Goal: Information Seeking & Learning: Learn about a topic

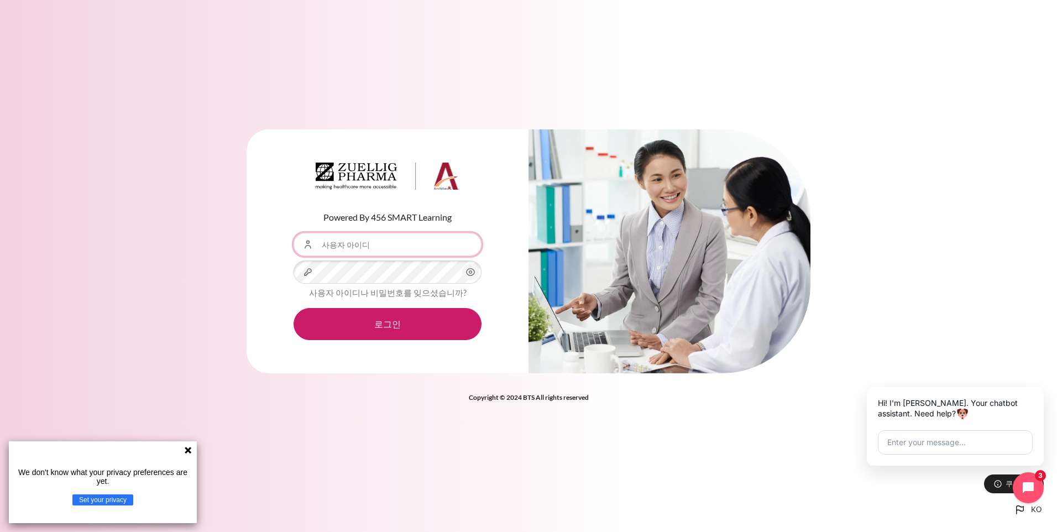
drag, startPoint x: 392, startPoint y: 239, endPoint x: 398, endPoint y: 252, distance: 14.4
click at [392, 239] on input "사용자 아이디" at bounding box center [388, 244] width 188 height 23
type input "[EMAIL_ADDRESS][DOMAIN_NAME]"
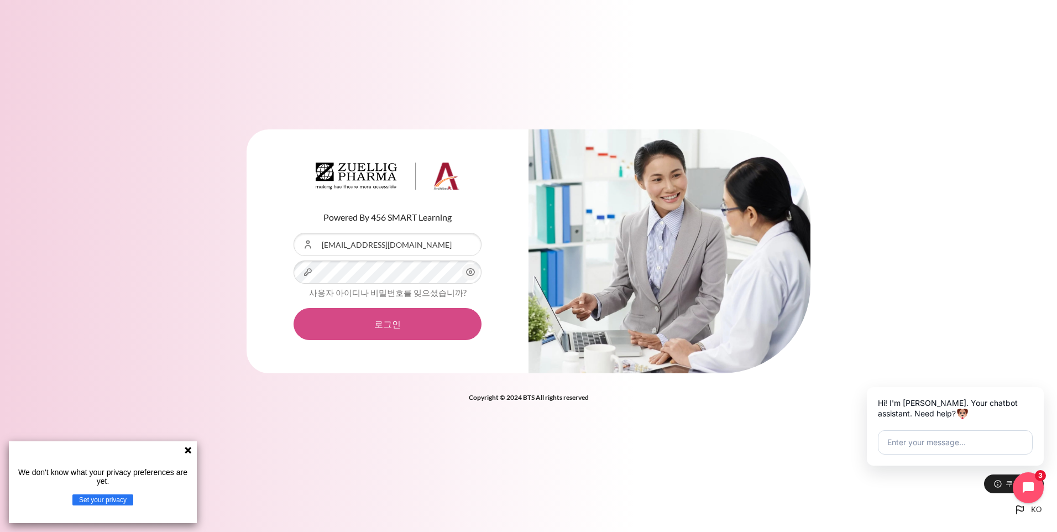
click at [382, 323] on button "로그인" at bounding box center [388, 324] width 188 height 32
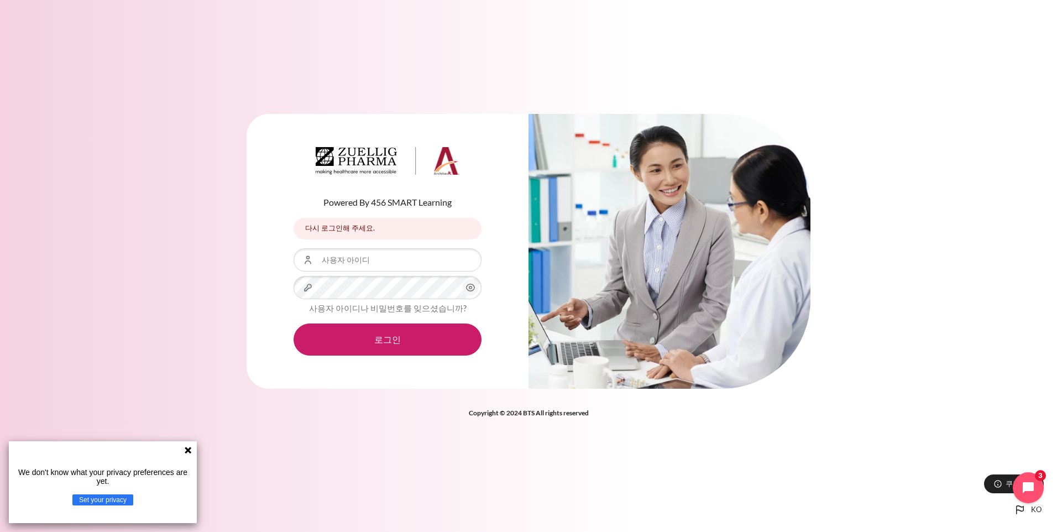
click at [186, 450] on icon at bounding box center [188, 450] width 9 height 9
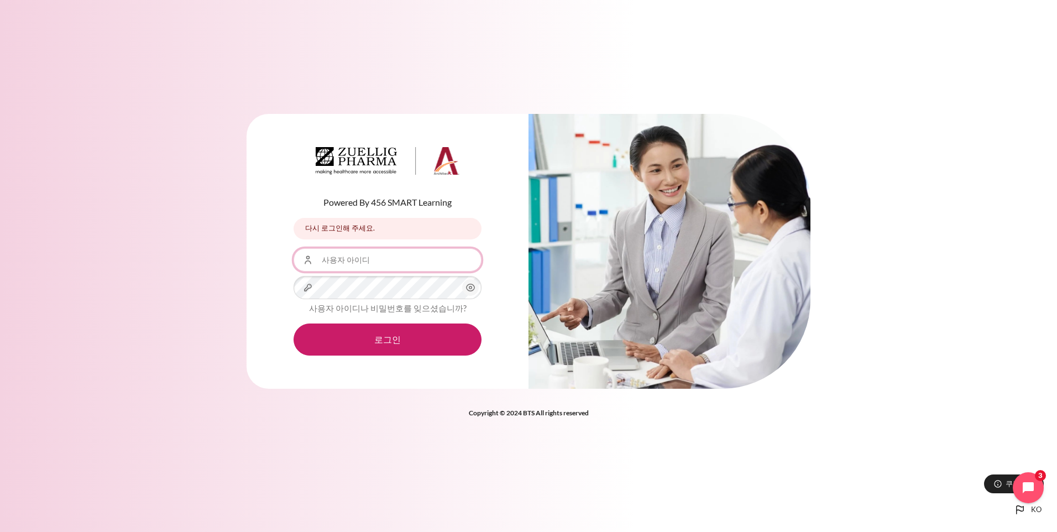
click at [341, 264] on input "사용자 아이디" at bounding box center [388, 259] width 188 height 23
type input "HMMoon10@zuelligpharma.com"
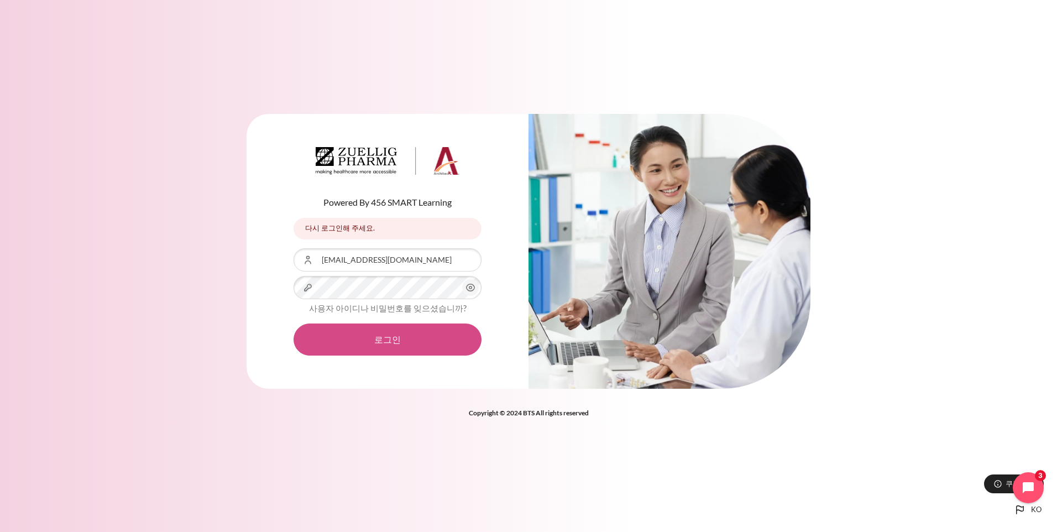
click at [380, 336] on button "로그인" at bounding box center [388, 340] width 188 height 32
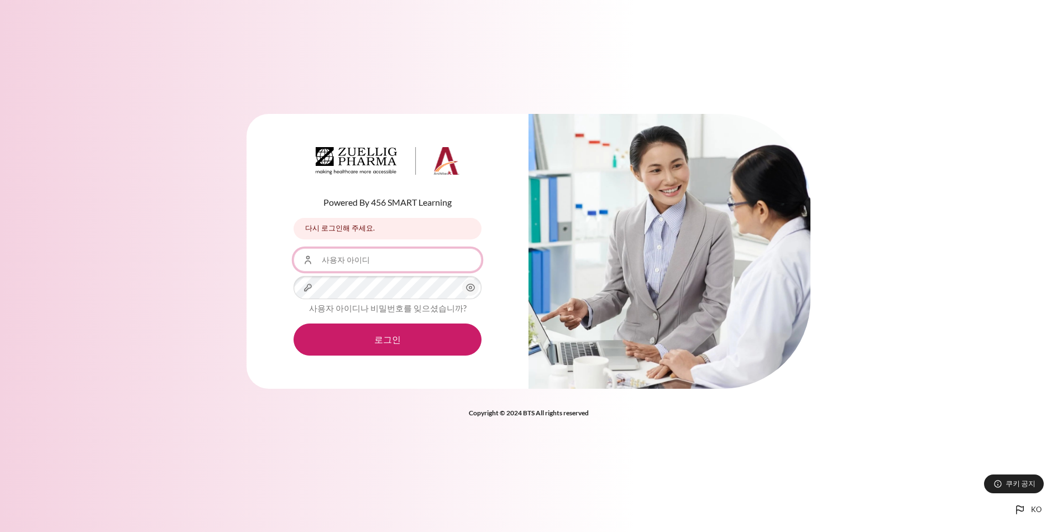
click at [367, 264] on input "사용자 아이디" at bounding box center [388, 259] width 188 height 23
type input "[EMAIL_ADDRESS][DOMAIN_NAME]"
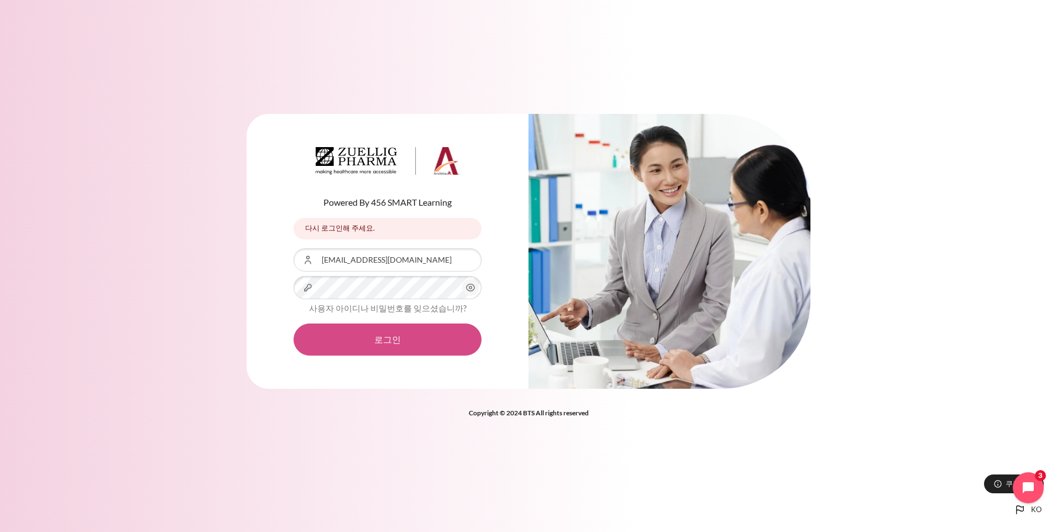
drag, startPoint x: 390, startPoint y: 337, endPoint x: 382, endPoint y: 326, distance: 13.5
click at [390, 337] on button "로그인" at bounding box center [388, 340] width 188 height 32
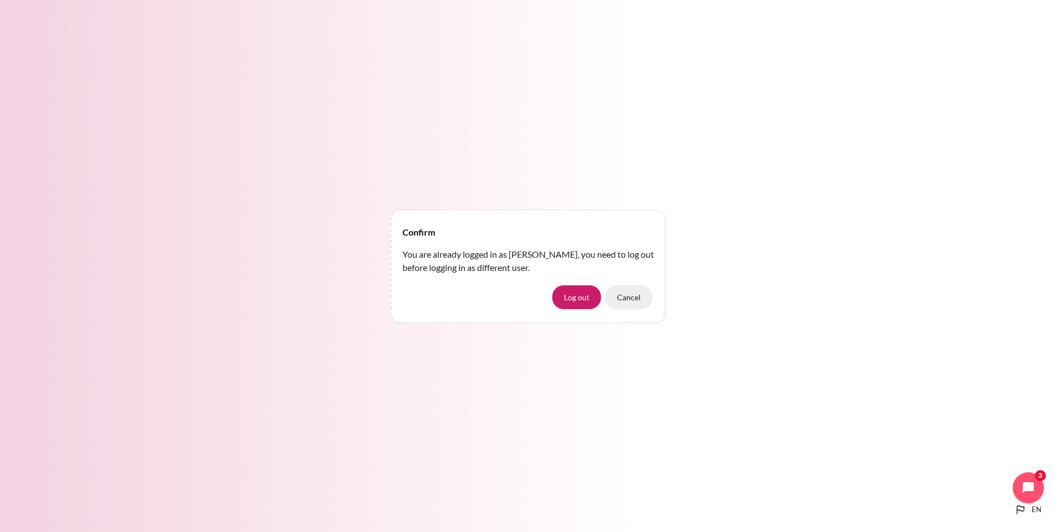
click at [620, 296] on button "Cancel" at bounding box center [629, 296] width 47 height 23
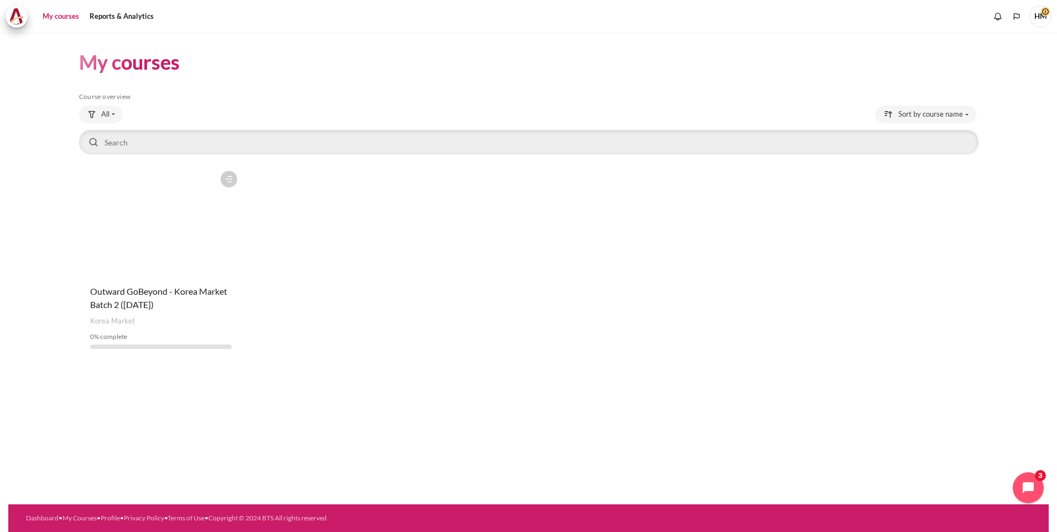
click at [149, 243] on figure "Content" at bounding box center [161, 220] width 164 height 111
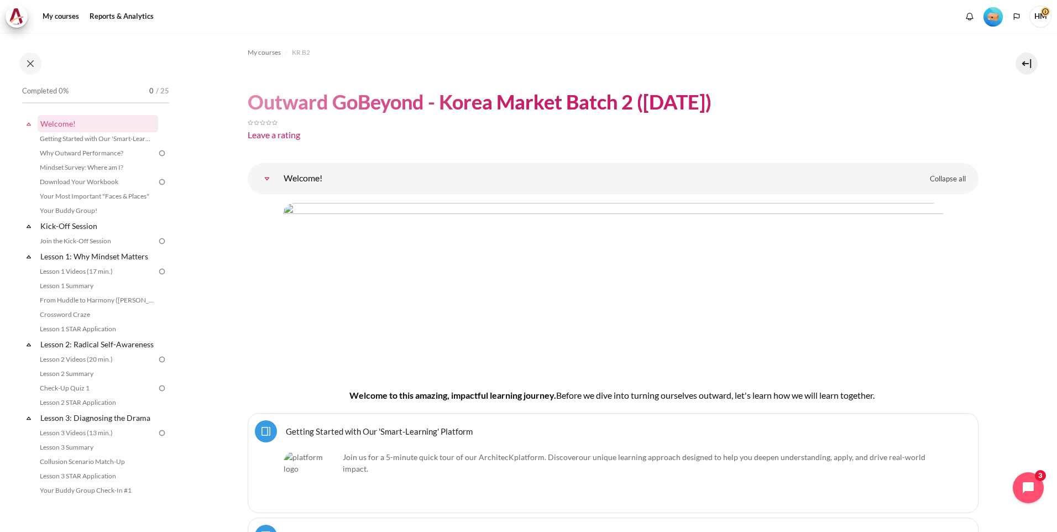
scroll to position [92, 0]
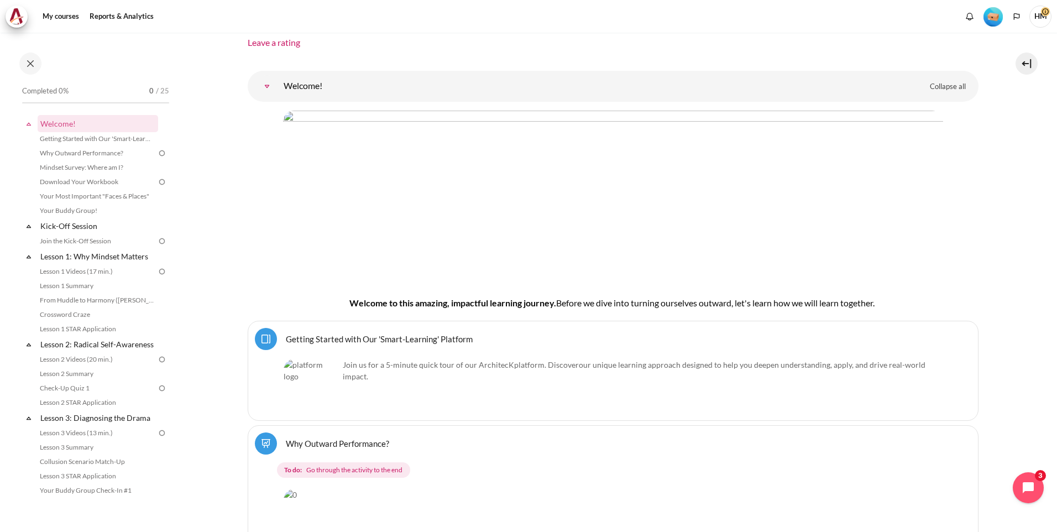
click at [577, 376] on p "Join us for a 5-minute quick tour of our ArchitecK platform. Discover our uniqu…" at bounding box center [613, 370] width 659 height 23
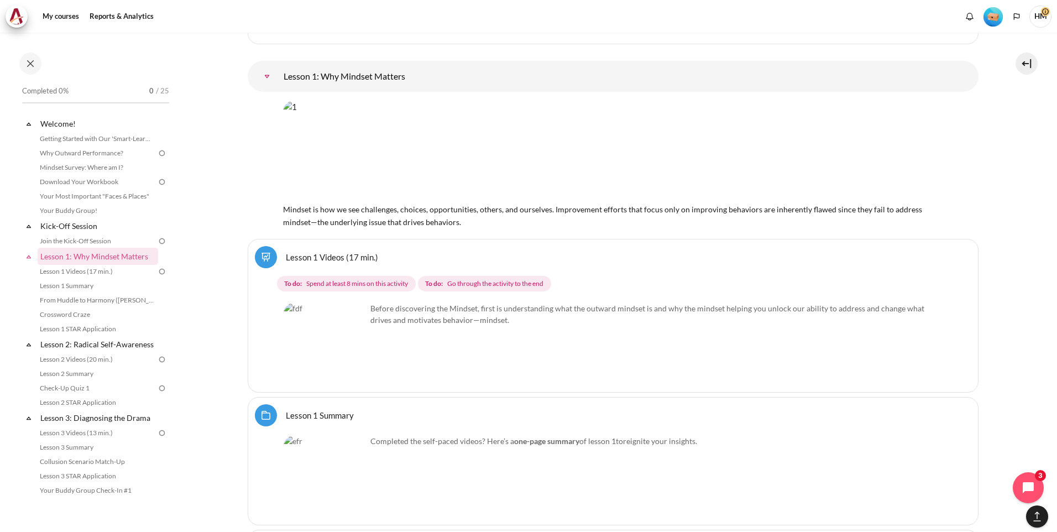
scroll to position [1198, 0]
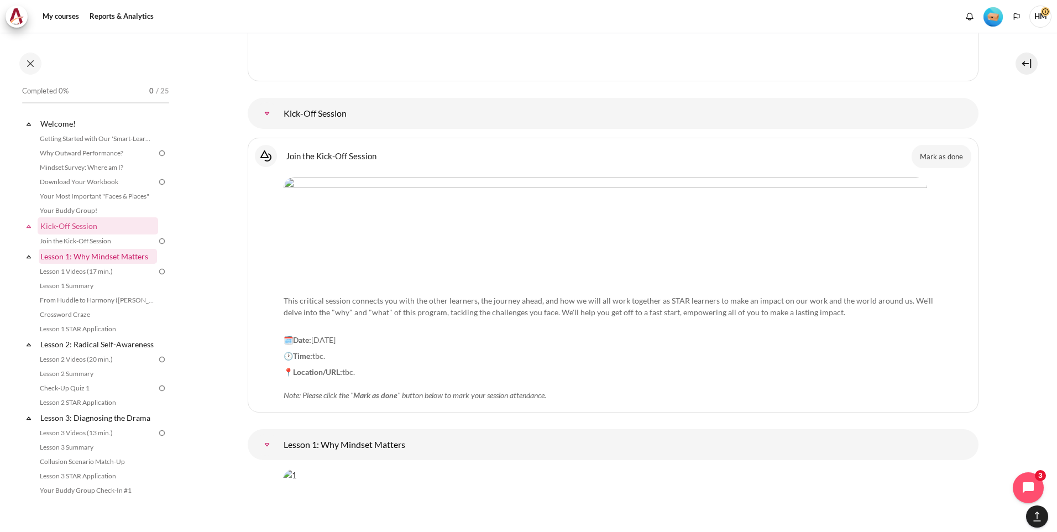
click at [98, 259] on link "Lesson 1: Why Mindset Matters" at bounding box center [98, 256] width 118 height 15
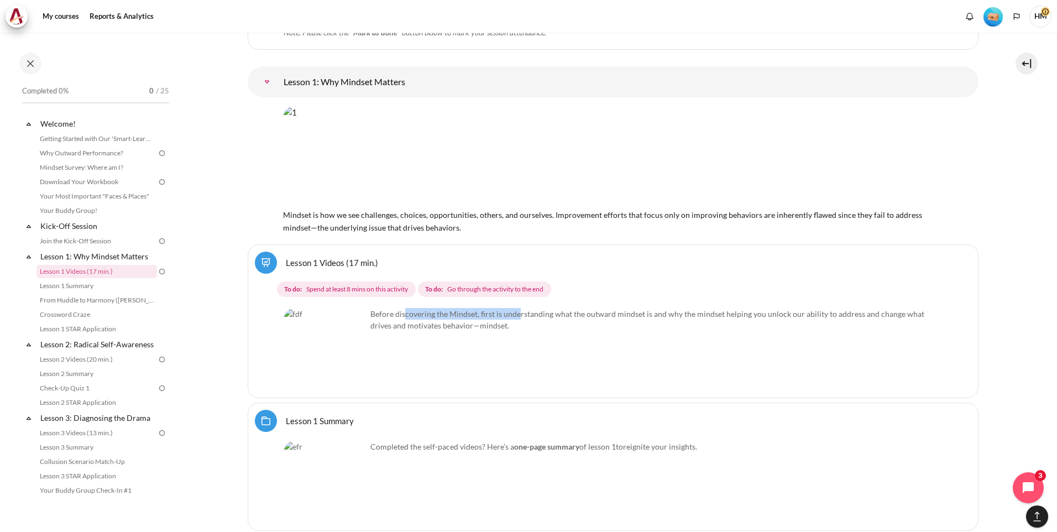
drag, startPoint x: 432, startPoint y: 315, endPoint x: 520, endPoint y: 314, distance: 87.9
click at [519, 314] on p "Before discovering the Mindset, first is understanding what the outward mindset…" at bounding box center [613, 319] width 659 height 23
drag, startPoint x: 520, startPoint y: 314, endPoint x: 673, endPoint y: 314, distance: 152.6
click at [673, 314] on p "Before discovering the Mindset, first is understanding what the outward mindset…" at bounding box center [613, 319] width 659 height 23
drag, startPoint x: 673, startPoint y: 314, endPoint x: 595, endPoint y: 347, distance: 84.5
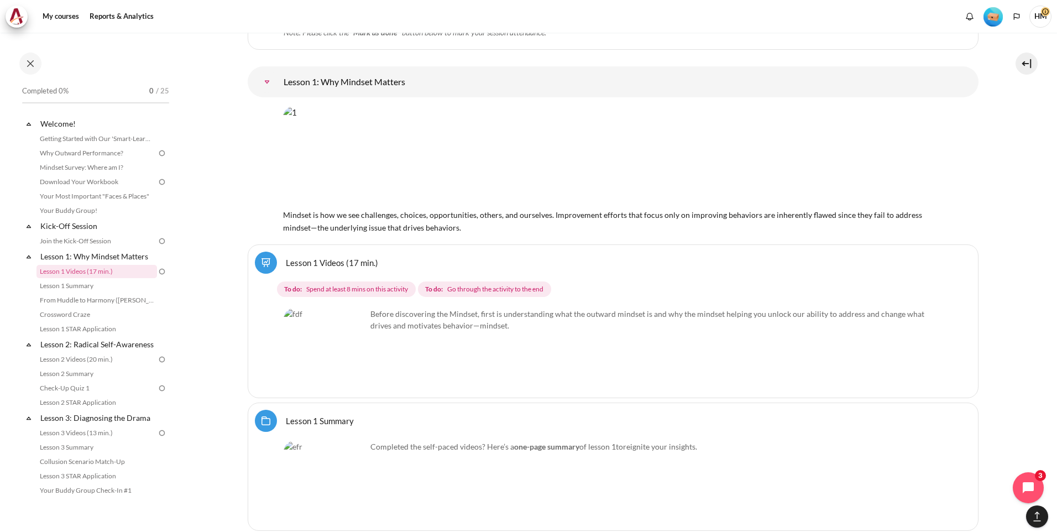
click at [604, 350] on div "Before discovering the Mindset, first is understanding what the outward mindset…" at bounding box center [613, 349] width 659 height 83
click at [314, 343] on img "Content" at bounding box center [325, 349] width 83 height 83
click at [352, 371] on img "Content" at bounding box center [325, 349] width 83 height 83
click at [352, 369] on img "Content" at bounding box center [325, 349] width 83 height 83
click at [402, 318] on p "Before discovering the Mindset, first is understanding what the outward mindset…" at bounding box center [613, 319] width 659 height 23
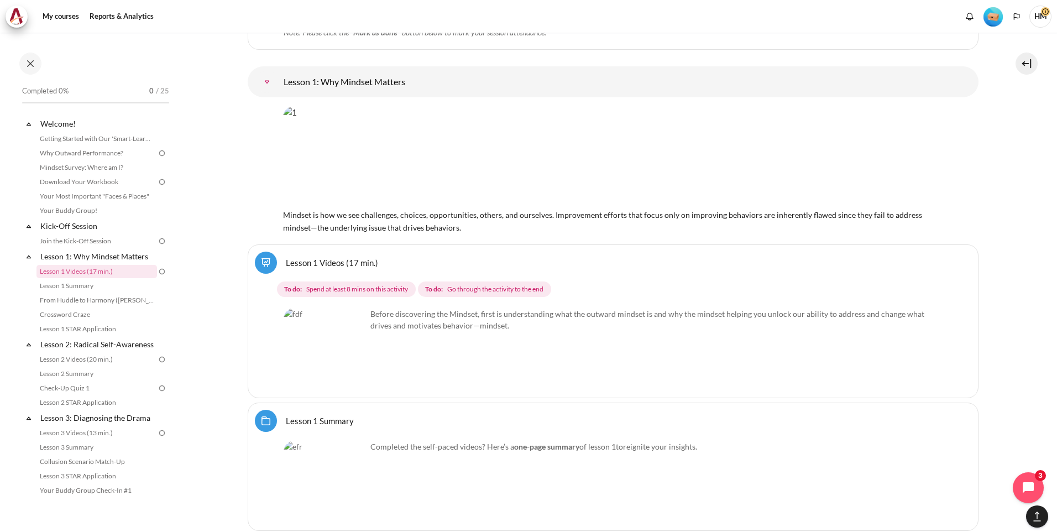
click at [329, 265] on link "Lesson 1 Videos (17 min.)" at bounding box center [332, 262] width 92 height 11
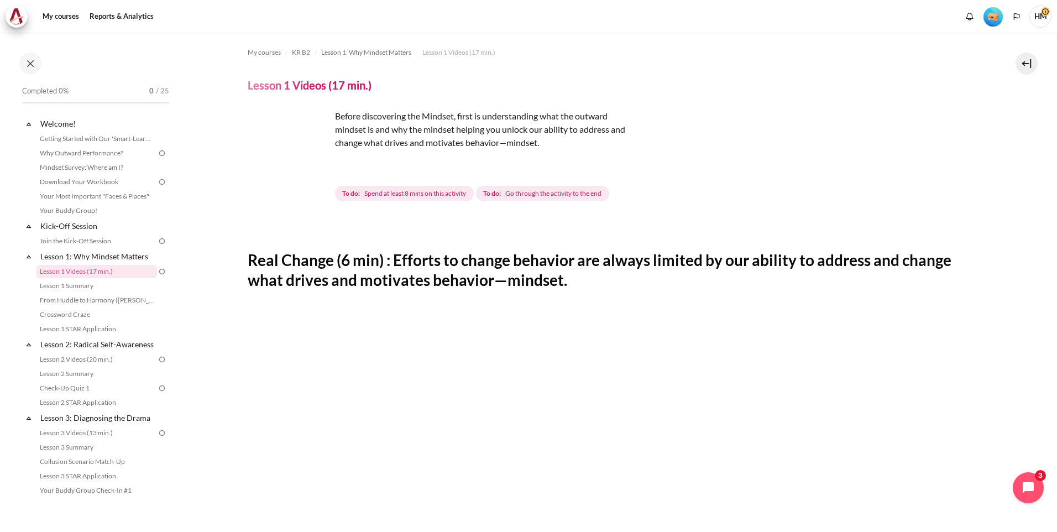
click at [317, 171] on img "Content" at bounding box center [289, 151] width 83 height 83
click at [457, 138] on p "Before discovering the Mindset, first is understanding what the outward mindset…" at bounding box center [441, 130] width 387 height 40
click at [444, 112] on p "Before discovering the Mindset, first is understanding what the outward mindset…" at bounding box center [441, 130] width 387 height 40
click at [380, 135] on p "Before discovering the Mindset, first is understanding what the outward mindset…" at bounding box center [441, 130] width 387 height 40
click at [290, 80] on h4 "Lesson 1 Videos (17 min.)" at bounding box center [310, 85] width 124 height 14
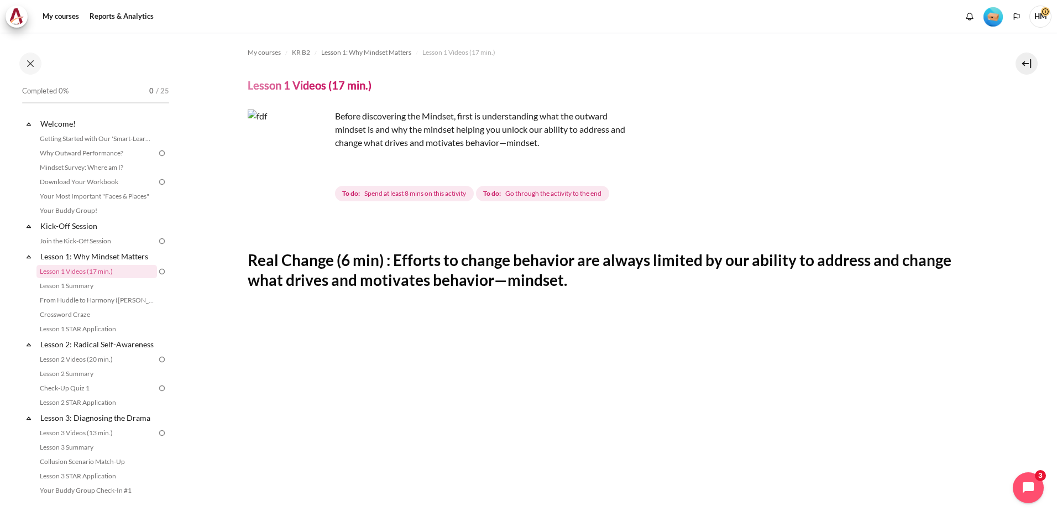
click at [473, 83] on header "Lesson 1 Videos (17 min.)" at bounding box center [613, 85] width 731 height 14
click at [416, 196] on span "Spend at least 8 mins on this activity" at bounding box center [415, 194] width 102 height 10
click at [531, 192] on span "Go through the activity to the end" at bounding box center [553, 194] width 96 height 10
click at [319, 170] on img "Content" at bounding box center [289, 151] width 83 height 83
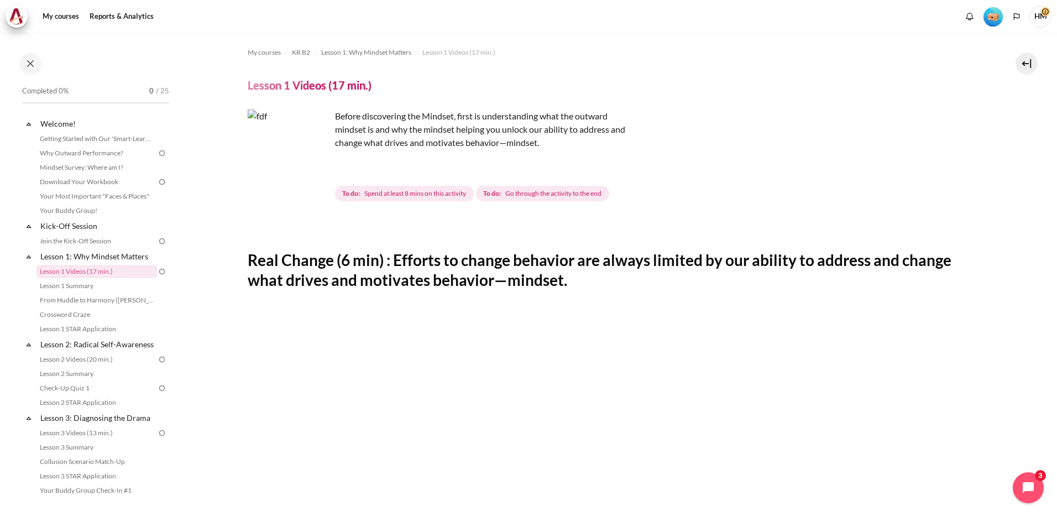
click at [415, 157] on p "Content" at bounding box center [441, 160] width 387 height 13
drag, startPoint x: 270, startPoint y: 264, endPoint x: 317, endPoint y: 266, distance: 46.5
click at [316, 266] on h2 "Real Change (6 min) : Efforts to change behavior are always limited by our abil…" at bounding box center [613, 270] width 731 height 40
drag, startPoint x: 317, startPoint y: 266, endPoint x: 382, endPoint y: 272, distance: 65.0
click at [382, 272] on h2 "Real Change (6 min) : Efforts to change behavior are always limited by our abil…" at bounding box center [613, 270] width 731 height 40
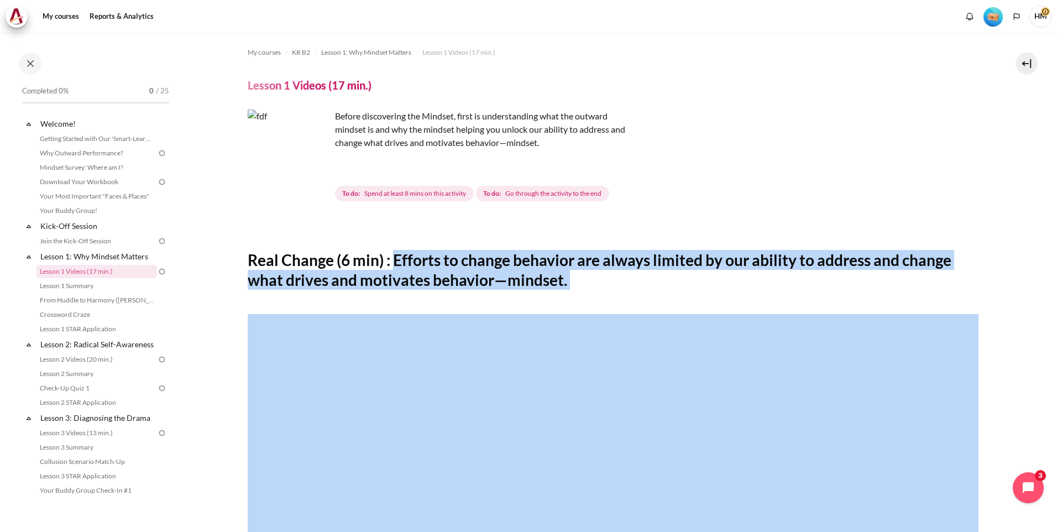
drag, startPoint x: 398, startPoint y: 262, endPoint x: 979, endPoint y: 305, distance: 582.3
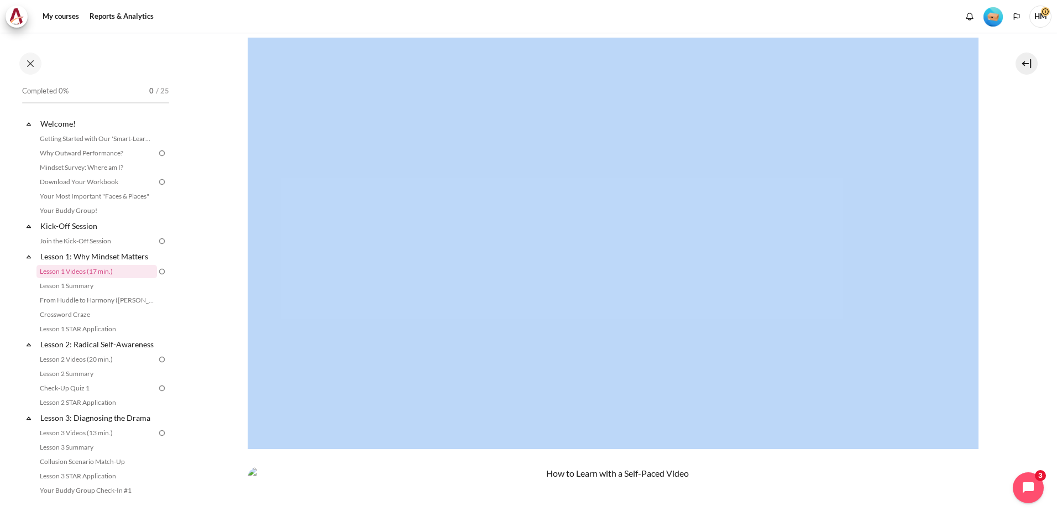
scroll to position [598, 0]
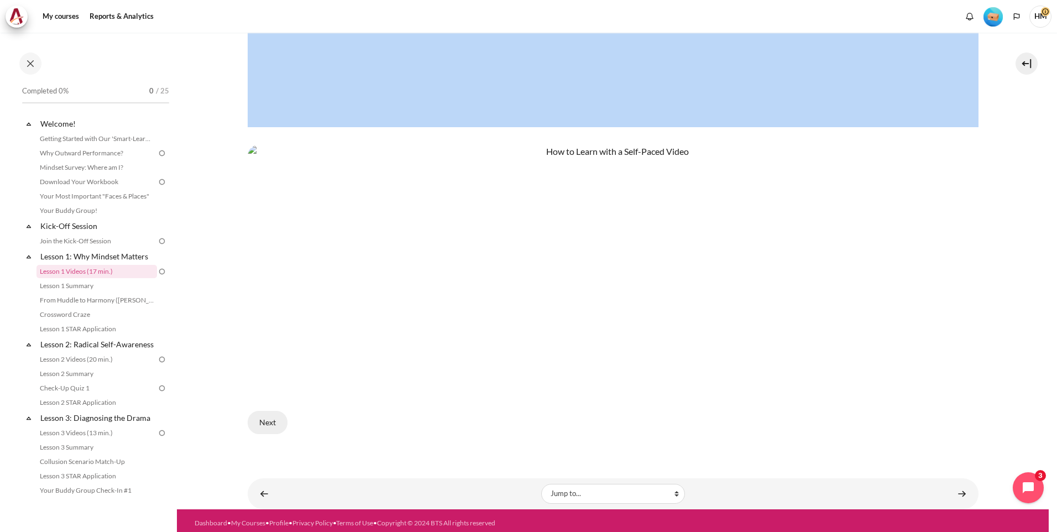
click at [256, 421] on button "Next" at bounding box center [268, 422] width 40 height 23
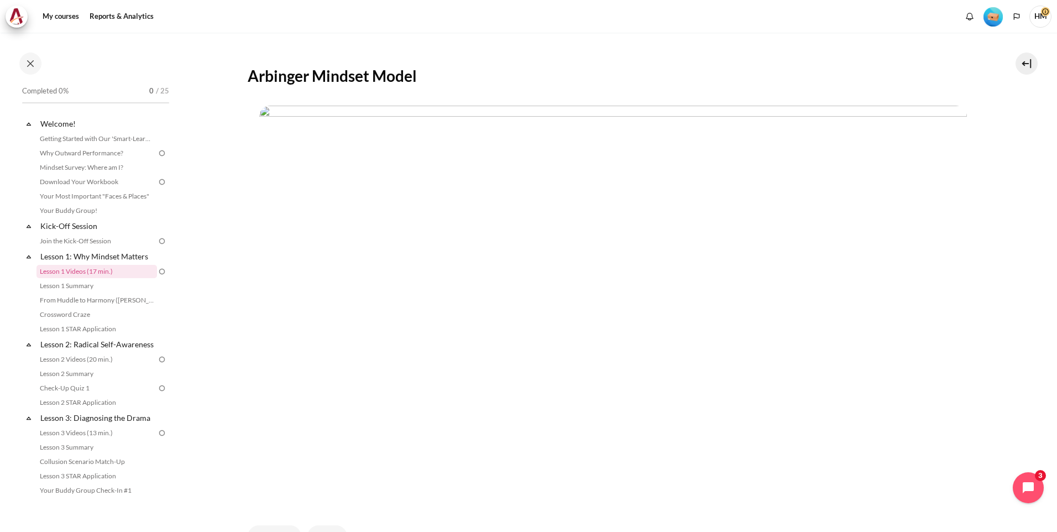
scroll to position [304, 0]
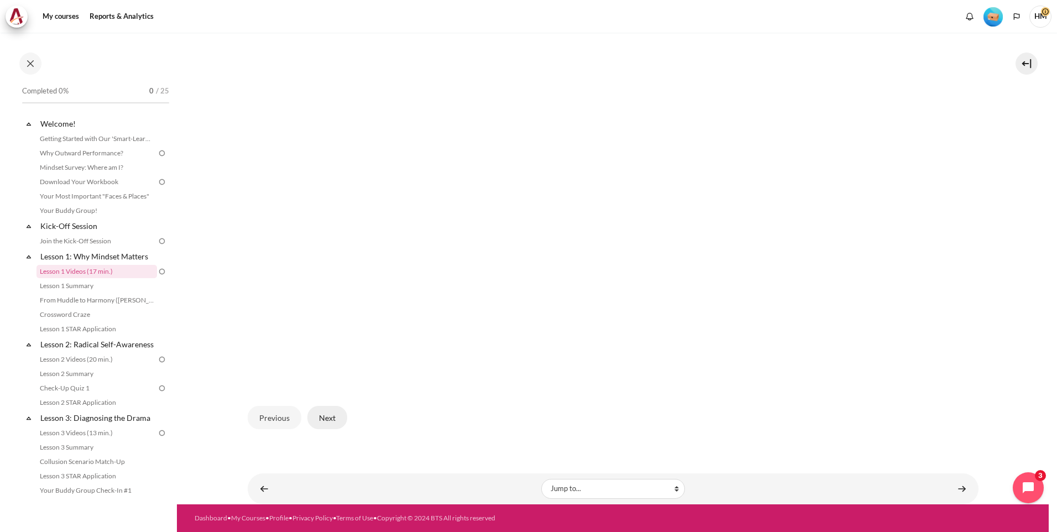
click at [331, 415] on button "Next" at bounding box center [327, 417] width 40 height 23
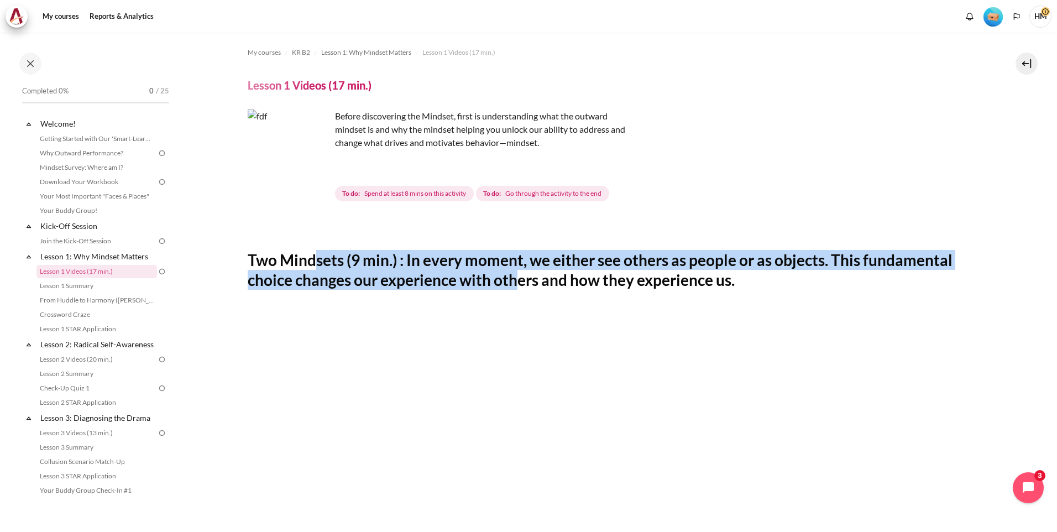
drag, startPoint x: 318, startPoint y: 268, endPoint x: 525, endPoint y: 273, distance: 207.5
click at [525, 273] on h2 "Two Mindsets (9 min.) : In every moment, we either see others as people or as o…" at bounding box center [613, 270] width 731 height 40
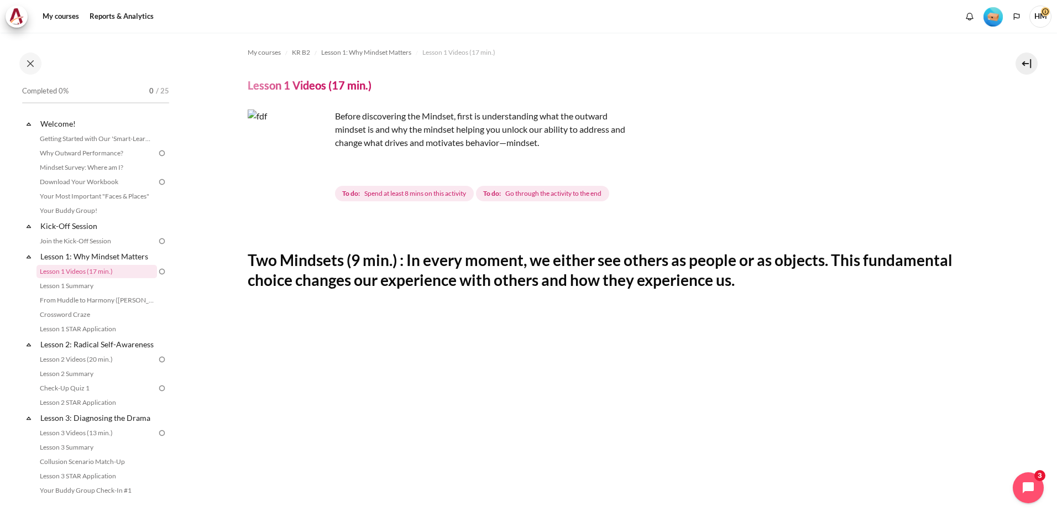
drag, startPoint x: 525, startPoint y: 273, endPoint x: 534, endPoint y: 289, distance: 18.3
click at [543, 279] on h2 "Two Mindsets (9 min.) : In every moment, we either see others as people or as o…" at bounding box center [613, 270] width 731 height 40
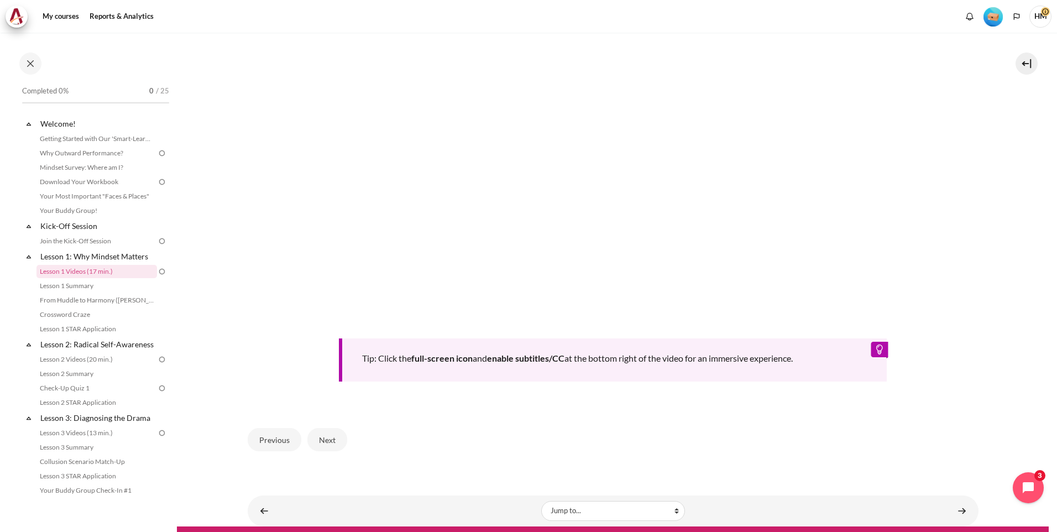
scroll to position [429, 0]
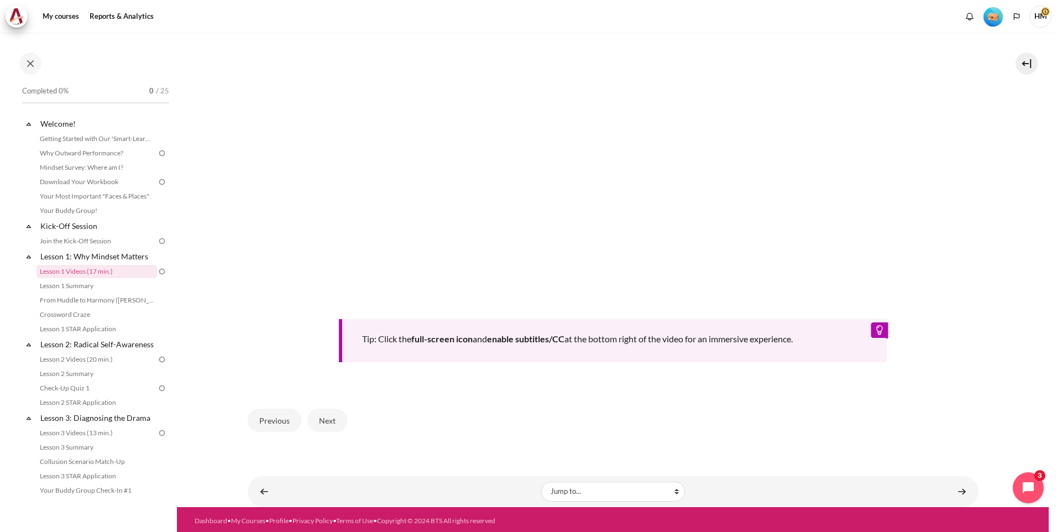
click at [449, 334] on b "full-screen icon" at bounding box center [441, 338] width 61 height 11
click at [331, 414] on button "Next" at bounding box center [327, 420] width 40 height 23
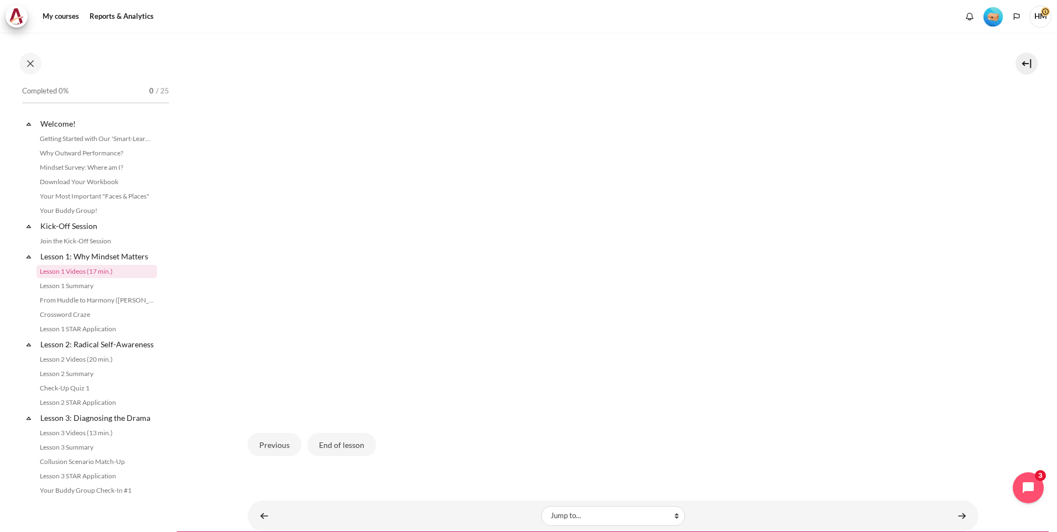
scroll to position [304, 0]
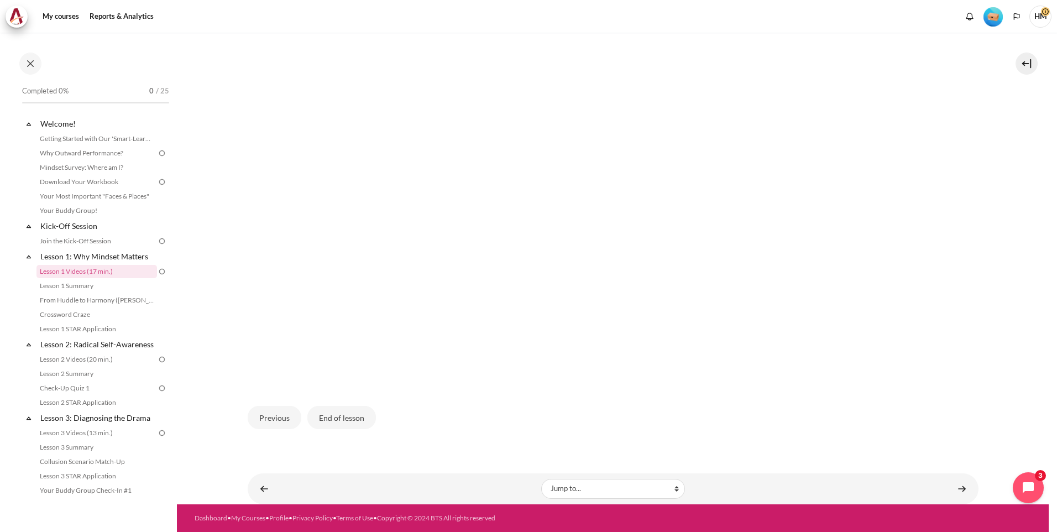
click at [407, 439] on div "Previous End of lesson" at bounding box center [613, 417] width 731 height 45
click at [346, 415] on button "End of lesson" at bounding box center [341, 417] width 69 height 23
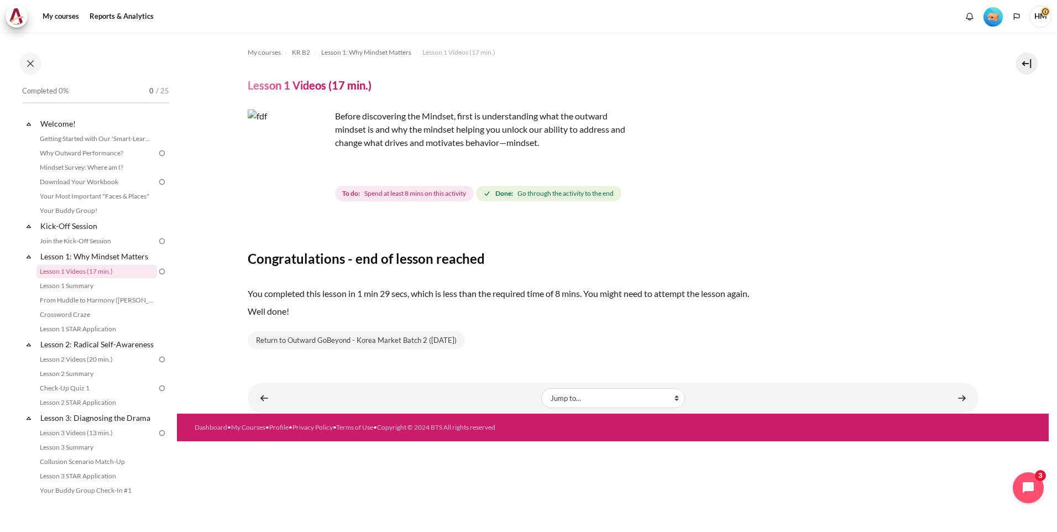
click at [313, 174] on img "Content" at bounding box center [289, 151] width 83 height 83
click at [312, 189] on img "Content" at bounding box center [289, 151] width 83 height 83
click at [278, 164] on img "Content" at bounding box center [289, 151] width 83 height 83
click at [434, 117] on p "Before discovering the Mindset, first is understanding what the outward mindset…" at bounding box center [441, 130] width 387 height 40
click at [517, 195] on span "Done: Go through the activity to the end" at bounding box center [548, 193] width 145 height 15
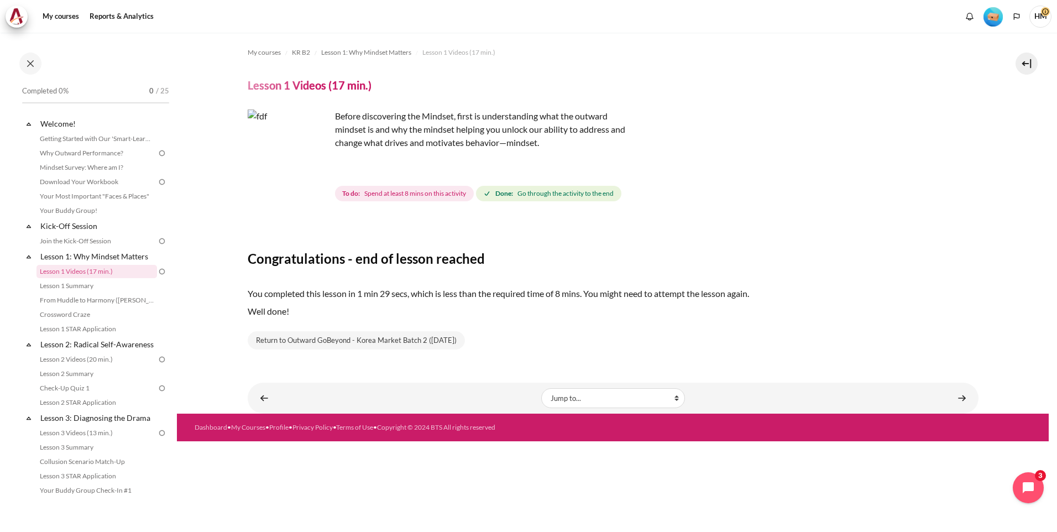
click at [398, 194] on span "Spend at least 8 mins on this activity" at bounding box center [415, 194] width 102 height 10
click at [357, 206] on div "My courses KR B2 Lesson 1: Why Mindset Matters Lesson 1 Videos (17 min.) Lesson…" at bounding box center [613, 199] width 731 height 333
drag, startPoint x: 368, startPoint y: 263, endPoint x: 481, endPoint y: 256, distance: 113.1
click at [481, 256] on h3 "Congratulations - end of lesson reached" at bounding box center [613, 258] width 731 height 17
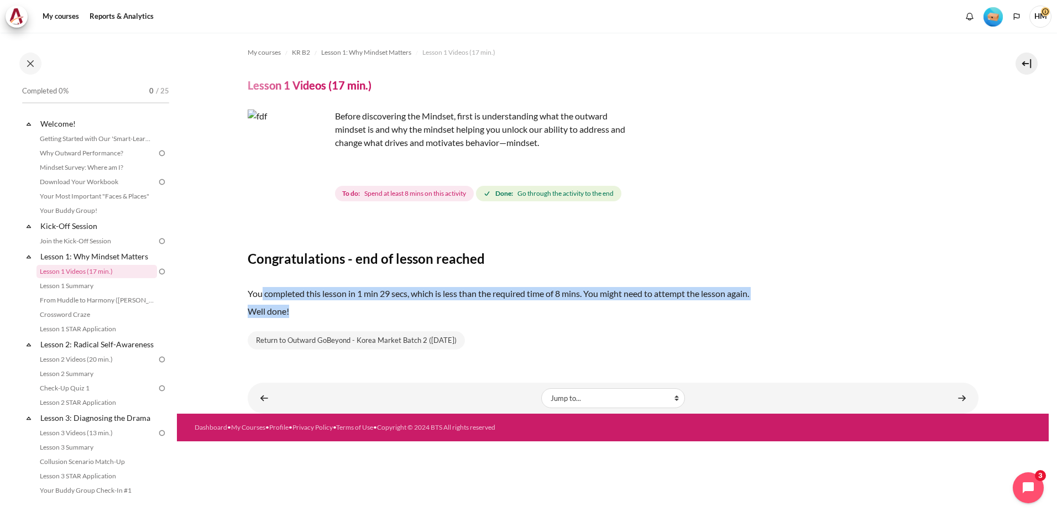
drag, startPoint x: 260, startPoint y: 299, endPoint x: 432, endPoint y: 306, distance: 172.2
click at [432, 306] on div "You completed this lesson in 1 min 29 secs, which is less than the required tim…" at bounding box center [613, 304] width 731 height 53
click at [432, 306] on p "Well done!" at bounding box center [613, 311] width 731 height 13
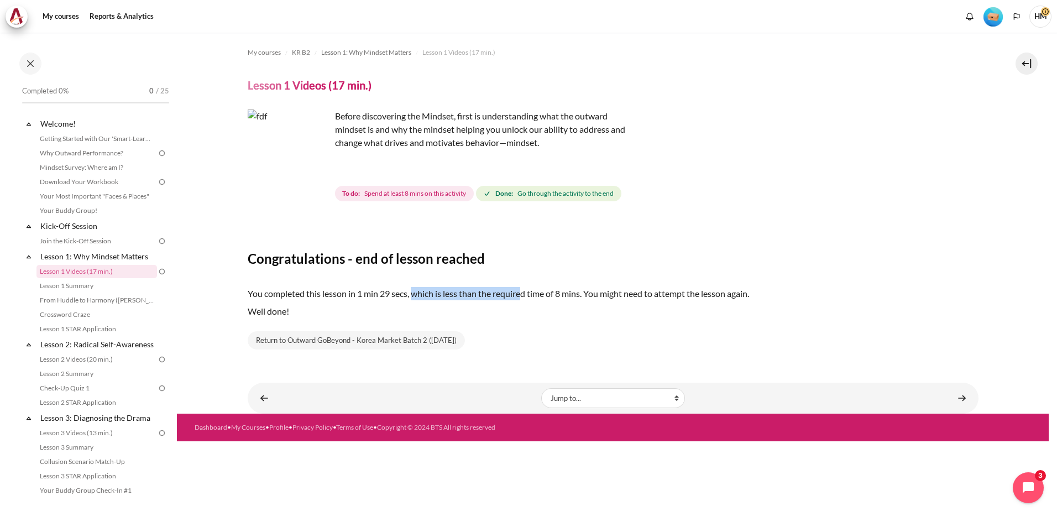
drag, startPoint x: 417, startPoint y: 293, endPoint x: 523, endPoint y: 295, distance: 106.2
click at [523, 294] on p "You completed this lesson in 1 min 29 secs, which is less than the required tim…" at bounding box center [613, 293] width 731 height 13
drag, startPoint x: 523, startPoint y: 295, endPoint x: 577, endPoint y: 297, distance: 53.7
click at [576, 297] on p "You completed this lesson in 1 min 29 secs, which is less than the required tim…" at bounding box center [613, 293] width 731 height 13
drag, startPoint x: 577, startPoint y: 297, endPoint x: 713, endPoint y: 296, distance: 136.1
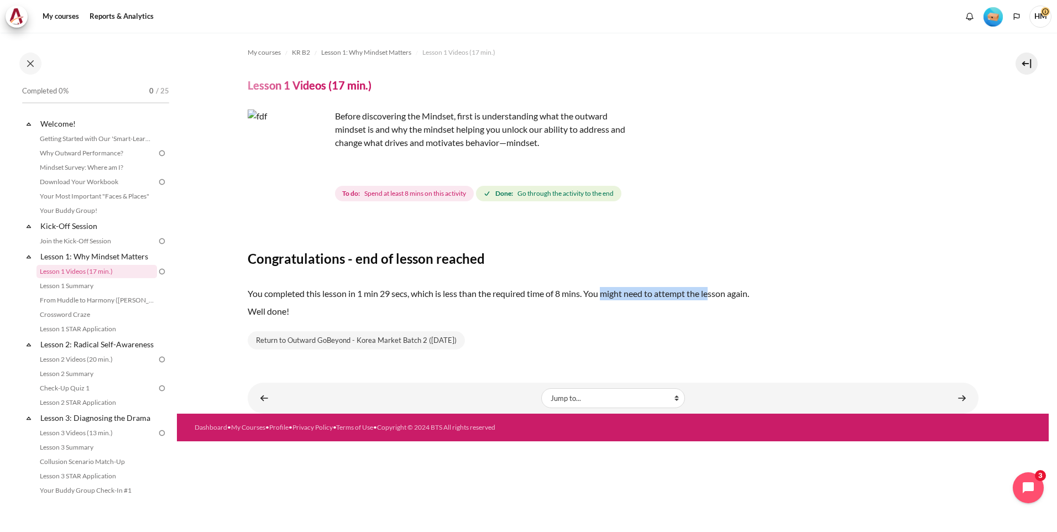
click at [713, 296] on p "You completed this lesson in 1 min 29 secs, which is less than the required tim…" at bounding box center [613, 293] width 731 height 13
click at [712, 296] on p "You completed this lesson in 1 min 29 secs, which is less than the required tim…" at bounding box center [613, 293] width 731 height 13
click at [645, 298] on p "You completed this lesson in 1 min 29 secs, which is less than the required tim…" at bounding box center [613, 293] width 731 height 13
drag, startPoint x: 679, startPoint y: 296, endPoint x: 748, endPoint y: 298, distance: 68.6
click at [748, 298] on p "You completed this lesson in 1 min 29 secs, which is less than the required tim…" at bounding box center [613, 293] width 731 height 13
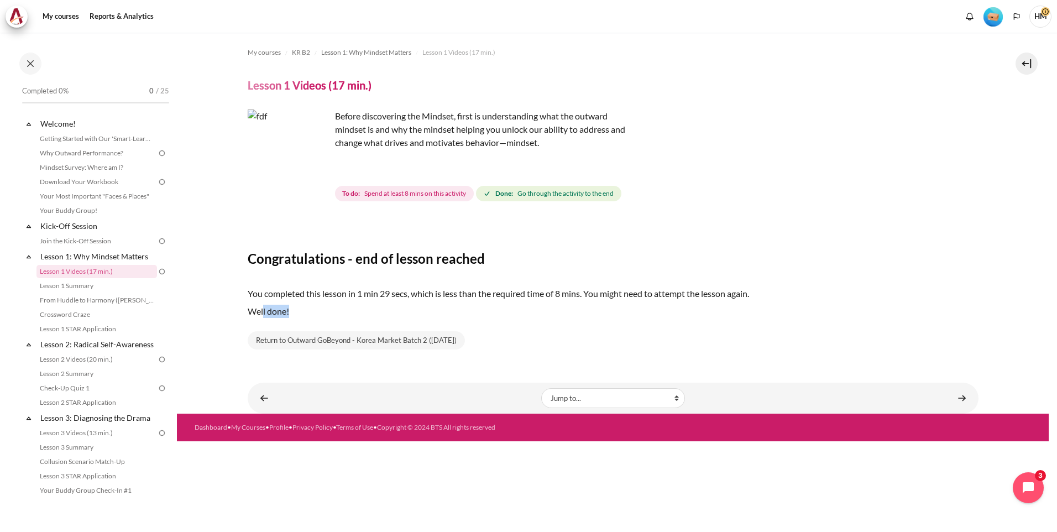
drag, startPoint x: 277, startPoint y: 311, endPoint x: 362, endPoint y: 316, distance: 85.3
click at [362, 316] on p "Well done!" at bounding box center [613, 311] width 731 height 13
drag, startPoint x: 362, startPoint y: 316, endPoint x: 535, endPoint y: 318, distance: 173.7
click at [535, 318] on div "You completed this lesson in 1 min 29 secs, which is less than the required tim…" at bounding box center [613, 304] width 731 height 53
drag, startPoint x: 316, startPoint y: 343, endPoint x: 324, endPoint y: 346, distance: 8.1
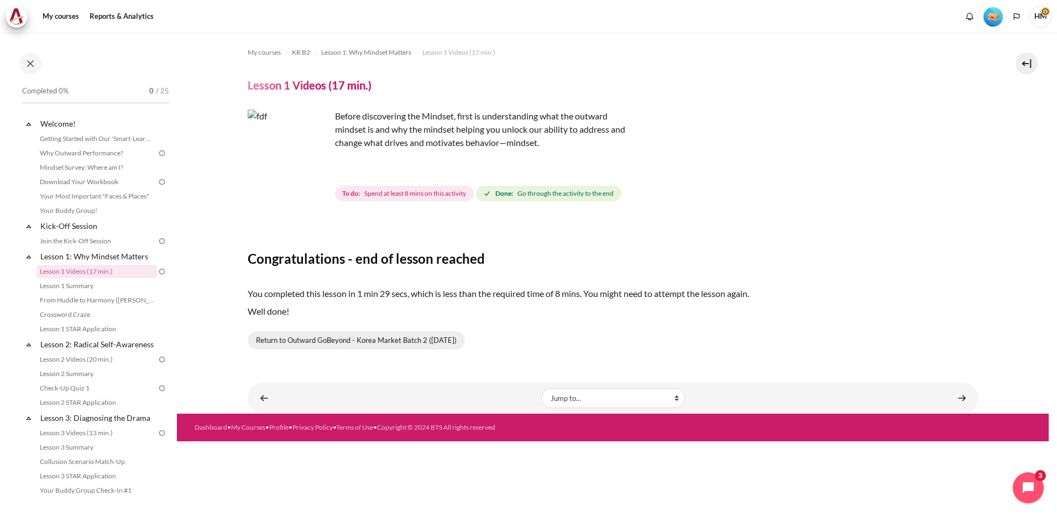
click at [316, 343] on link "Return to Outward GoBeyond - Korea Market Batch 2 (Sep 2025)" at bounding box center [356, 340] width 217 height 19
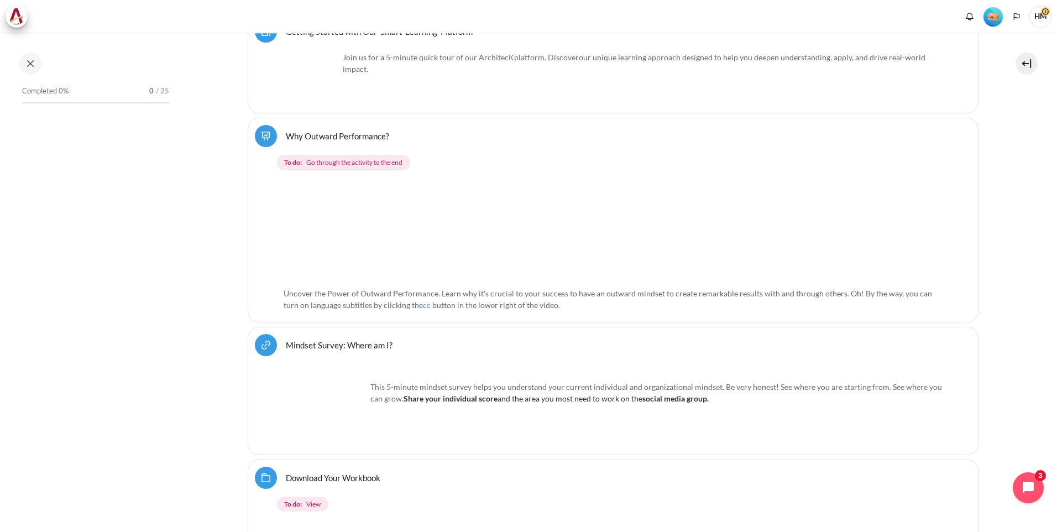
scroll to position [400, 0]
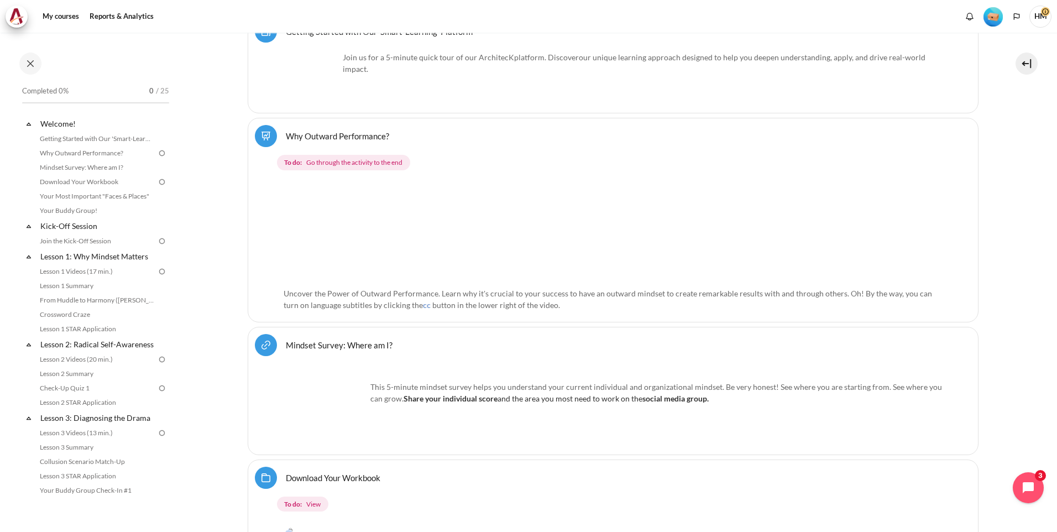
click at [360, 218] on img "Content" at bounding box center [606, 231] width 644 height 101
click at [580, 223] on img "Content" at bounding box center [606, 231] width 644 height 101
click at [102, 259] on link "Lesson 1: Why Mindset Matters" at bounding box center [98, 256] width 118 height 15
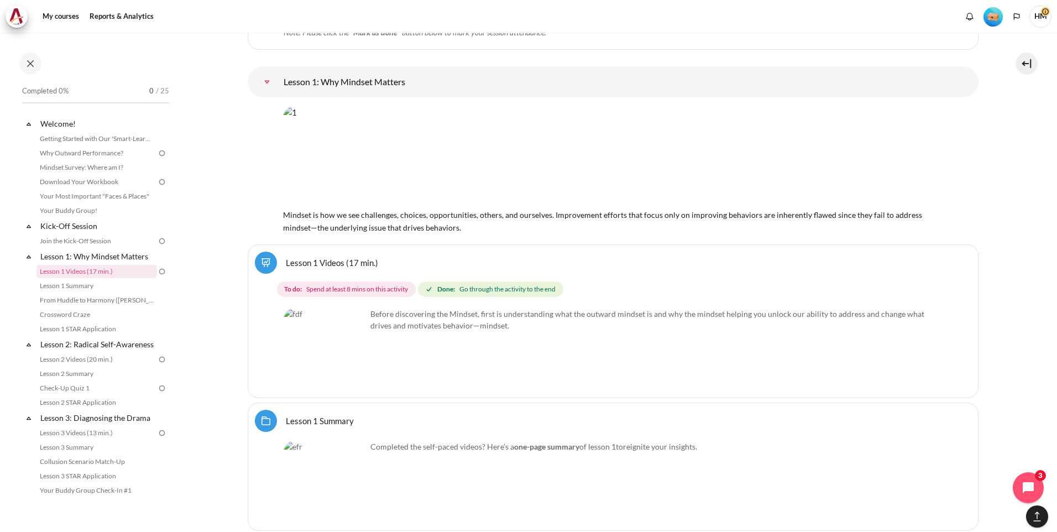
click at [347, 367] on img "Content" at bounding box center [325, 349] width 83 height 83
click at [350, 367] on img "Content" at bounding box center [325, 349] width 83 height 83
click at [331, 379] on img "Content" at bounding box center [325, 349] width 83 height 83
click at [341, 340] on img "Content" at bounding box center [325, 349] width 83 height 83
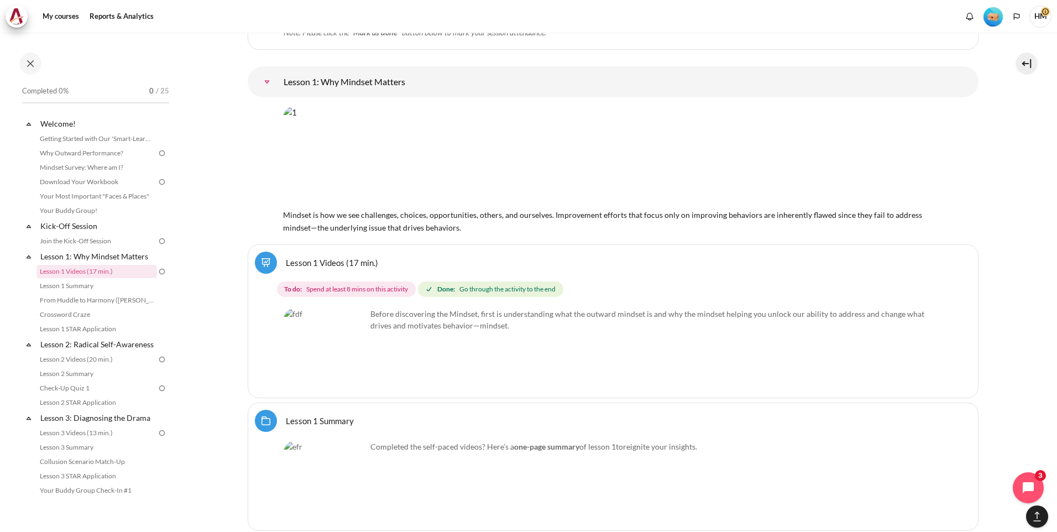
click at [499, 353] on div "Before discovering the Mindset, first is understanding what the outward mindset…" at bounding box center [613, 349] width 659 height 83
click at [306, 353] on img "Content" at bounding box center [325, 349] width 83 height 83
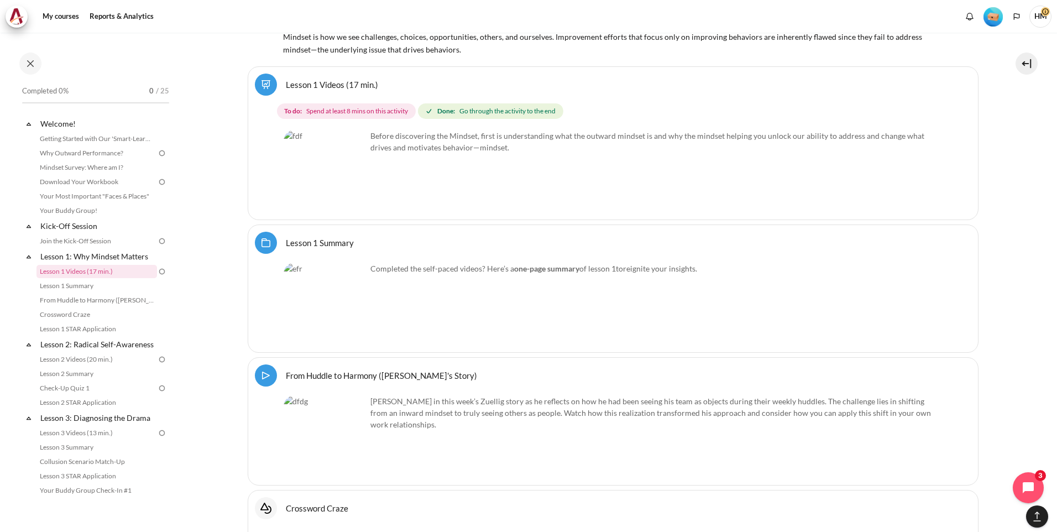
scroll to position [1745, 0]
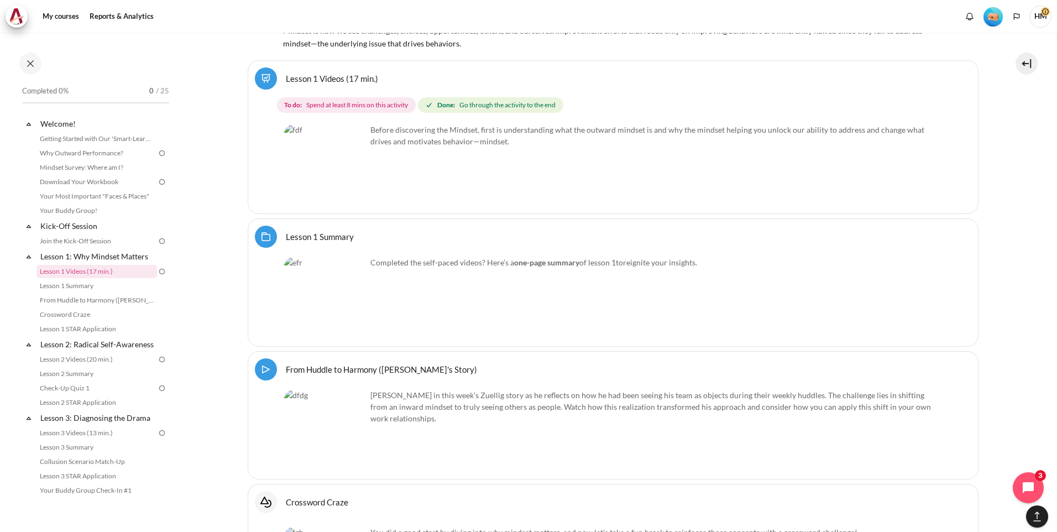
click at [310, 306] on img "Content" at bounding box center [325, 298] width 83 height 83
click at [355, 320] on img "Content" at bounding box center [325, 298] width 83 height 83
click at [348, 455] on img "Content" at bounding box center [325, 430] width 83 height 83
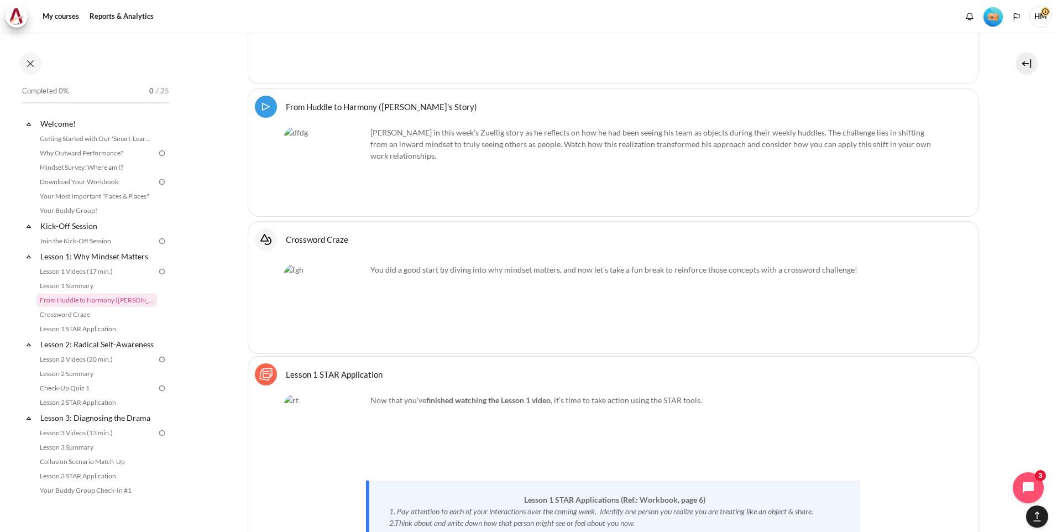
scroll to position [2022, 0]
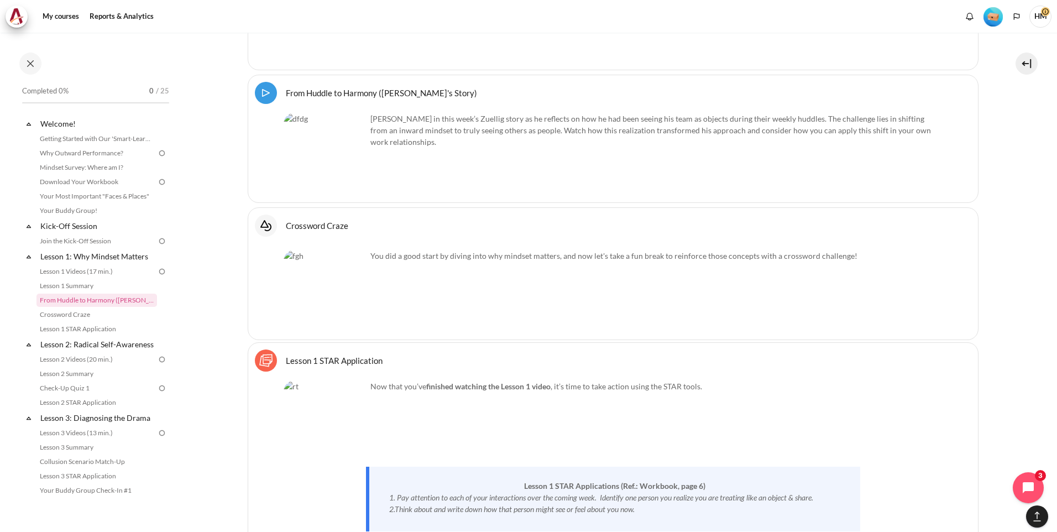
click at [353, 300] on img "Content" at bounding box center [325, 291] width 83 height 83
click at [348, 442] on img "Content" at bounding box center [325, 421] width 83 height 83
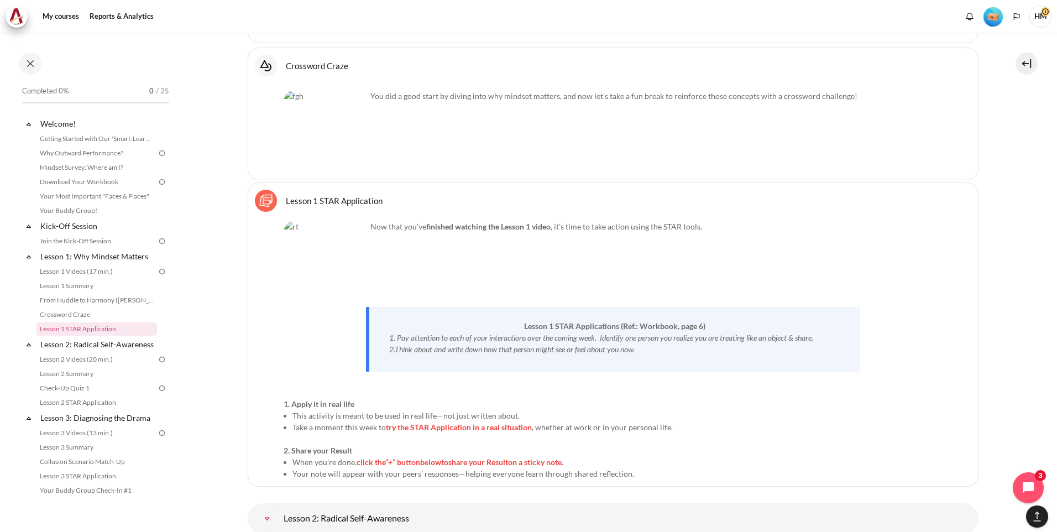
scroll to position [2206, 0]
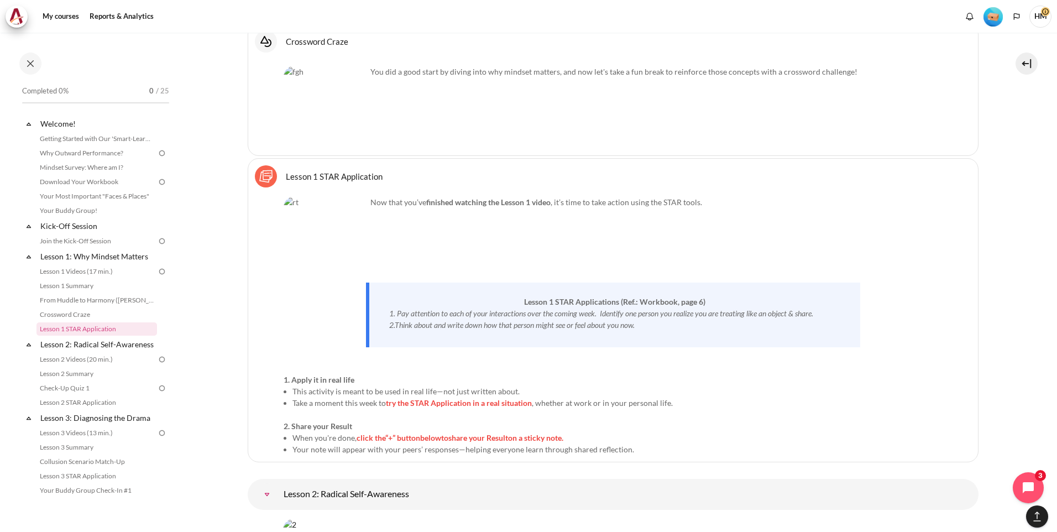
click at [566, 309] on em "1. Pay attention to each of your interactions over the coming week. Identify on…" at bounding box center [601, 313] width 424 height 9
drag, startPoint x: 508, startPoint y: 306, endPoint x: 656, endPoint y: 310, distance: 148.8
click at [656, 310] on div "1. Pay attention to each of your interactions over the coming week. Identify on…" at bounding box center [614, 313] width 451 height 12
drag, startPoint x: 656, startPoint y: 310, endPoint x: 534, endPoint y: 314, distance: 122.9
click at [534, 314] on em "1. Pay attention to each of your interactions over the coming week. Identify on…" at bounding box center [601, 313] width 424 height 9
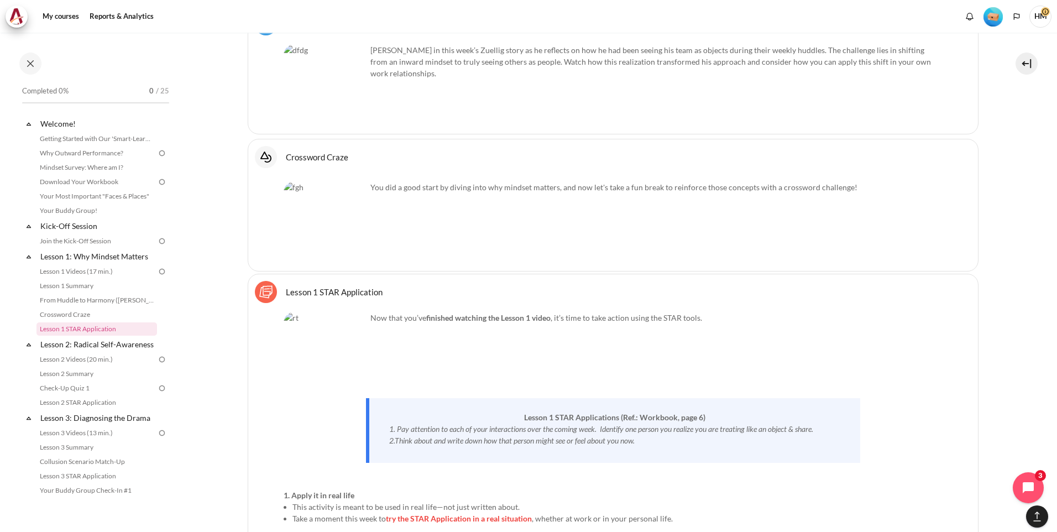
scroll to position [2022, 0]
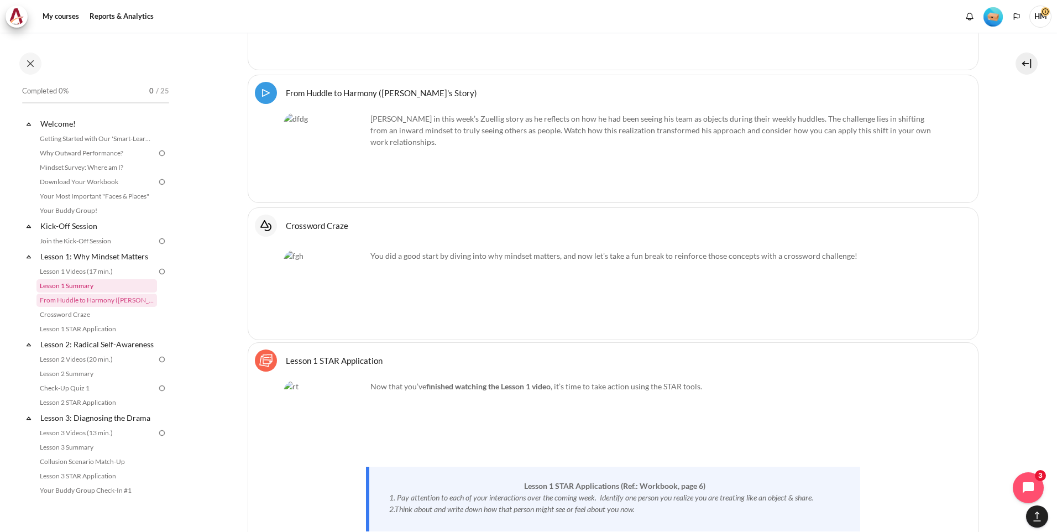
click at [75, 285] on link "Lesson 1 Summary" at bounding box center [97, 285] width 121 height 13
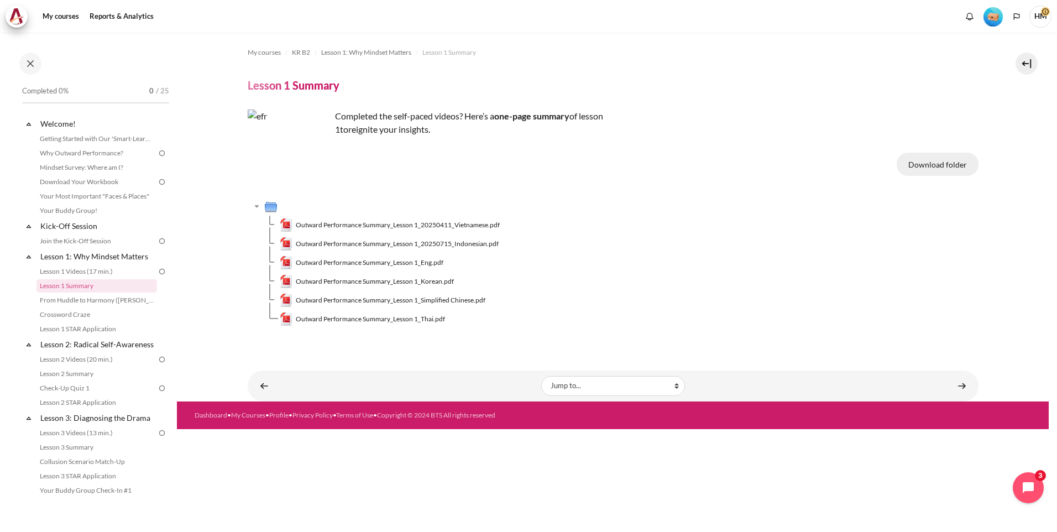
click at [940, 166] on button "Download folder" at bounding box center [938, 164] width 82 height 23
click at [368, 282] on span "Outward Performance Summary_Lesson 1_Korean.pdf" at bounding box center [375, 282] width 158 height 10
click at [314, 176] on img "Content" at bounding box center [289, 151] width 83 height 83
click at [102, 302] on link "From Huddle to Harmony ([PERSON_NAME]'s Story)" at bounding box center [97, 300] width 121 height 13
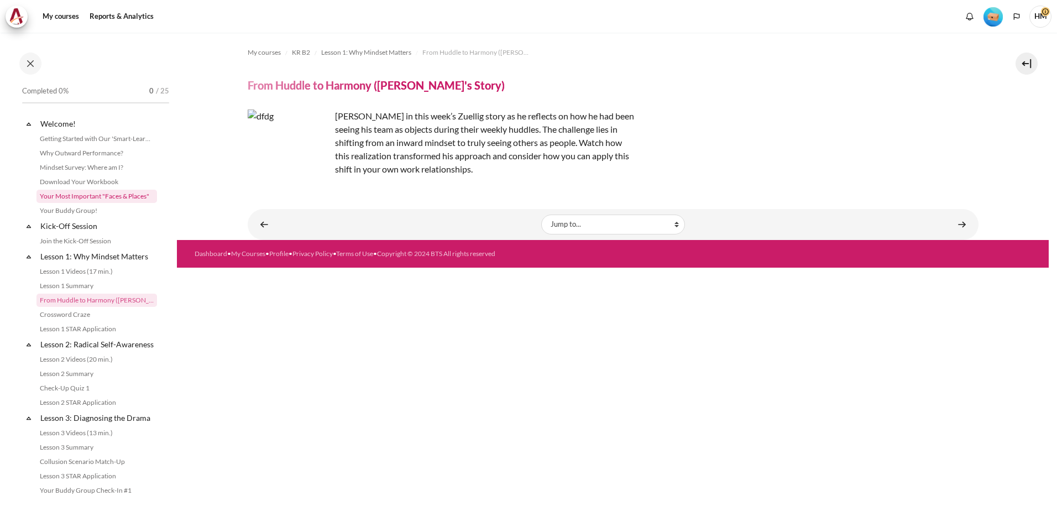
scroll to position [8, 0]
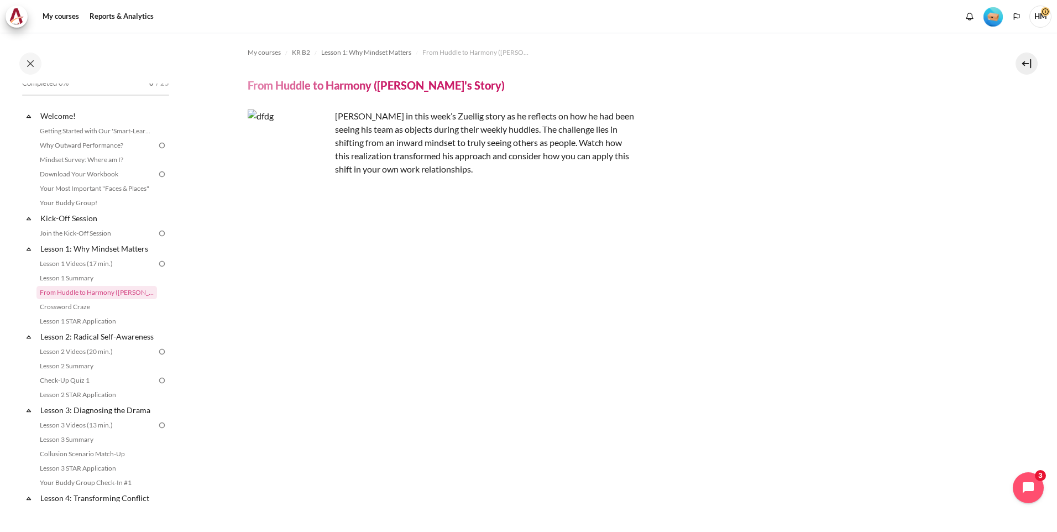
click at [273, 137] on img "Content" at bounding box center [289, 151] width 83 height 83
click at [399, 135] on p "[PERSON_NAME] in this week’s Zuellig story as he reflects on how he had been se…" at bounding box center [441, 143] width 387 height 66
drag, startPoint x: 100, startPoint y: 310, endPoint x: 154, endPoint y: 288, distance: 58.8
click at [100, 310] on link "Crossword Craze" at bounding box center [97, 306] width 121 height 13
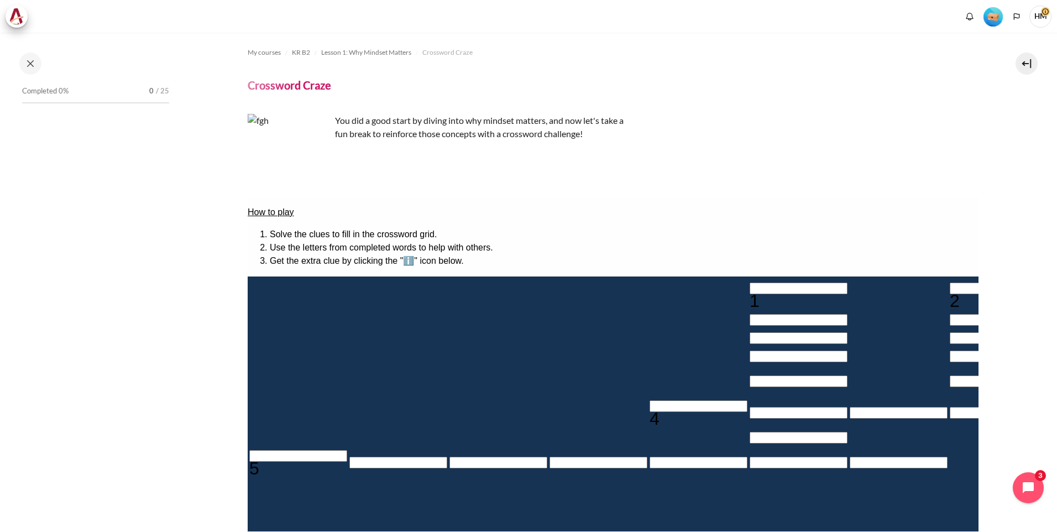
click at [379, 157] on div "You did a good start by diving into why mindset matters, and now let's take a f…" at bounding box center [441, 136] width 387 height 44
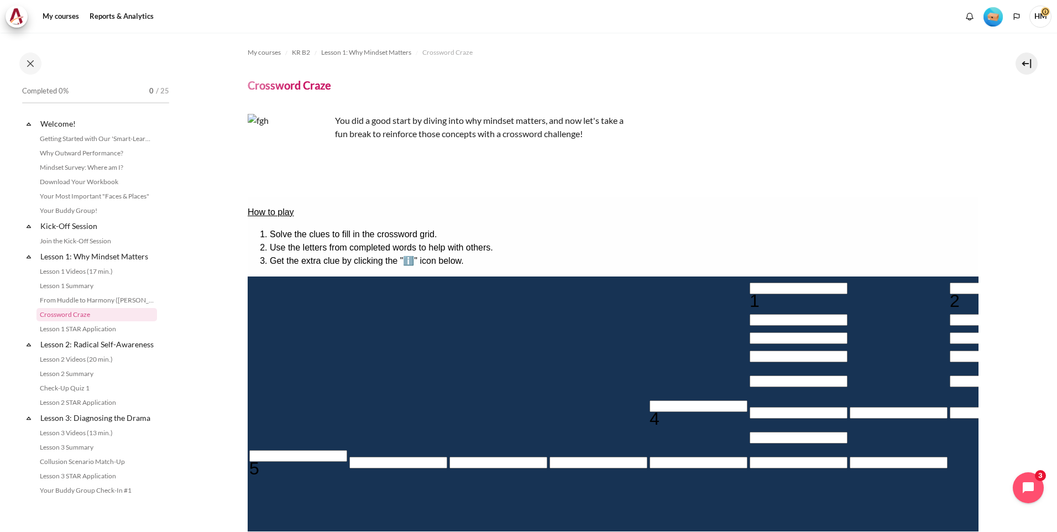
scroll to position [22, 0]
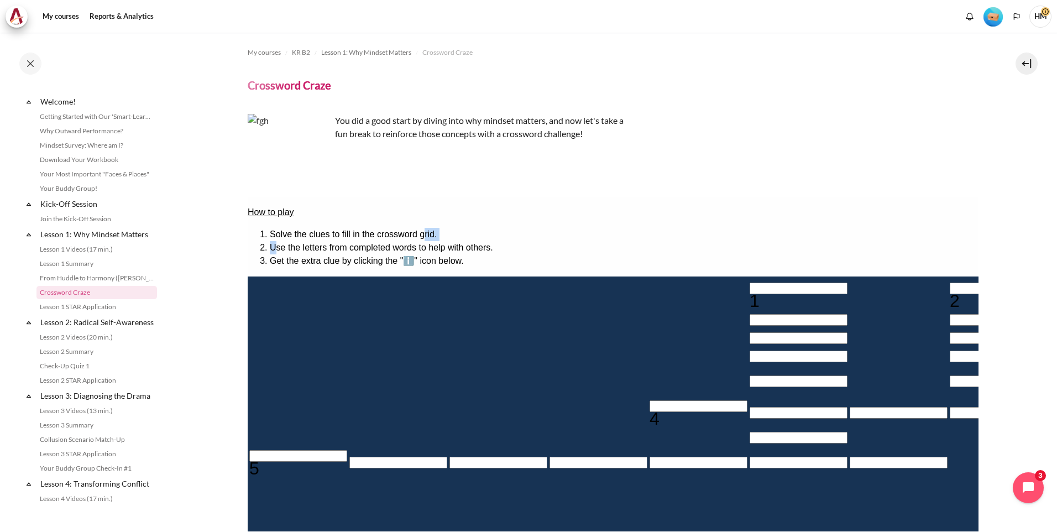
drag, startPoint x: 277, startPoint y: 237, endPoint x: 449, endPoint y: 227, distance: 171.7
click at [449, 228] on ol "Solve the clues to fill in the crossword grid. Use the letters from completed w…" at bounding box center [612, 248] width 731 height 40
click at [449, 228] on li "Solve the clues to fill in the crossword grid." at bounding box center [623, 234] width 709 height 13
click at [510, 148] on div "You did a good start by diving into why mindset matters, and now let's take a f…" at bounding box center [441, 136] width 387 height 44
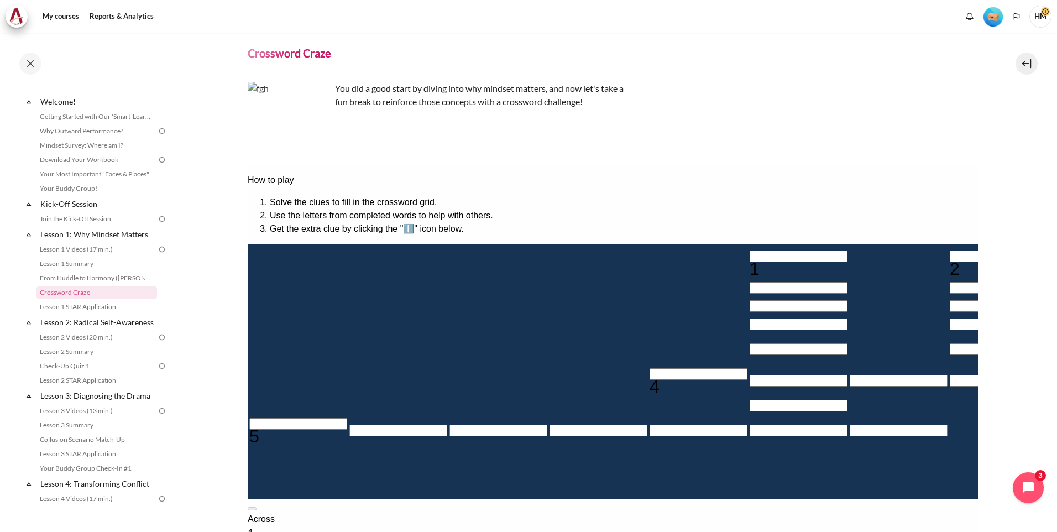
scroll to position [0, 0]
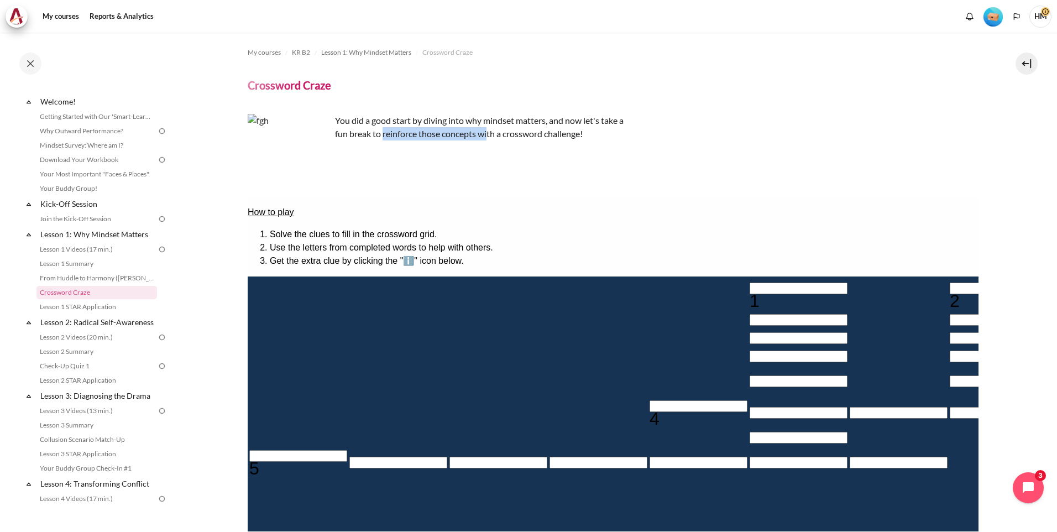
drag, startPoint x: 383, startPoint y: 127, endPoint x: 543, endPoint y: 137, distance: 160.1
click at [543, 137] on p "You did a good start by diving into why mindset matters, and now let's take a f…" at bounding box center [441, 127] width 387 height 27
click at [543, 137] on span "You did a good start by diving into why mindset matters, and now let's take a f…" at bounding box center [479, 127] width 289 height 24
drag, startPoint x: 343, startPoint y: 123, endPoint x: 503, endPoint y: 123, distance: 159.3
click at [503, 123] on span "You did a good start by diving into why mindset matters, and now let's take a f…" at bounding box center [479, 127] width 289 height 24
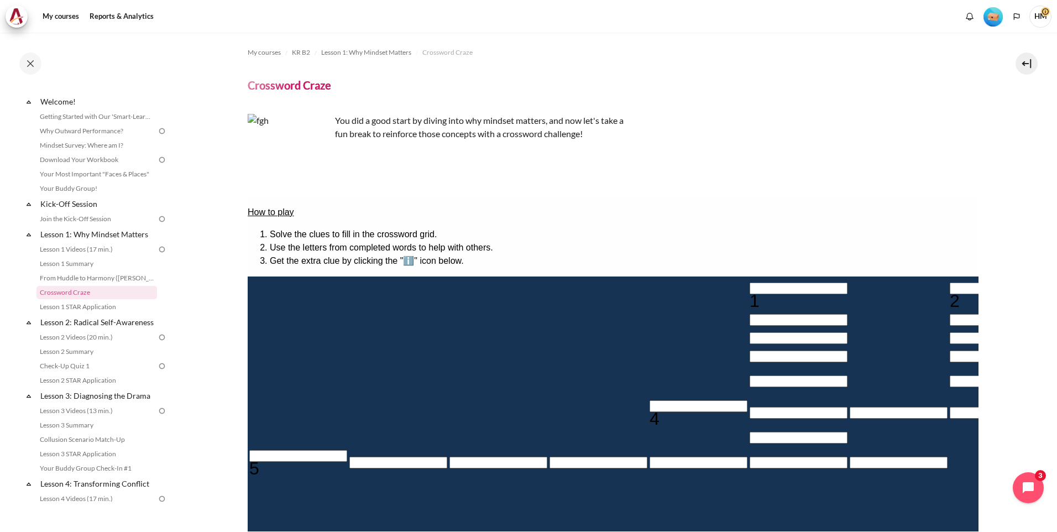
drag, startPoint x: 503, startPoint y: 123, endPoint x: 440, endPoint y: 134, distance: 64.0
click at [444, 134] on span "You did a good start by diving into why mindset matters, and now let's take a f…" at bounding box center [479, 127] width 289 height 24
drag, startPoint x: 387, startPoint y: 123, endPoint x: 509, endPoint y: 120, distance: 122.3
click at [509, 120] on span "You did a good start by diving into why mindset matters, and now let's take a f…" at bounding box center [479, 127] width 289 height 24
drag, startPoint x: 509, startPoint y: 120, endPoint x: 551, endPoint y: 149, distance: 50.9
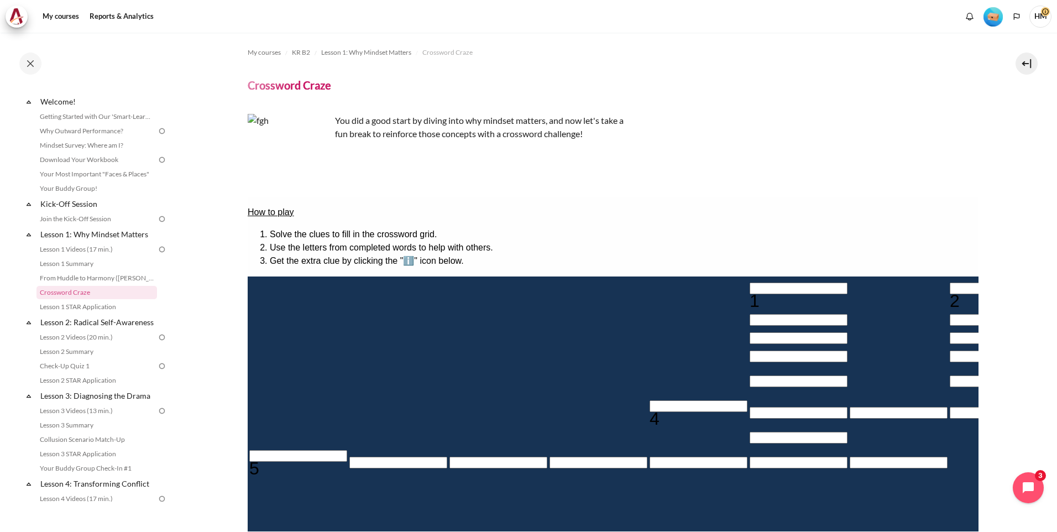
click at [551, 149] on div "You did a good start by diving into why mindset matters, and now let's take a f…" at bounding box center [441, 136] width 387 height 44
drag, startPoint x: 338, startPoint y: 135, endPoint x: 369, endPoint y: 136, distance: 31.5
click at [369, 136] on span "You did a good start by diving into why mindset matters, and now let's take a f…" at bounding box center [479, 127] width 289 height 24
drag, startPoint x: 369, startPoint y: 136, endPoint x: 613, endPoint y: 138, distance: 243.9
click at [613, 138] on p "You did a good start by diving into why mindset matters, and now let's take a f…" at bounding box center [441, 127] width 387 height 27
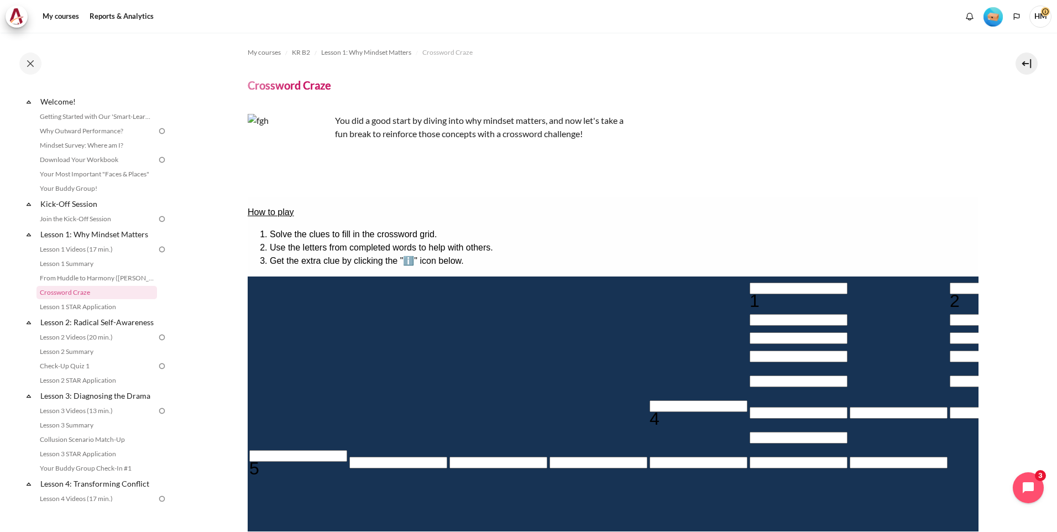
drag, startPoint x: 613, startPoint y: 138, endPoint x: 586, endPoint y: 179, distance: 49.5
click at [586, 179] on div "Content" at bounding box center [613, 434] width 731 height 519
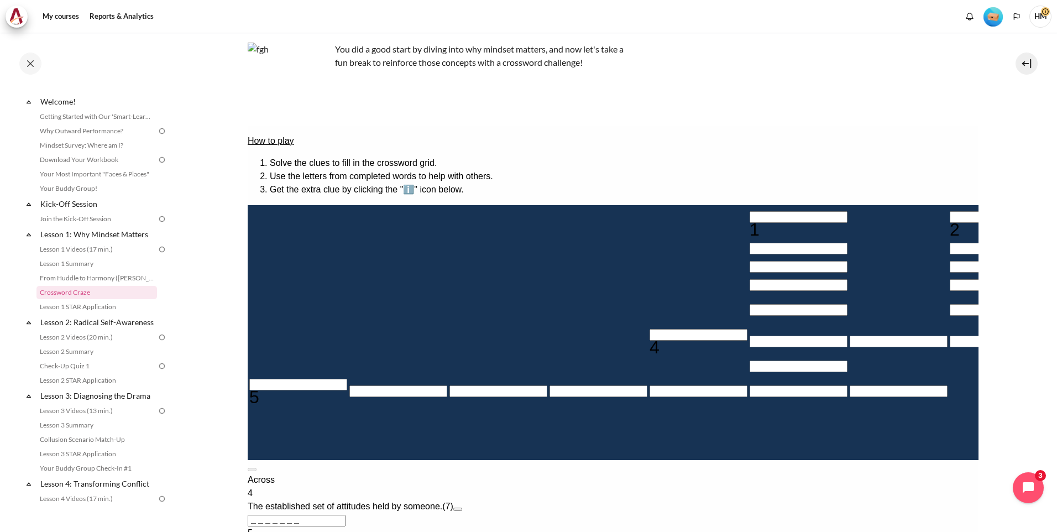
scroll to position [92, 0]
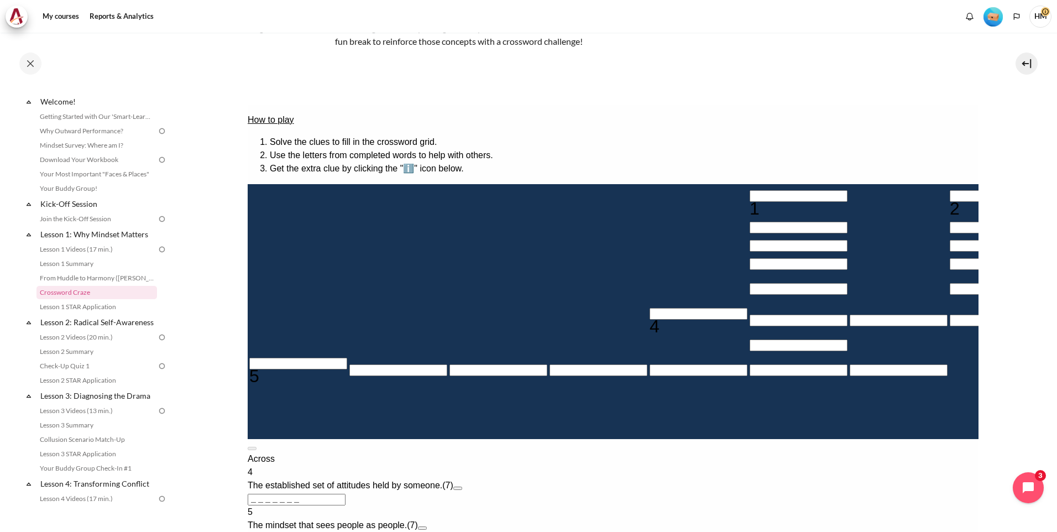
click at [426, 526] on button "Open extra clue for 5 Across. The mindset that sees people as people." at bounding box center [422, 527] width 9 height 3
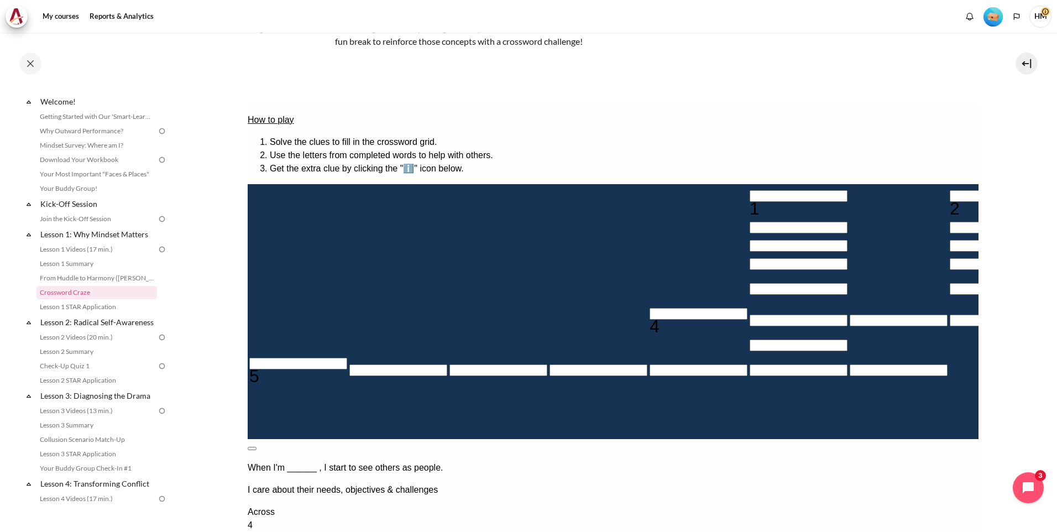
click at [256, 447] on button at bounding box center [251, 448] width 9 height 3
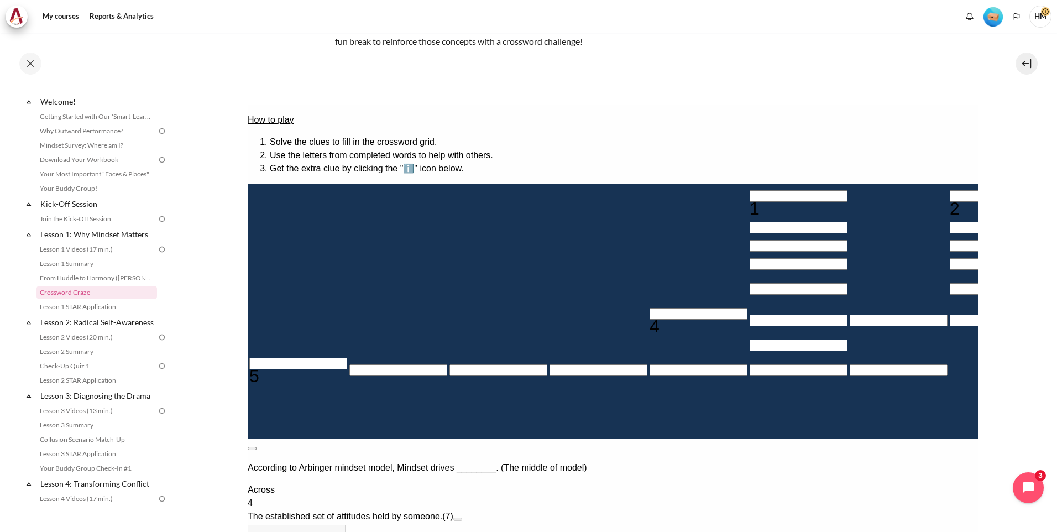
drag, startPoint x: 788, startPoint y: 319, endPoint x: 782, endPoint y: 312, distance: 8.6
click at [256, 447] on button at bounding box center [251, 448] width 9 height 3
click at [90, 278] on link "From Huddle to Harmony ([PERSON_NAME]'s Story)" at bounding box center [97, 278] width 121 height 13
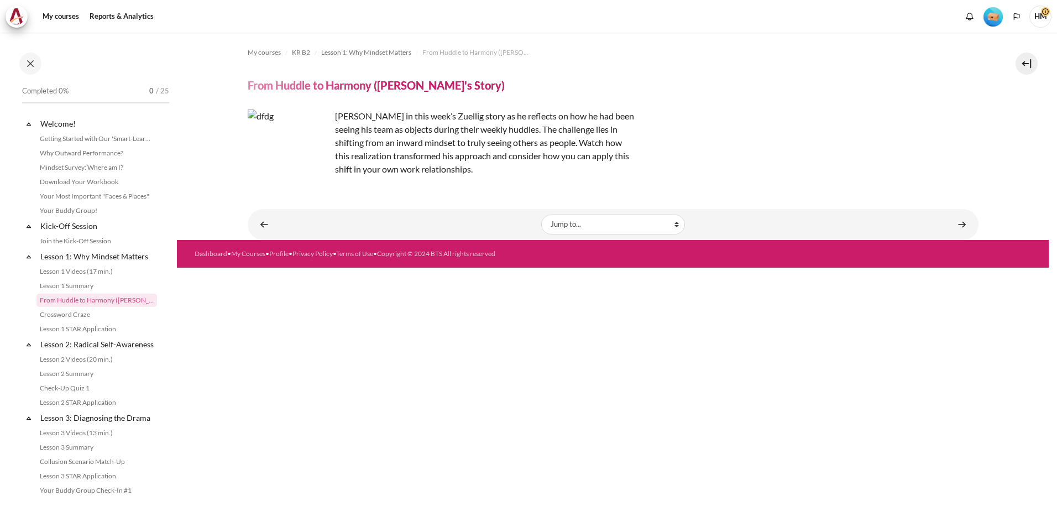
scroll to position [8, 0]
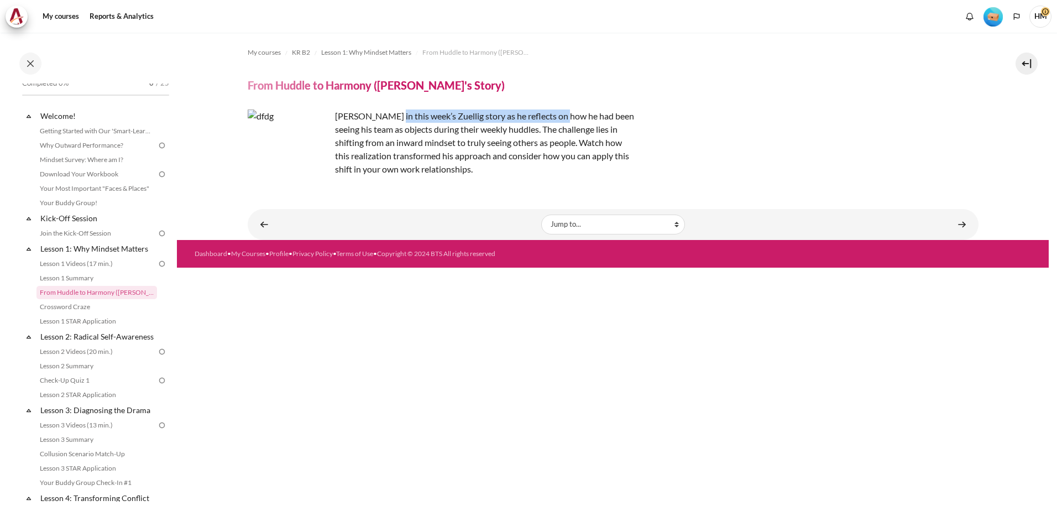
drag, startPoint x: 392, startPoint y: 114, endPoint x: 563, endPoint y: 117, distance: 170.9
click at [563, 117] on p "Join Khoo Ghi Peng in this week’s Zuellig story as he reflects on how he had be…" at bounding box center [441, 143] width 387 height 66
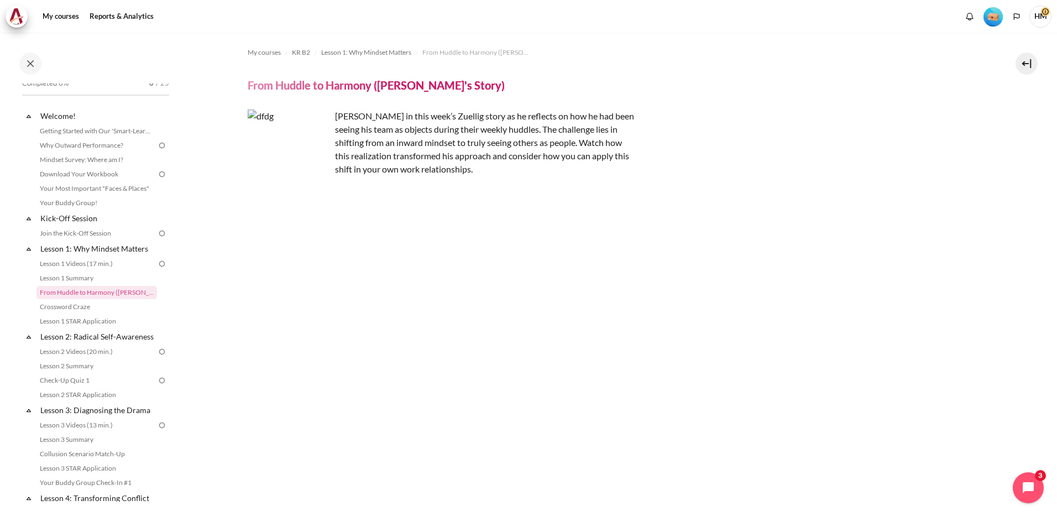
drag, startPoint x: 563, startPoint y: 117, endPoint x: 434, endPoint y: 134, distance: 130.5
click at [447, 134] on p "Join Khoo Ghi Peng in this week’s Zuellig story as he reflects on how he had be…" at bounding box center [441, 143] width 387 height 66
drag, startPoint x: 340, startPoint y: 116, endPoint x: 602, endPoint y: 170, distance: 267.6
click at [602, 170] on p "Join Khoo Ghi Peng in this week’s Zuellig story as he reflects on how he had be…" at bounding box center [441, 143] width 387 height 66
click at [86, 279] on link "Lesson 1 Summary" at bounding box center [97, 278] width 121 height 13
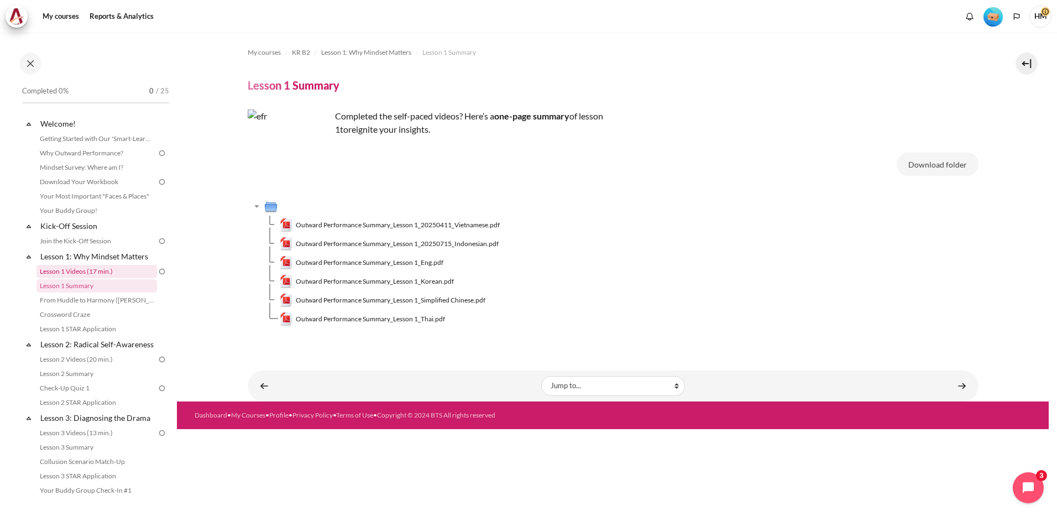
click at [91, 272] on link "Lesson 1 Videos (17 min.)" at bounding box center [97, 271] width 121 height 13
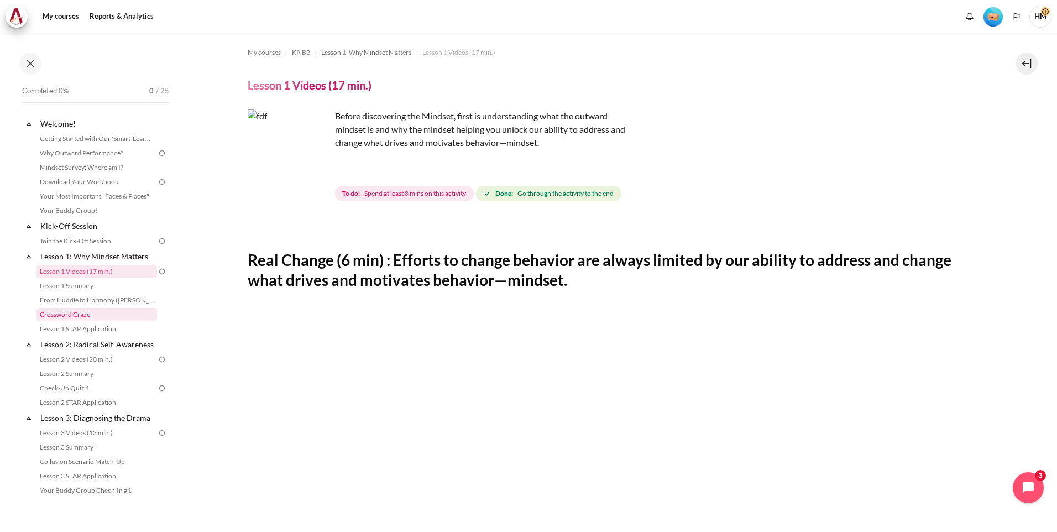
click at [108, 314] on link "Crossword Craze" at bounding box center [97, 314] width 121 height 13
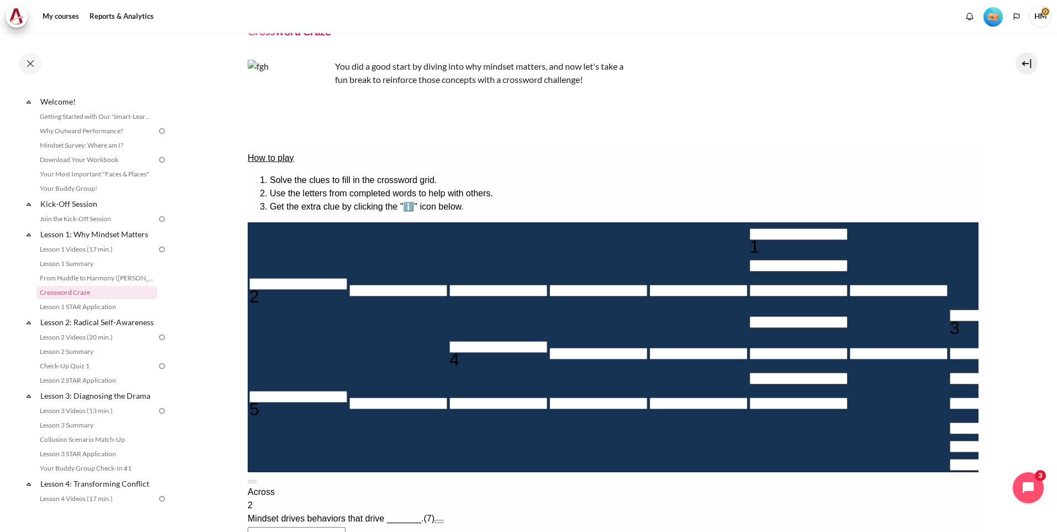
scroll to position [92, 0]
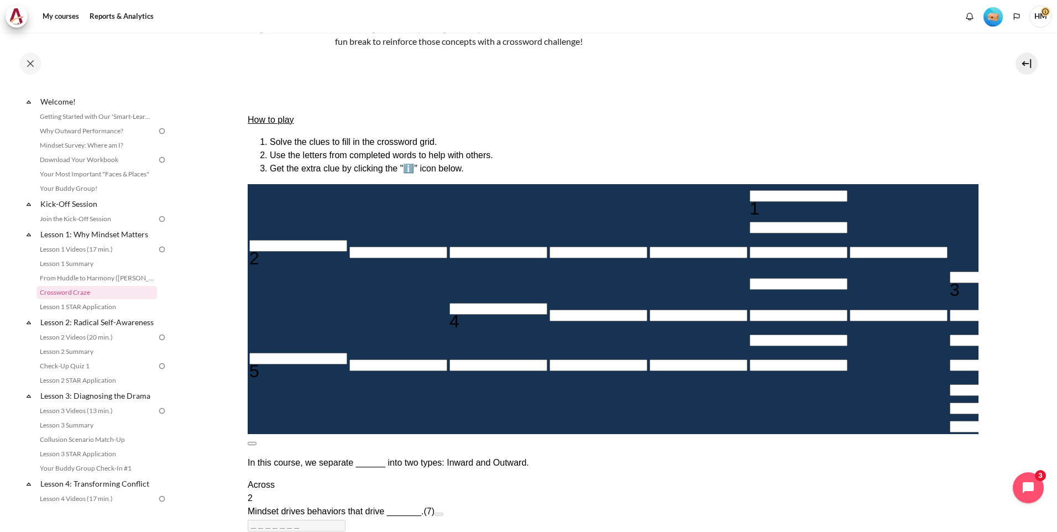
click at [256, 442] on button at bounding box center [251, 443] width 9 height 3
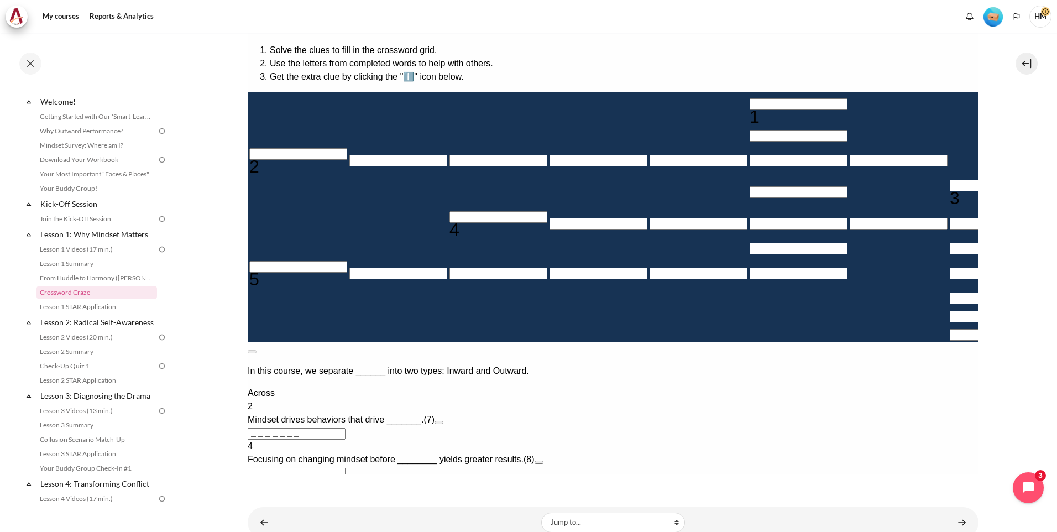
click at [950, 191] on input "Crossword grid. Use arrow keys to navigate and the keyboard to enter characters…" at bounding box center [999, 186] width 98 height 12
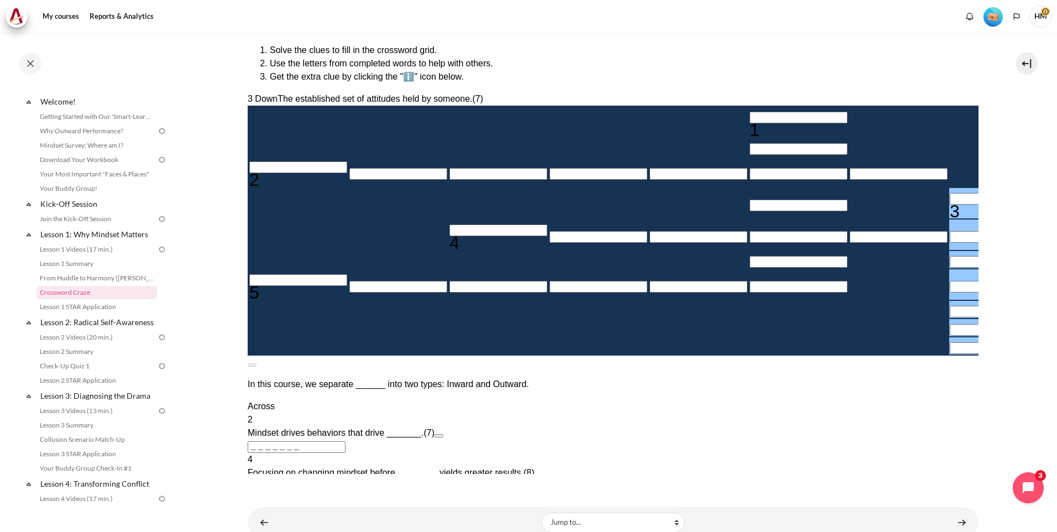
type input "M＿＿＿＿＿＿"
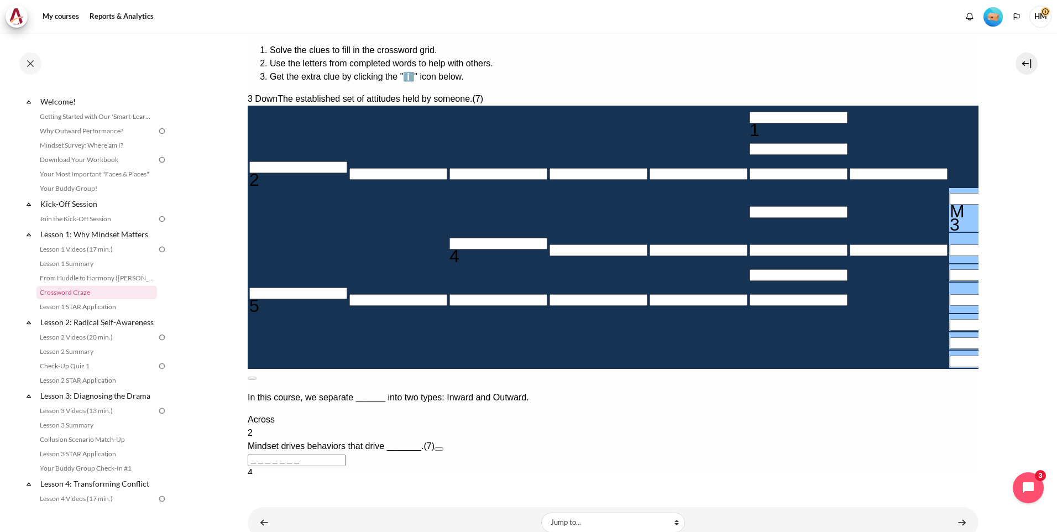
type input "＿＿＿＿＿I＿＿"
type input "MI＿＿＿＿＿"
type input "MIN＿＿＿＿"
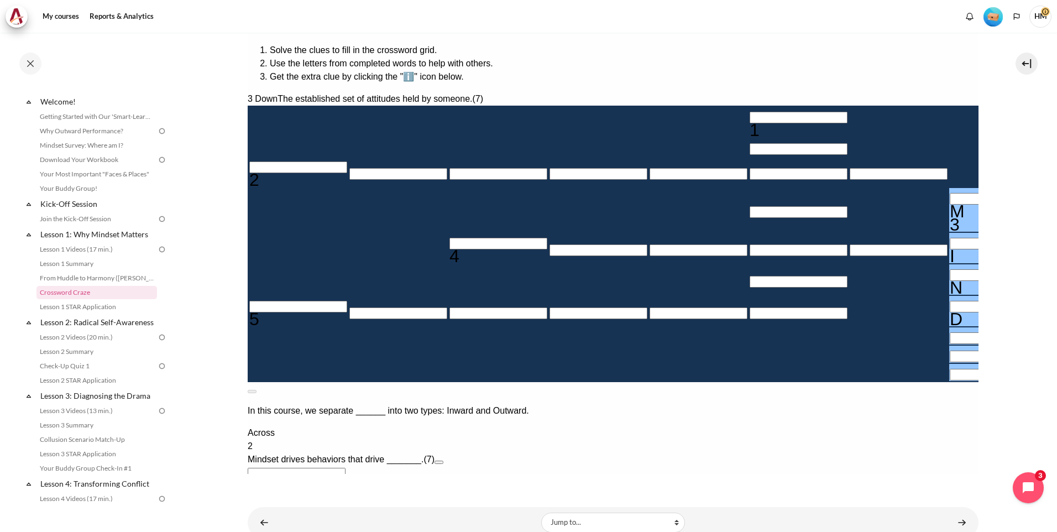
type input "MIND＿＿＿"
type input "MINDS＿＿"
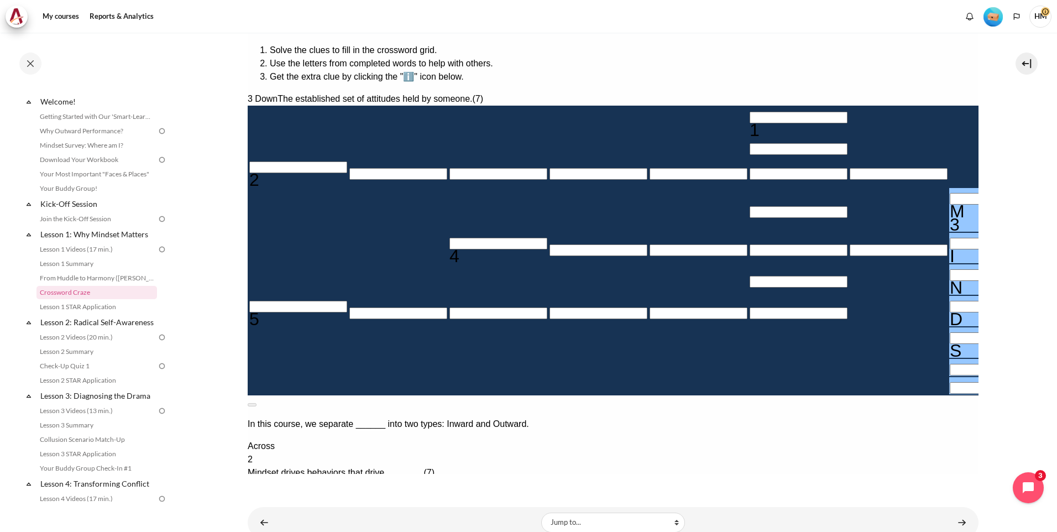
type input "MINDSE＿"
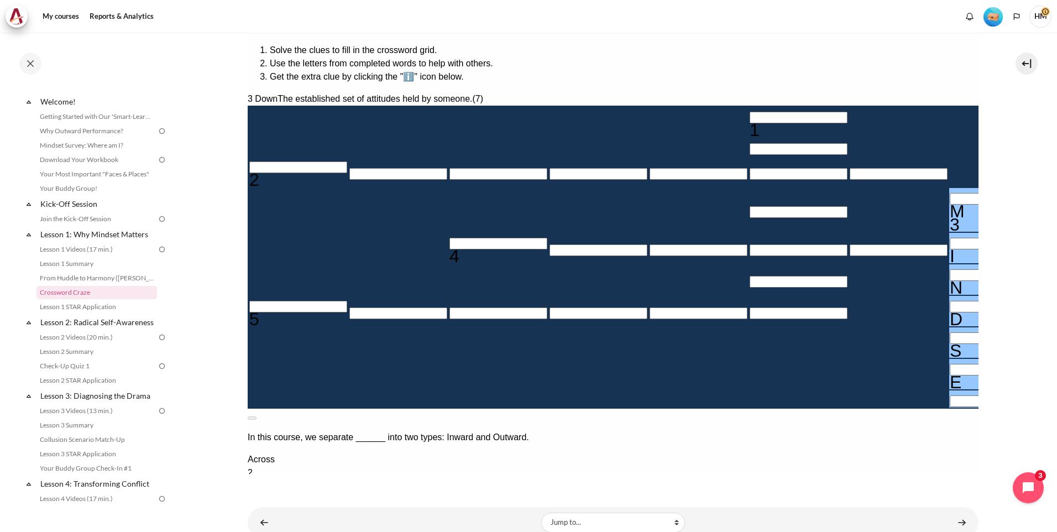
type input "MINDSET"
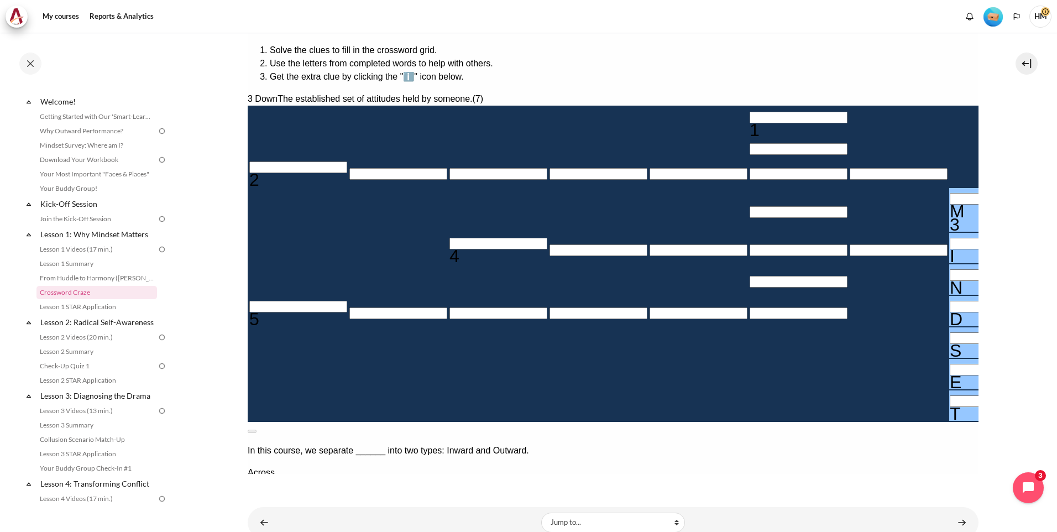
drag, startPoint x: 774, startPoint y: 385, endPoint x: 787, endPoint y: 390, distance: 14.2
click at [779, 466] on div "Across 2 Mindset drives behaviors that drive _______. (7) ＿＿＿＿＿＿＿ 4 Focusing on…" at bounding box center [612, 532] width 731 height 133
click at [443, 501] on button "Open extra clue for 2 Across. Mindset drives behaviors that drive _______." at bounding box center [438, 502] width 9 height 3
click at [256, 430] on button at bounding box center [251, 431] width 9 height 3
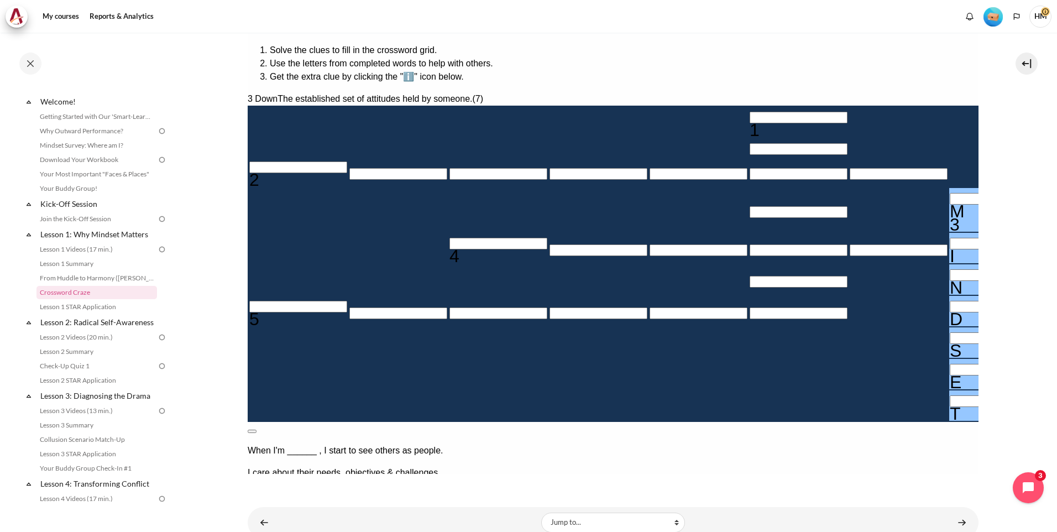
click at [256, 430] on button at bounding box center [251, 431] width 9 height 3
click at [119, 307] on link "Lesson 1 STAR Application" at bounding box center [97, 306] width 121 height 13
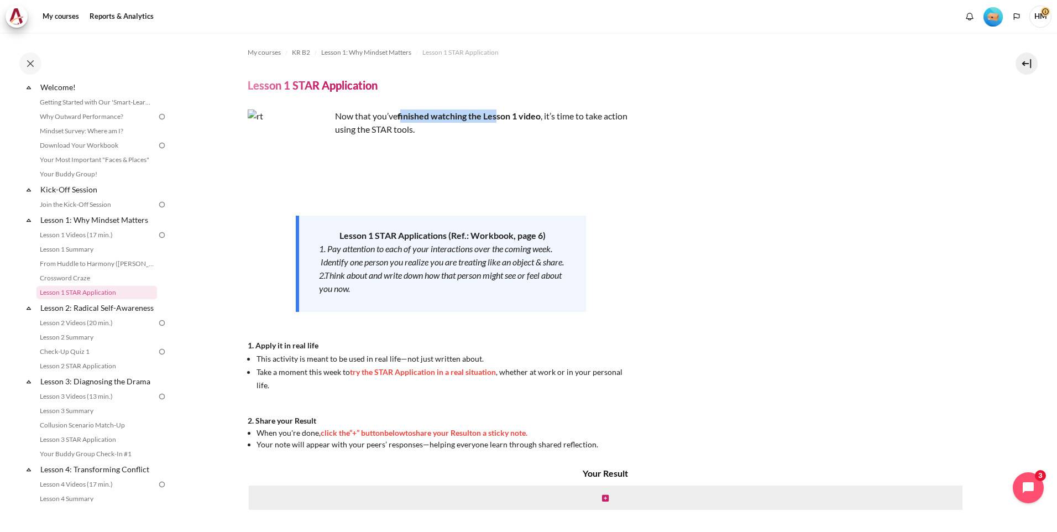
drag, startPoint x: 402, startPoint y: 119, endPoint x: 499, endPoint y: 120, distance: 97.3
click at [499, 120] on strong "finished watching the Lesson 1 video" at bounding box center [469, 116] width 143 height 11
drag, startPoint x: 499, startPoint y: 120, endPoint x: 600, endPoint y: 119, distance: 100.7
click at [600, 119] on p "Now that you’ve finished watching the Lesson 1 video , it’s time to take action…" at bounding box center [441, 123] width 387 height 27
drag, startPoint x: 600, startPoint y: 119, endPoint x: 613, endPoint y: 159, distance: 41.4
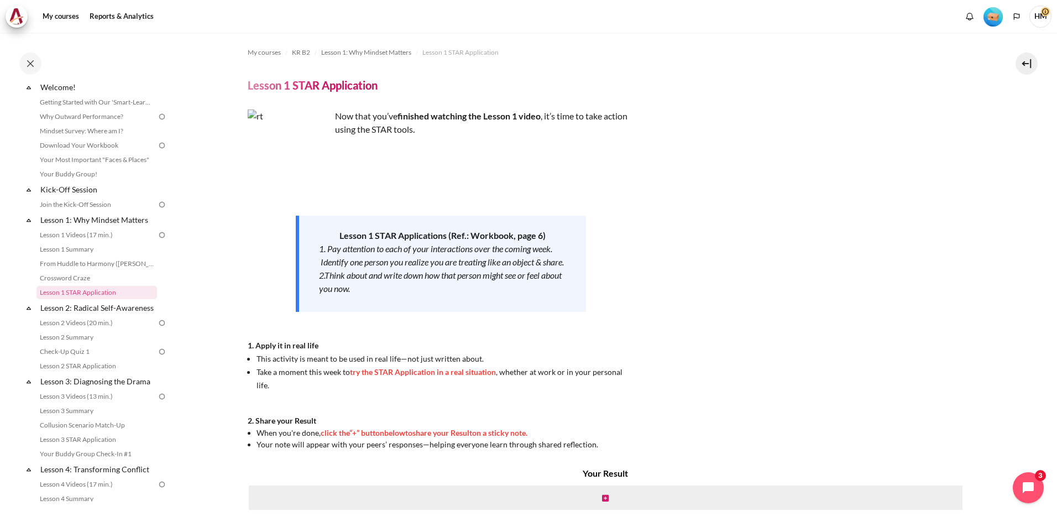
click at [613, 159] on p "Content" at bounding box center [441, 164] width 387 height 13
drag, startPoint x: 345, startPoint y: 130, endPoint x: 449, endPoint y: 135, distance: 103.6
click at [449, 135] on p "Now that you’ve finished watching the Lesson 1 video , it’s time to take action…" at bounding box center [441, 123] width 387 height 27
click at [449, 136] on div "Now that you’ve finished watching the Lesson 1 video , it’s time to take action…" at bounding box center [441, 280] width 387 height 341
click at [310, 169] on img "Content" at bounding box center [289, 151] width 83 height 83
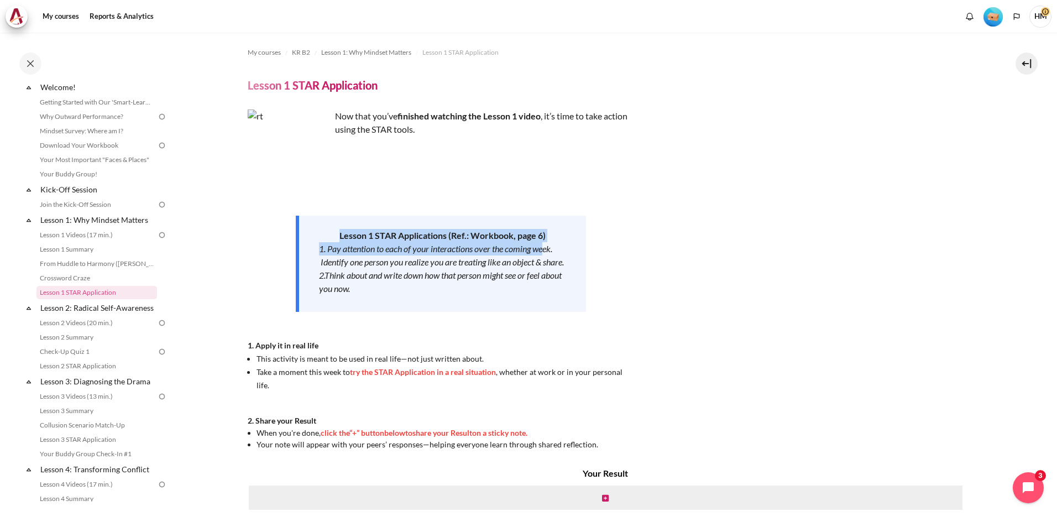
drag, startPoint x: 341, startPoint y: 239, endPoint x: 548, endPoint y: 247, distance: 206.4
click at [548, 247] on div "Lesson 1 STAR Applications (Ref.: Workbook, page 6) 1. Pay attention to each of…" at bounding box center [441, 264] width 290 height 96
drag, startPoint x: 548, startPoint y: 247, endPoint x: 673, endPoint y: 249, distance: 125.6
click at [673, 249] on div "Now that you’ve finished watching the Lesson 1 video , it’s time to take action…" at bounding box center [613, 280] width 731 height 341
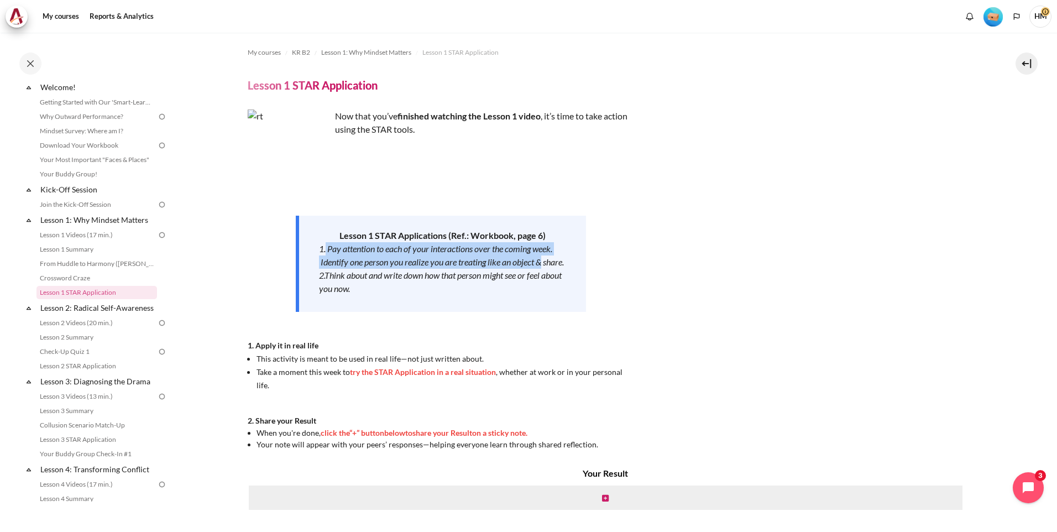
drag, startPoint x: 325, startPoint y: 251, endPoint x: 593, endPoint y: 265, distance: 268.1
click at [593, 265] on div "Now that you’ve finished watching the Lesson 1 video , it’s time to take action…" at bounding box center [441, 280] width 387 height 341
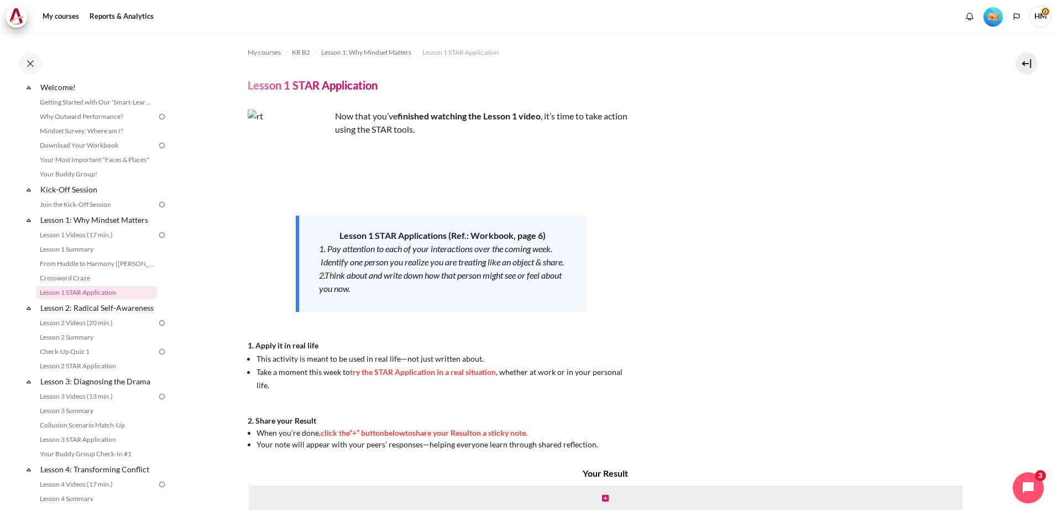
drag, startPoint x: 593, startPoint y: 265, endPoint x: 562, endPoint y: 293, distance: 41.5
click at [623, 308] on div "Now that you’ve finished watching the Lesson 1 video , it’s time to take action…" at bounding box center [441, 280] width 387 height 341
drag, startPoint x: 312, startPoint y: 262, endPoint x: 514, endPoint y: 268, distance: 201.4
click at [514, 268] on div "Lesson 1 STAR Applications (Ref.: Workbook, page 6) 1. Pay attention to each of…" at bounding box center [441, 264] width 290 height 96
drag, startPoint x: 514, startPoint y: 268, endPoint x: 438, endPoint y: 275, distance: 76.1
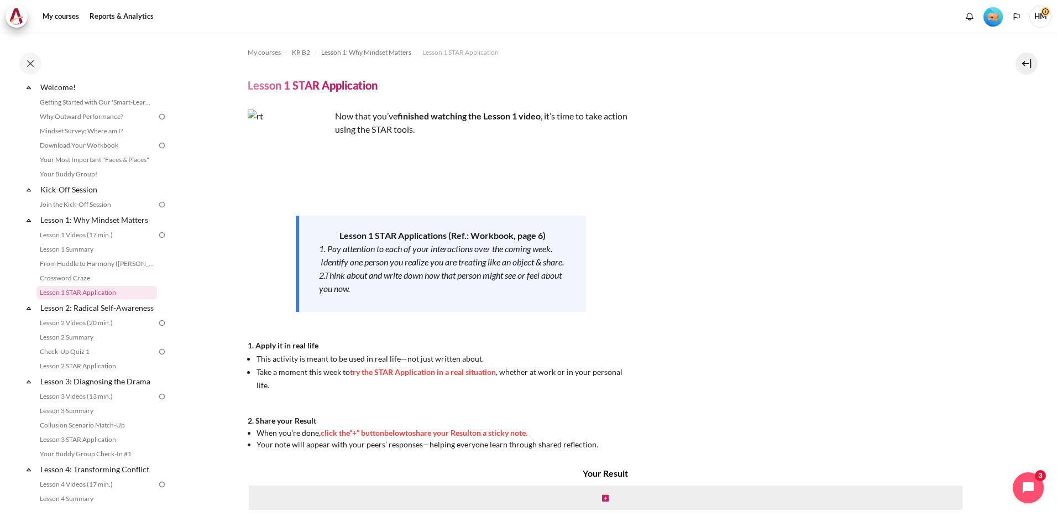
click at [439, 269] on div "1. Pay attention to each of your interactions over the coming week. Identify on…" at bounding box center [442, 255] width 247 height 27
drag, startPoint x: 444, startPoint y: 267, endPoint x: 528, endPoint y: 263, distance: 84.2
click at [528, 263] on div "1. Pay attention to each of your interactions over the coming week. Identify on…" at bounding box center [442, 255] width 247 height 27
drag, startPoint x: 528, startPoint y: 263, endPoint x: 406, endPoint y: 270, distance: 122.4
click at [406, 269] on div "1. Pay attention to each of your interactions over the coming week. Identify on…" at bounding box center [442, 255] width 247 height 27
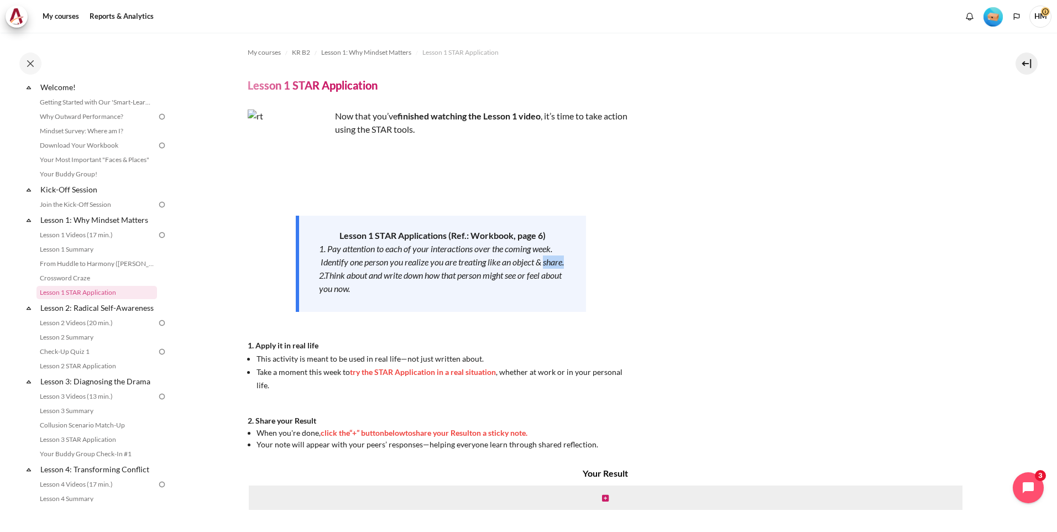
drag, startPoint x: 321, startPoint y: 277, endPoint x: 355, endPoint y: 277, distance: 34.3
click at [355, 269] on div "1. Pay attention to each of your interactions over the coming week. Identify on…" at bounding box center [442, 255] width 247 height 27
drag, startPoint x: 355, startPoint y: 277, endPoint x: 510, endPoint y: 294, distance: 155.8
click at [510, 294] on div "2.Think about and write down how that person might see or feel about you now." at bounding box center [442, 282] width 247 height 27
click at [408, 295] on div "2.Think about and write down how that person might see or feel about you now." at bounding box center [442, 282] width 247 height 27
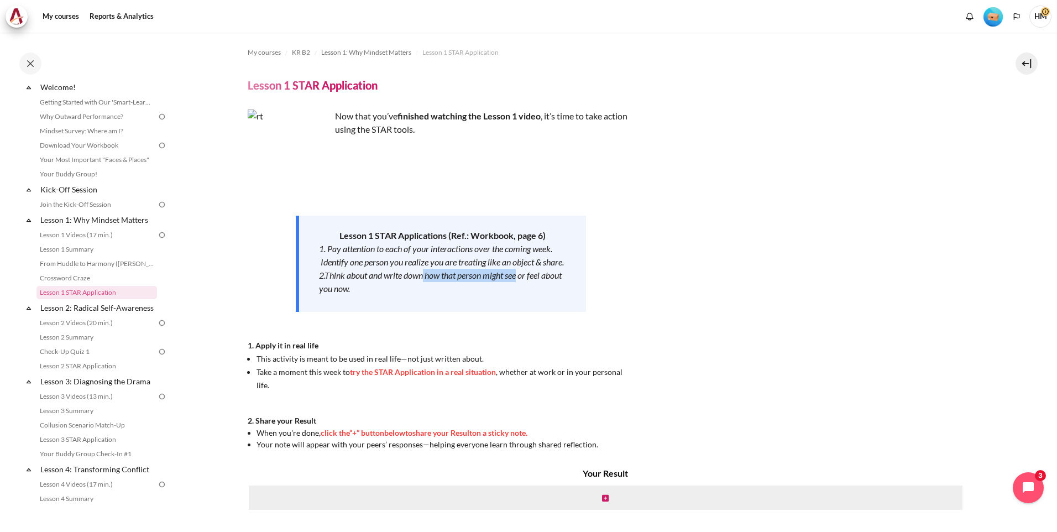
drag, startPoint x: 425, startPoint y: 287, endPoint x: 521, endPoint y: 290, distance: 96.3
click at [521, 290] on em "2.Think about and write down how that person might see or feel about you now." at bounding box center [440, 282] width 243 height 24
drag, startPoint x: 521, startPoint y: 290, endPoint x: 440, endPoint y: 305, distance: 82.7
click at [462, 295] on div "2.Think about and write down how that person might see or feel about you now." at bounding box center [442, 282] width 247 height 27
drag, startPoint x: 319, startPoint y: 303, endPoint x: 409, endPoint y: 304, distance: 90.7
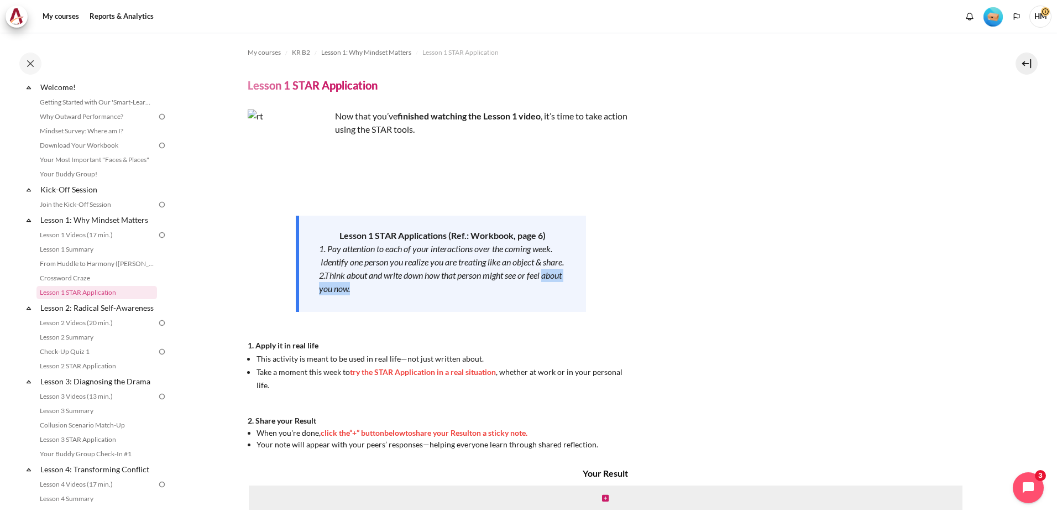
click at [409, 304] on div "Lesson 1 STAR Applications (Ref.: Workbook, page 6) 1. Pay attention to each of…" at bounding box center [441, 264] width 290 height 96
drag, startPoint x: 409, startPoint y: 304, endPoint x: 429, endPoint y: 330, distance: 32.9
click at [429, 330] on div "Now that you’ve finished watching the Lesson 1 video , it’s time to take action…" at bounding box center [441, 280] width 387 height 341
drag, startPoint x: 259, startPoint y: 374, endPoint x: 601, endPoint y: 373, distance: 341.8
click at [601, 365] on li "This activity is meant to be used in real life—not just written about." at bounding box center [446, 358] width 378 height 13
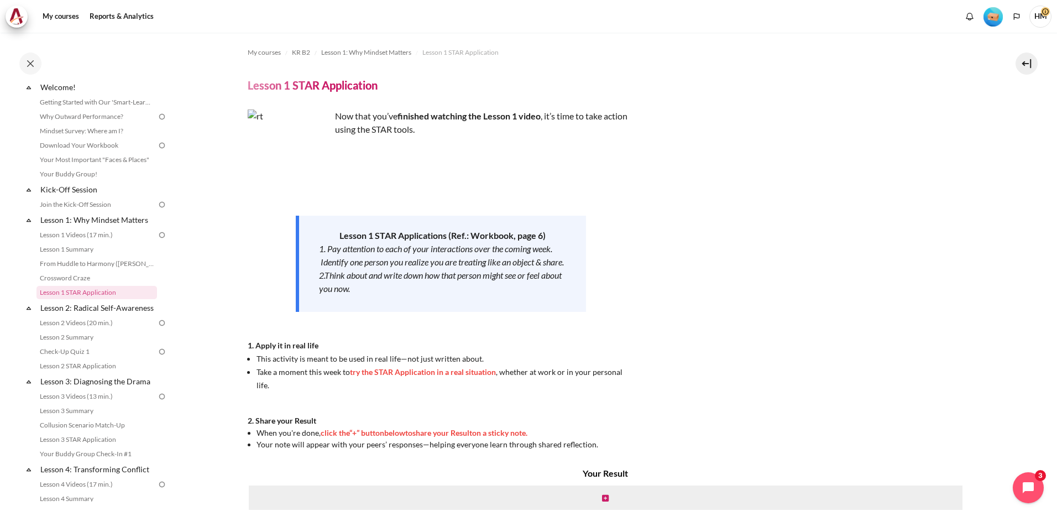
drag, startPoint x: 601, startPoint y: 373, endPoint x: 705, endPoint y: 223, distance: 183.2
click at [705, 223] on div "Now that you’ve finished watching the Lesson 1 video , it’s time to take action…" at bounding box center [613, 280] width 731 height 341
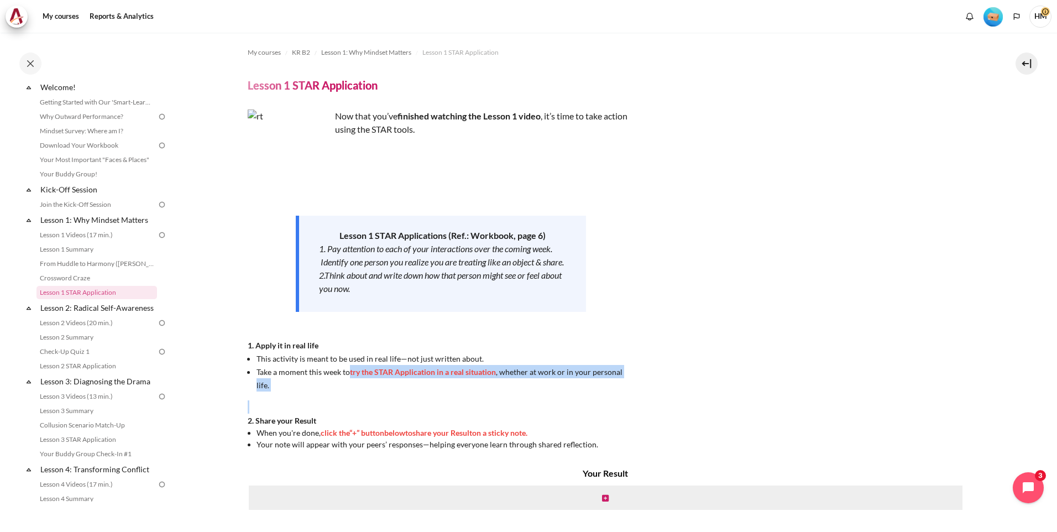
drag, startPoint x: 345, startPoint y: 388, endPoint x: 604, endPoint y: 397, distance: 259.0
click at [605, 398] on div "Now that you’ve finished watching the Lesson 1 video , it’s time to take action…" at bounding box center [441, 280] width 387 height 341
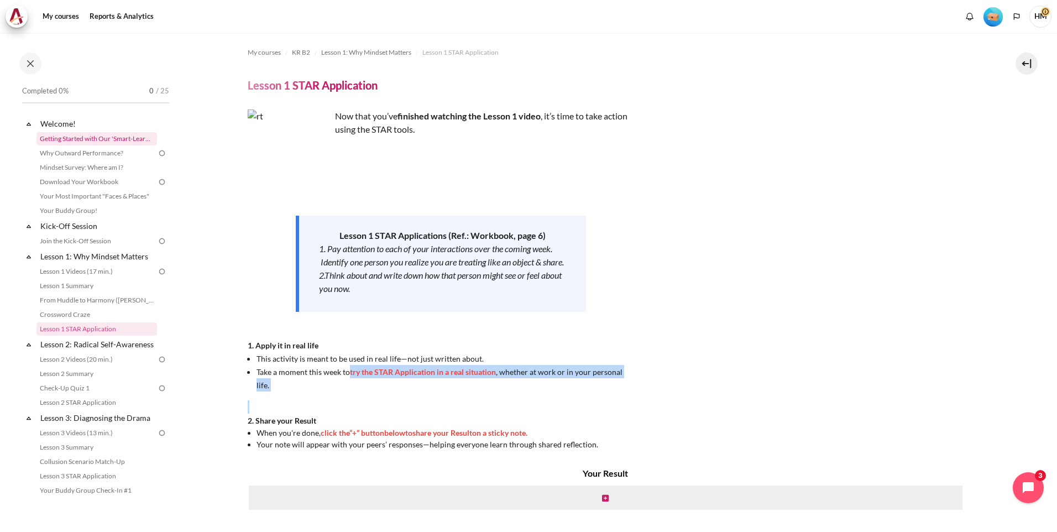
click at [108, 139] on link "Getting Started with Our 'Smart-Learning' Platform" at bounding box center [97, 138] width 121 height 13
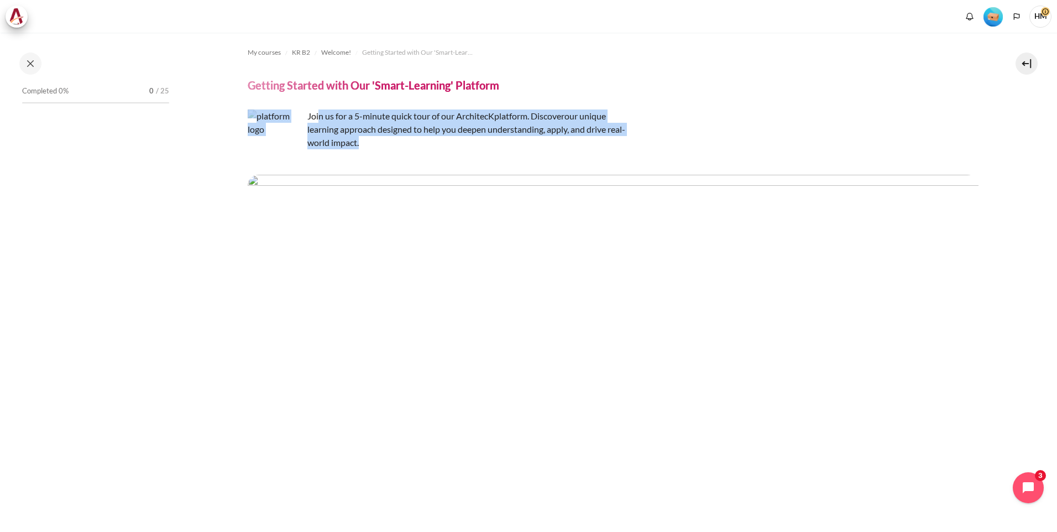
drag, startPoint x: 317, startPoint y: 116, endPoint x: 586, endPoint y: 148, distance: 270.8
click at [586, 148] on p "Join us for a 5-minute quick tour of our ArchitecK platform. Discover our uniqu…" at bounding box center [441, 130] width 387 height 40
drag, startPoint x: 587, startPoint y: 148, endPoint x: 695, endPoint y: 123, distance: 110.7
click at [695, 123] on div "Join us for a 5-minute quick tour of our ArchitecK platform. Discover our uniqu…" at bounding box center [613, 130] width 731 height 40
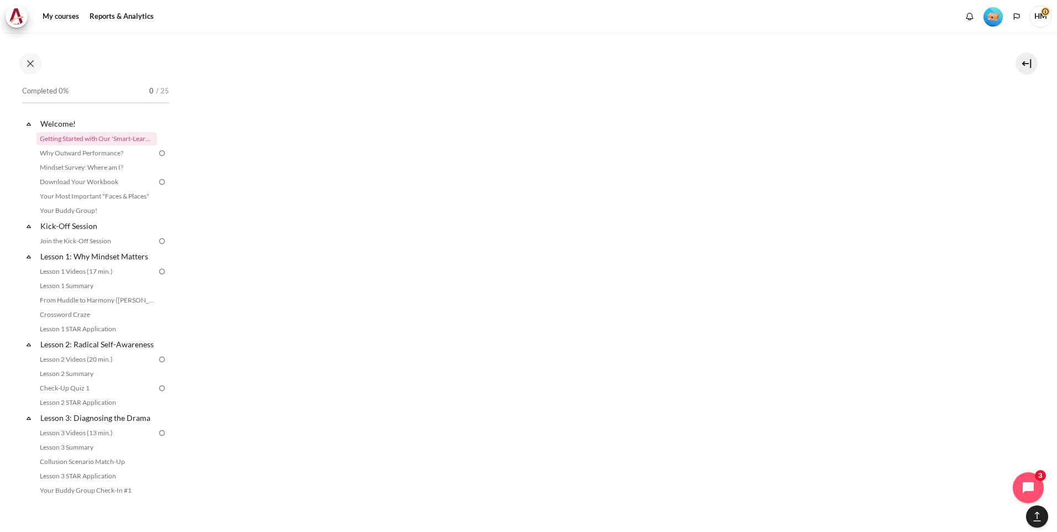
scroll to position [3318, 0]
click at [97, 154] on link "Why Outward Performance?" at bounding box center [97, 153] width 121 height 13
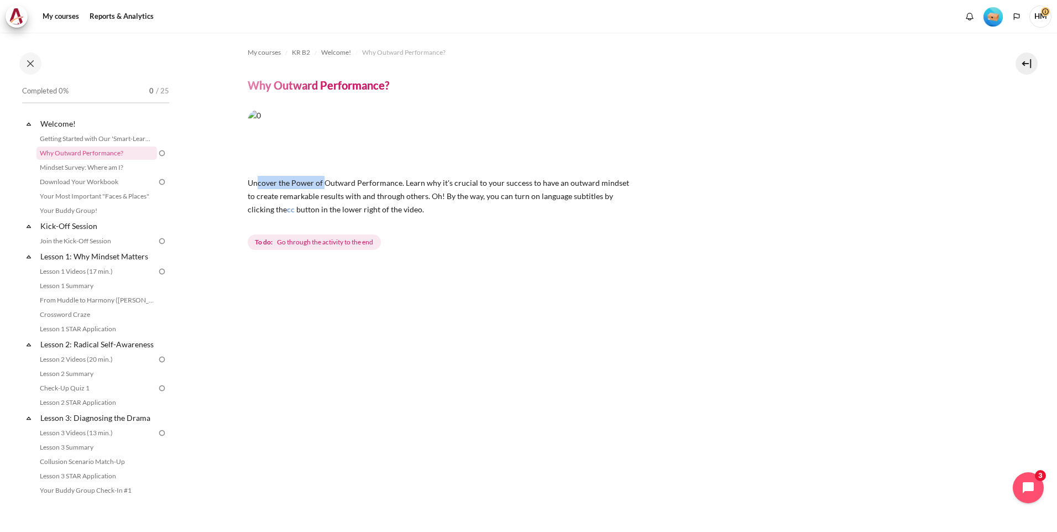
drag, startPoint x: 258, startPoint y: 188, endPoint x: 332, endPoint y: 189, distance: 74.7
click at [330, 189] on p "Uncover the Power of Outward Performance. Learn why it's crucial to your succes…" at bounding box center [441, 196] width 387 height 40
drag, startPoint x: 332, startPoint y: 189, endPoint x: 465, endPoint y: 147, distance: 139.2
click at [465, 147] on img "Content" at bounding box center [441, 140] width 387 height 60
click at [474, 140] on img "Content" at bounding box center [441, 140] width 387 height 60
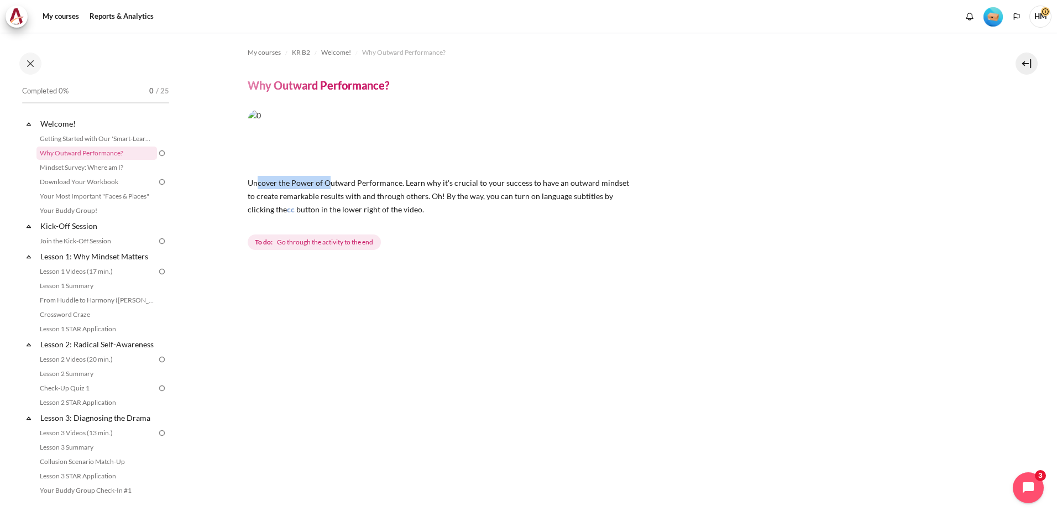
click at [281, 133] on img "Content" at bounding box center [441, 140] width 387 height 60
drag, startPoint x: 281, startPoint y: 133, endPoint x: 512, endPoint y: 146, distance: 231.0
click at [510, 139] on img "Content" at bounding box center [441, 140] width 387 height 60
click at [500, 218] on div "Uncover the Power of Outward Performance. Learn why it's crucial to your succes…" at bounding box center [613, 181] width 731 height 143
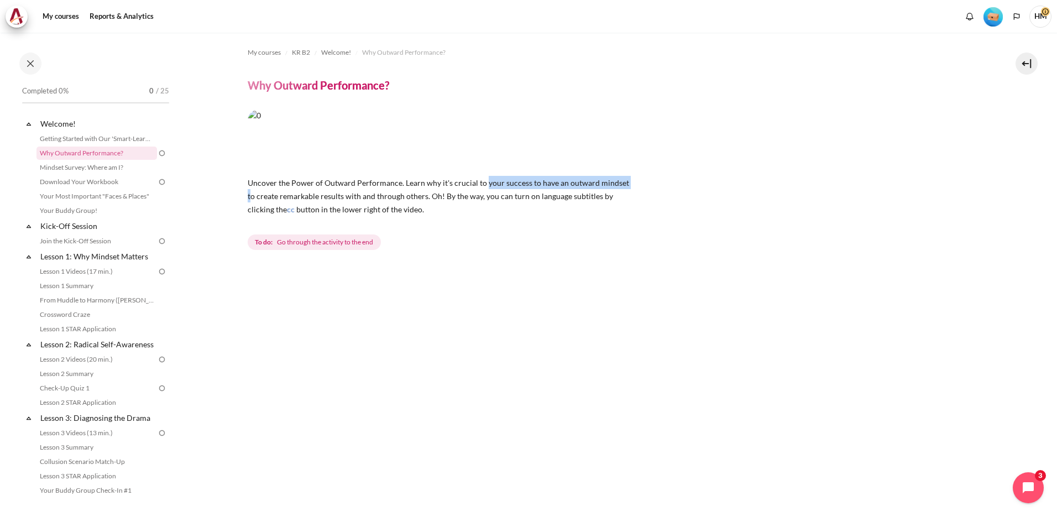
drag, startPoint x: 484, startPoint y: 186, endPoint x: 626, endPoint y: 188, distance: 142.1
click at [626, 188] on p "Uncover the Power of Outward Performance. Learn why it's crucial to your succes…" at bounding box center [441, 196] width 387 height 40
drag, startPoint x: 626, startPoint y: 188, endPoint x: 578, endPoint y: 215, distance: 55.2
click at [578, 215] on p "Uncover the Power of Outward Performance. Learn why it's crucial to your succes…" at bounding box center [441, 196] width 387 height 40
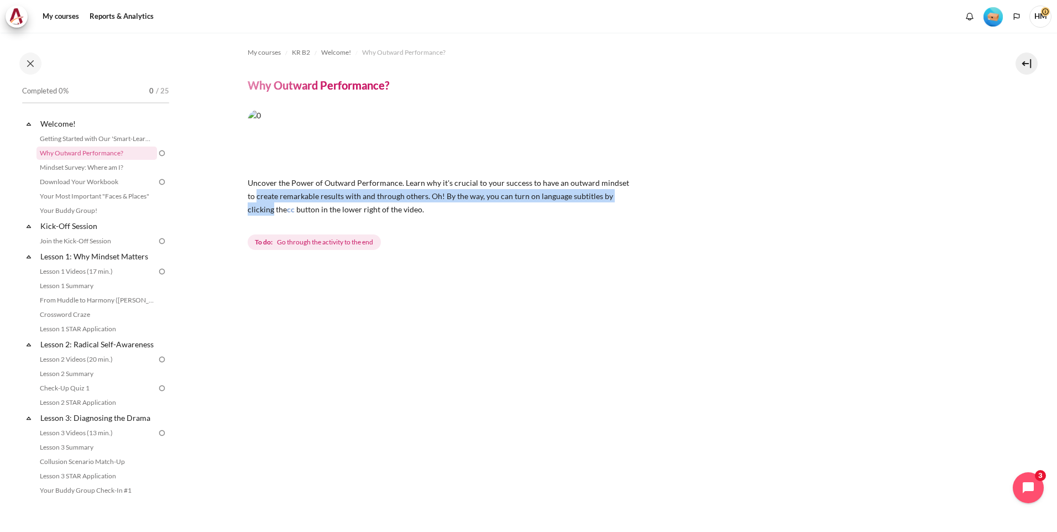
drag, startPoint x: 247, startPoint y: 195, endPoint x: 659, endPoint y: 202, distance: 411.5
click at [659, 202] on div "Uncover the Power of Outward Performance. Learn why it's crucial to your succes…" at bounding box center [613, 181] width 731 height 143
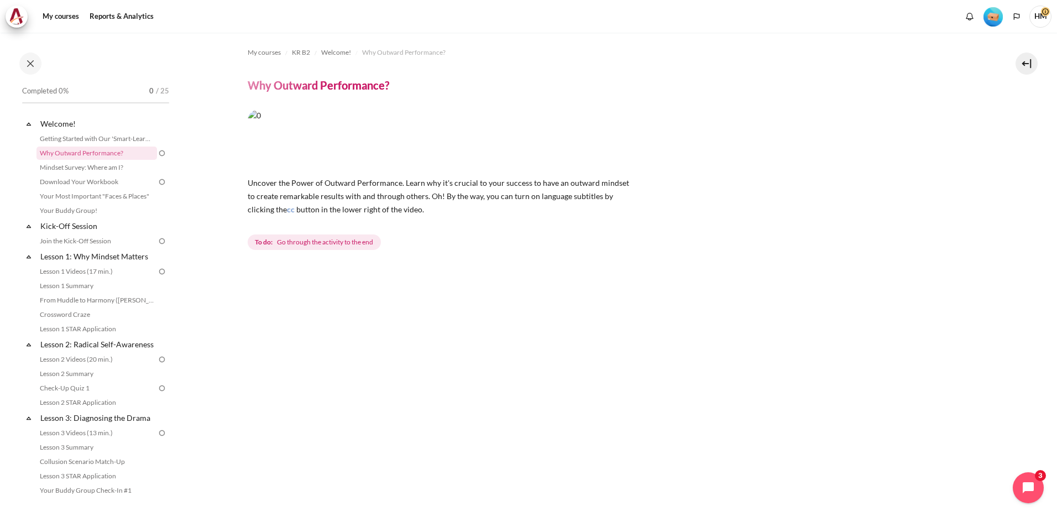
drag, startPoint x: 659, startPoint y: 202, endPoint x: 572, endPoint y: 236, distance: 93.2
click at [577, 236] on div "To do: Go through the activity to the end" at bounding box center [613, 242] width 731 height 20
drag, startPoint x: 494, startPoint y: 197, endPoint x: 647, endPoint y: 204, distance: 153.3
click at [647, 204] on div "Uncover the Power of Outward Performance. Learn why it's crucial to your succes…" at bounding box center [613, 181] width 731 height 143
click at [540, 230] on div "Uncover the Power of Outward Performance. Learn why it's crucial to your succes…" at bounding box center [613, 181] width 731 height 143
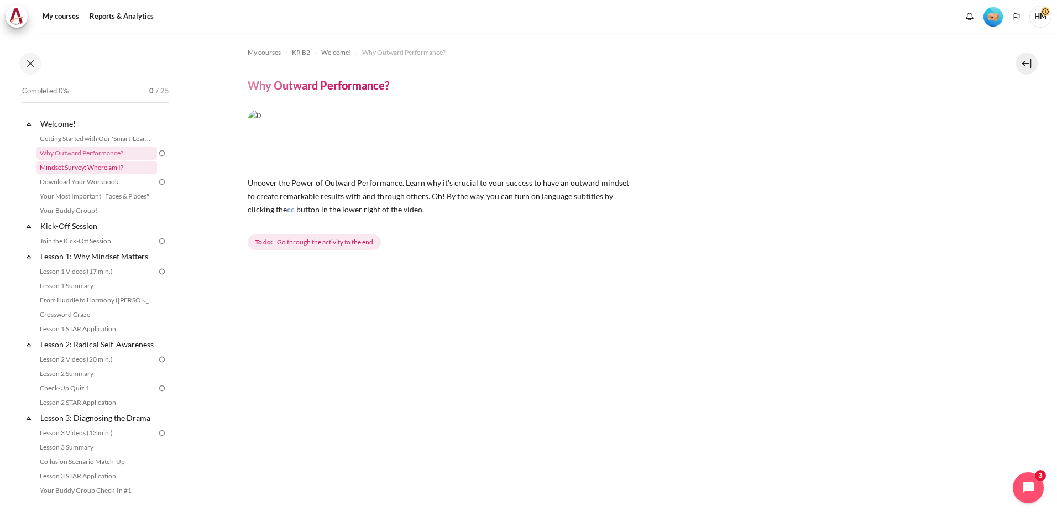
click at [80, 166] on link "Mindset Survey: Where am I?" at bounding box center [97, 167] width 121 height 13
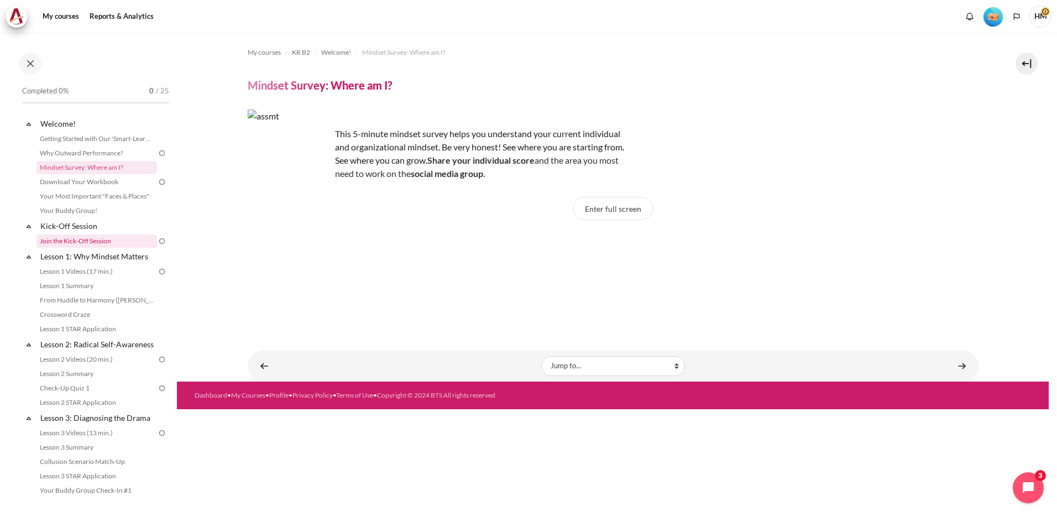
click at [87, 241] on link "Join the Kick-Off Session" at bounding box center [97, 240] width 121 height 13
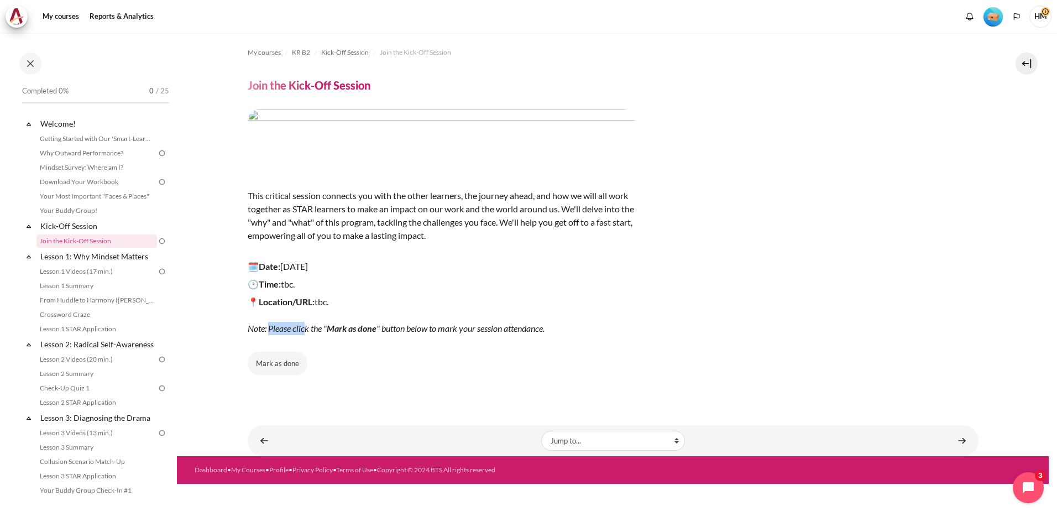
drag, startPoint x: 268, startPoint y: 330, endPoint x: 307, endPoint y: 332, distance: 39.3
click at [307, 332] on em "Note: Please click the " Mark as done " button below to mark your session atten…" at bounding box center [396, 328] width 297 height 11
drag, startPoint x: 307, startPoint y: 332, endPoint x: 427, endPoint y: 332, distance: 119.5
click at [427, 332] on em "Note: Please click the " Mark as done " button below to mark your session atten…" at bounding box center [396, 328] width 297 height 11
drag, startPoint x: 427, startPoint y: 332, endPoint x: 540, endPoint y: 333, distance: 112.8
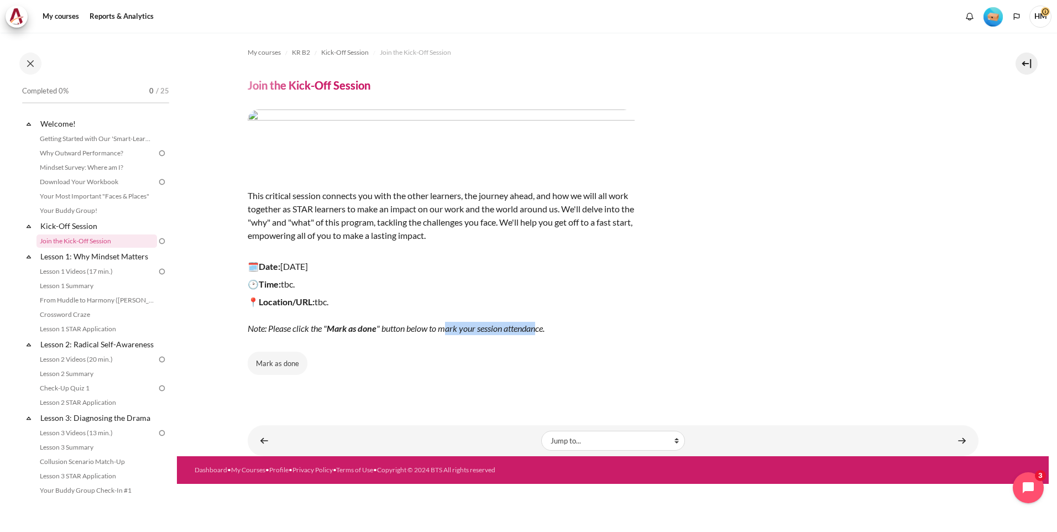
click at [540, 333] on em "Note: Please click the " Mark as done " button below to mark your session atten…" at bounding box center [396, 328] width 297 height 11
drag, startPoint x: 540, startPoint y: 333, endPoint x: 508, endPoint y: 344, distance: 33.8
click at [508, 344] on div "This critical session connects you with the other learners, the journey ahead, …" at bounding box center [613, 242] width 731 height 265
click at [283, 362] on button "Mark as done" at bounding box center [278, 363] width 60 height 23
click at [91, 269] on link "Lesson 1 Videos (17 min.)" at bounding box center [97, 271] width 121 height 13
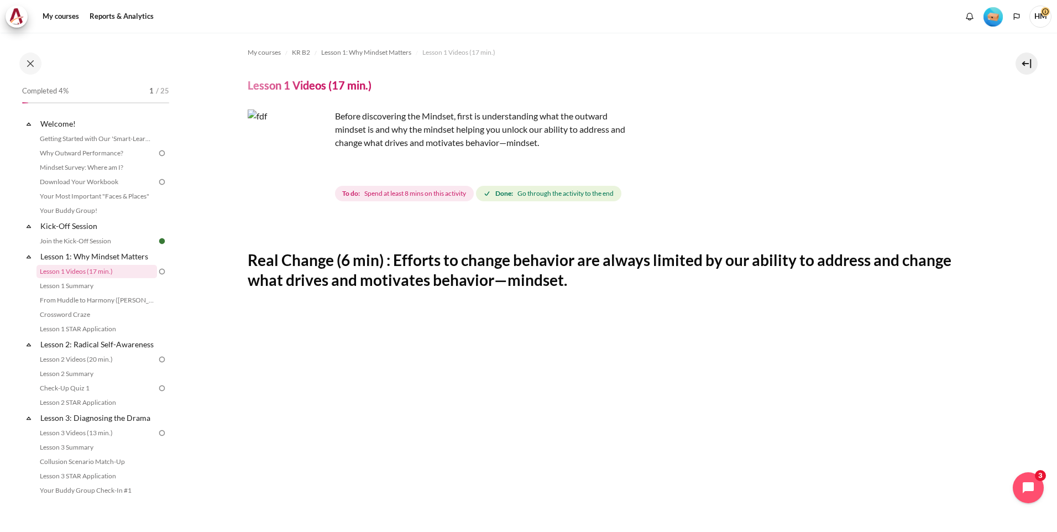
drag, startPoint x: 429, startPoint y: 233, endPoint x: 401, endPoint y: 194, distance: 48.3
click at [401, 194] on span "Spend at least 8 mins on this activity" at bounding box center [415, 194] width 102 height 10
click at [316, 173] on img "Content" at bounding box center [289, 151] width 83 height 83
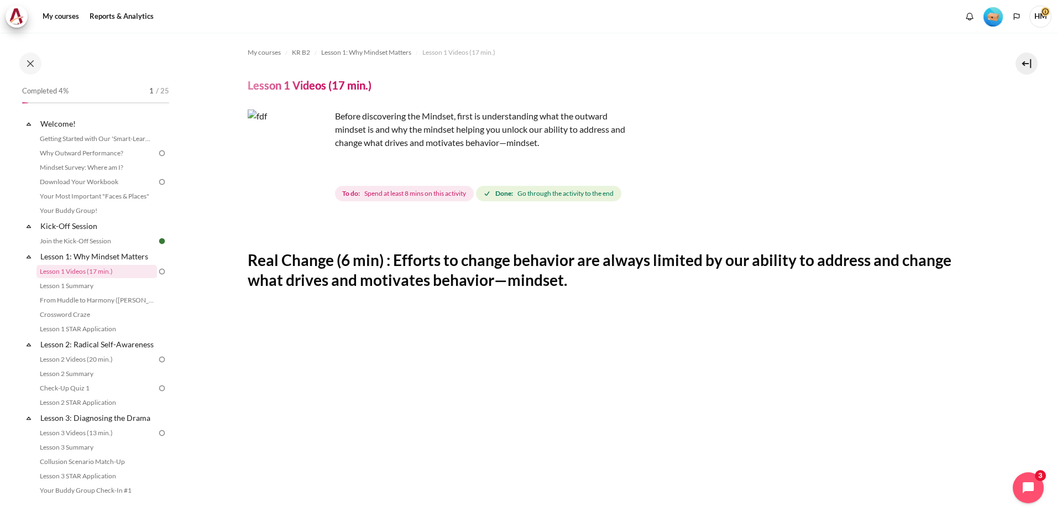
click at [316, 173] on img "Content" at bounding box center [289, 151] width 83 height 83
click at [286, 162] on img "Content" at bounding box center [289, 151] width 83 height 83
click at [100, 315] on link "Crossword Craze" at bounding box center [97, 314] width 121 height 13
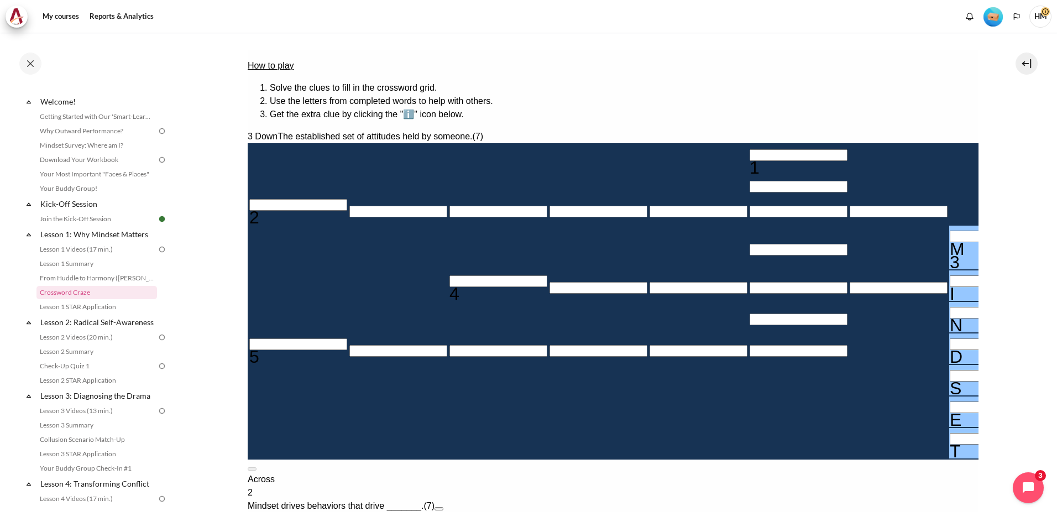
scroll to position [184, 0]
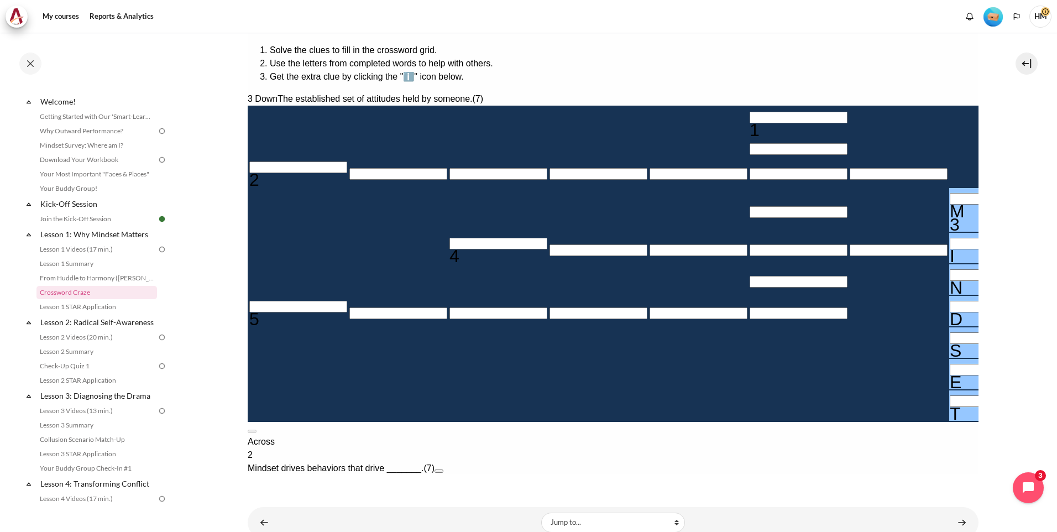
click at [950, 205] on div "M" at bounding box center [999, 211] width 98 height 13
click at [949, 242] on td "I" at bounding box center [998, 248] width 99 height 30
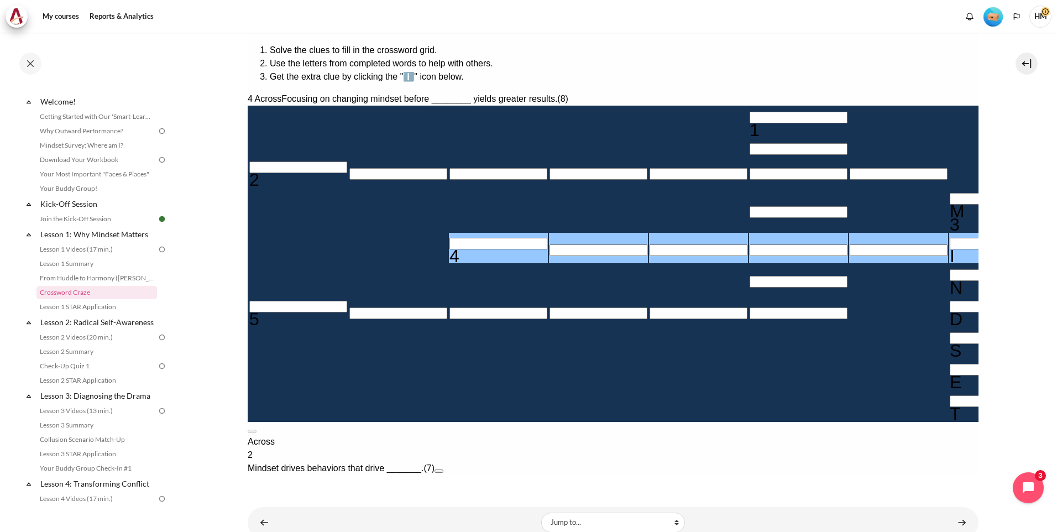
click at [950, 218] on div "M" at bounding box center [999, 211] width 98 height 13
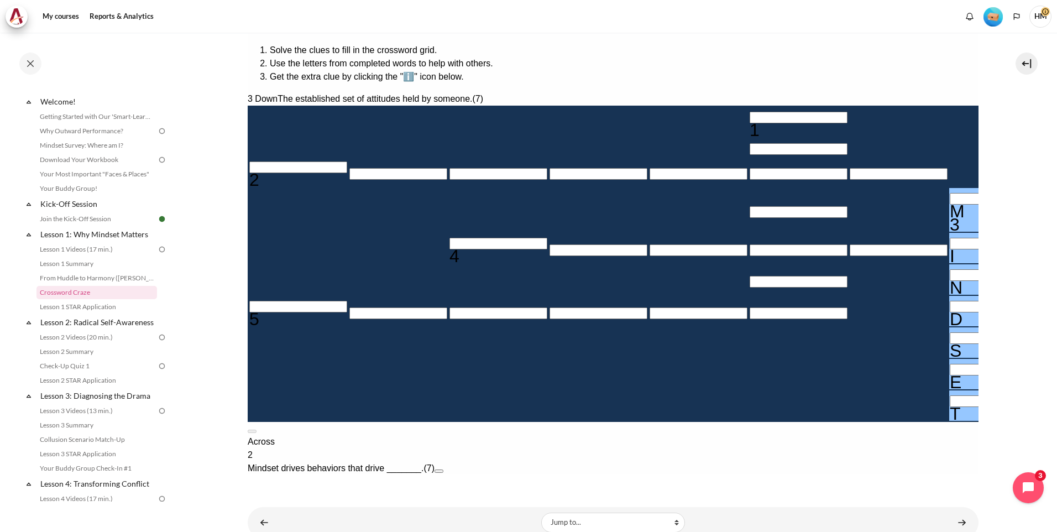
type input "＿INDSET"
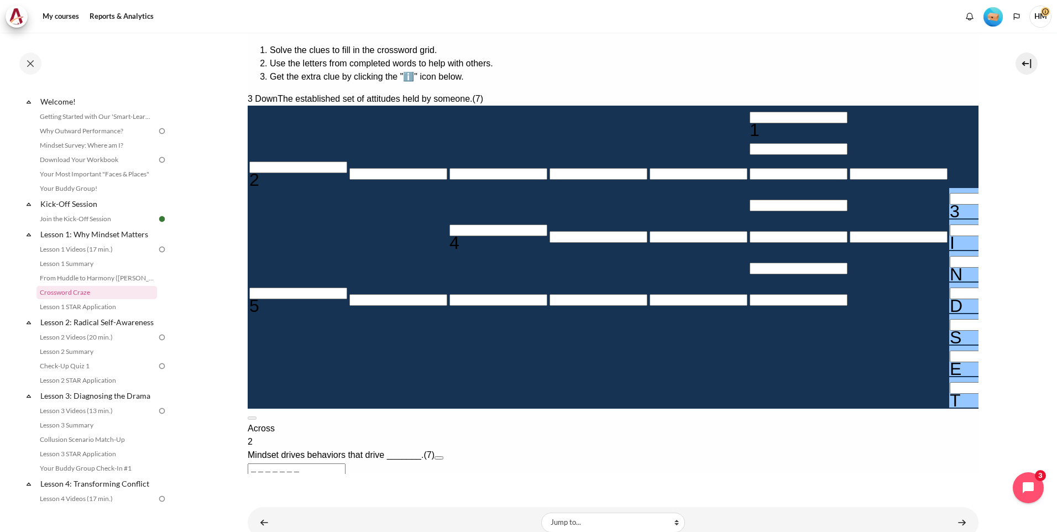
click at [950, 247] on div "I" at bounding box center [999, 242] width 98 height 13
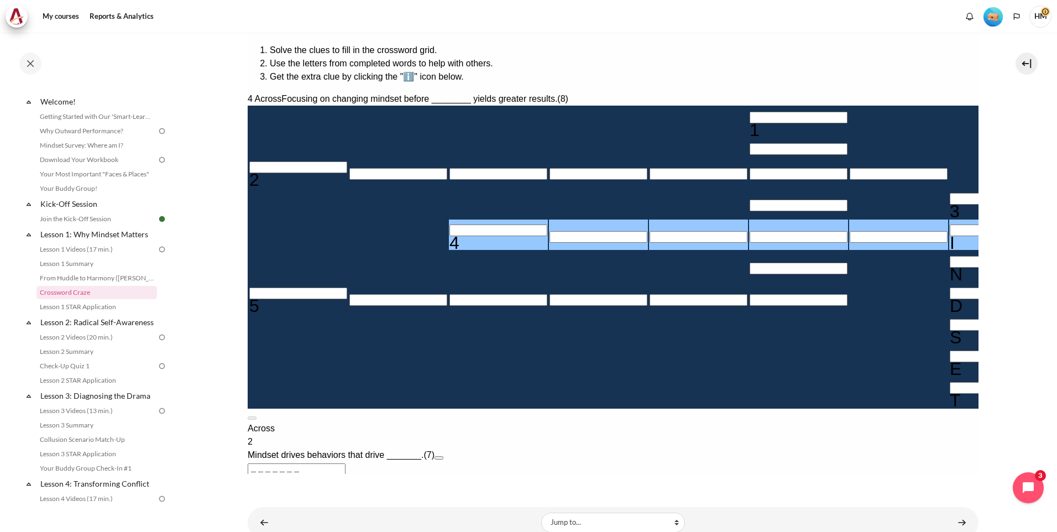
type input "＿＿＿＿＿＿＿＿"
click at [950, 281] on div "N" at bounding box center [999, 274] width 98 height 13
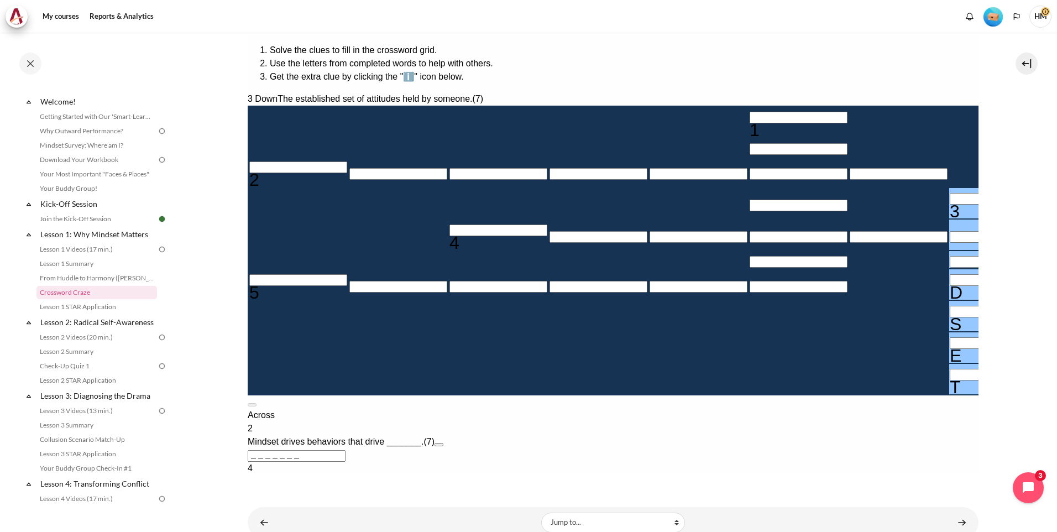
click at [950, 299] on div "D" at bounding box center [999, 292] width 98 height 13
click at [950, 331] on div "S" at bounding box center [999, 323] width 98 height 13
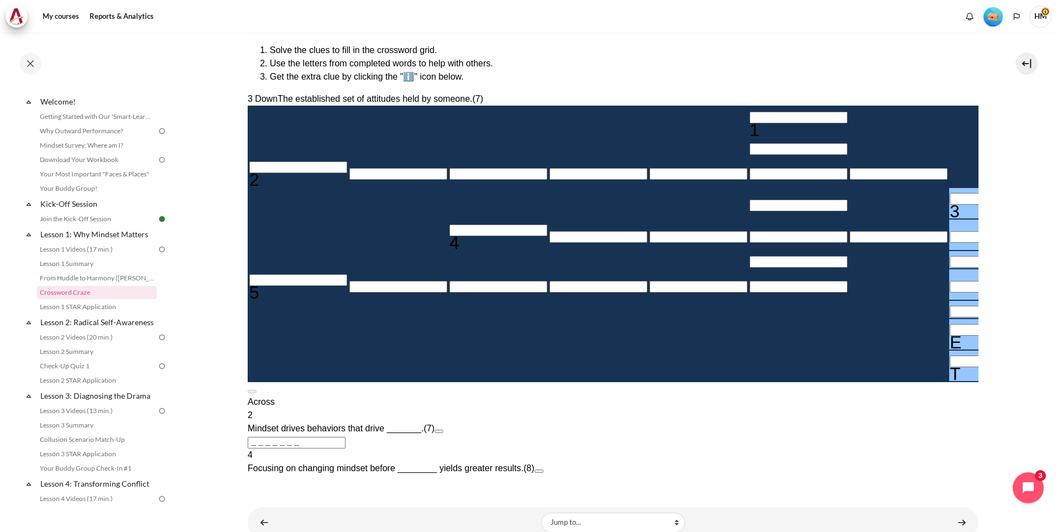
click at [950, 349] on div "E" at bounding box center [999, 342] width 98 height 13
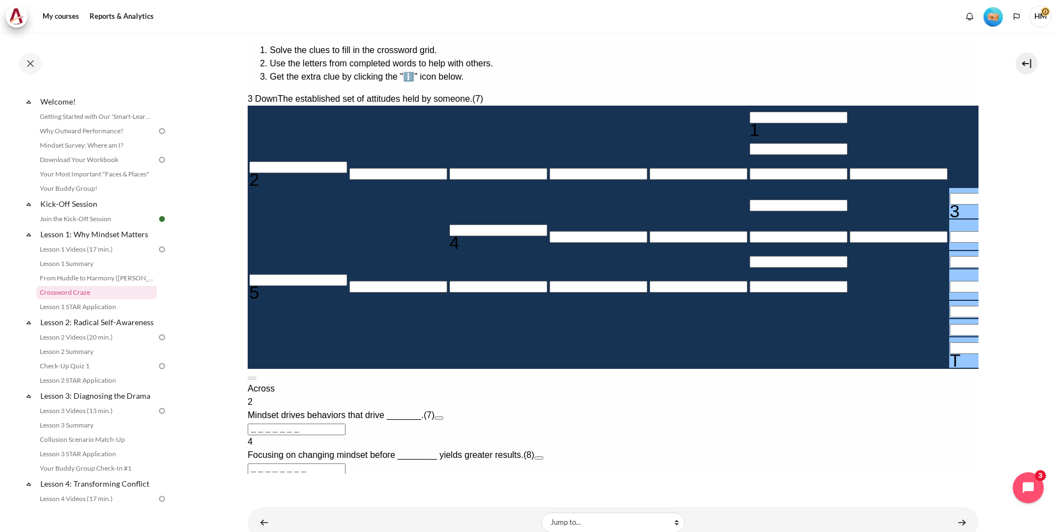
drag, startPoint x: 572, startPoint y: 415, endPoint x: 673, endPoint y: 417, distance: 100.7
click at [950, 367] on div "T" at bounding box center [999, 360] width 98 height 13
type input "＿＿＿＿＿＿＿"
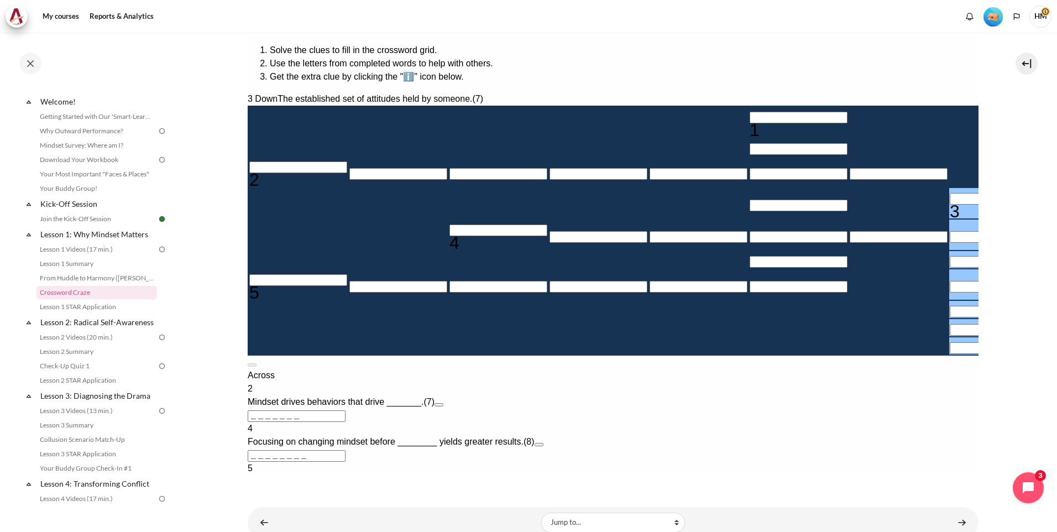
click at [721, 356] on div "3 Down The established set of attitudes held by someone. (7) 1 2 3 4 5" at bounding box center [612, 223] width 731 height 263
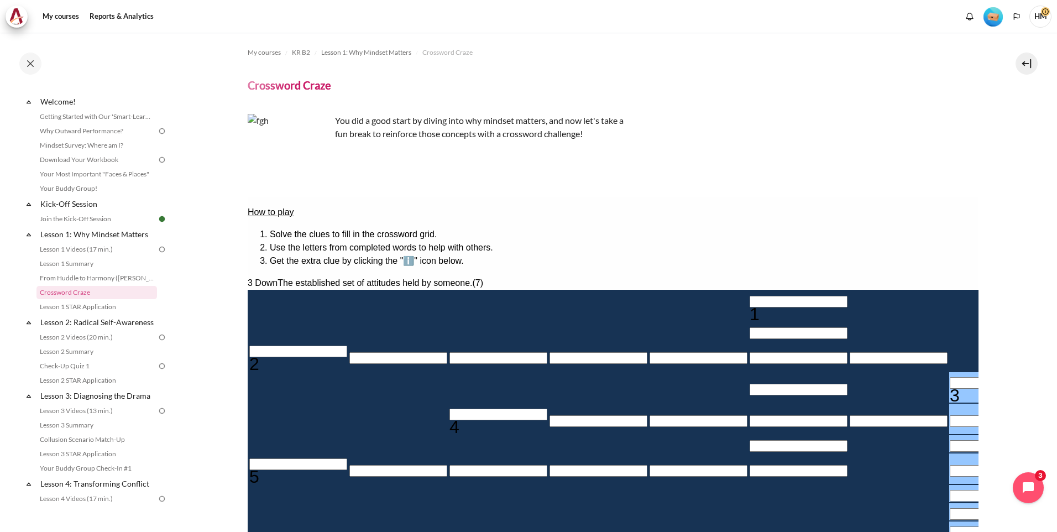
scroll to position [0, 0]
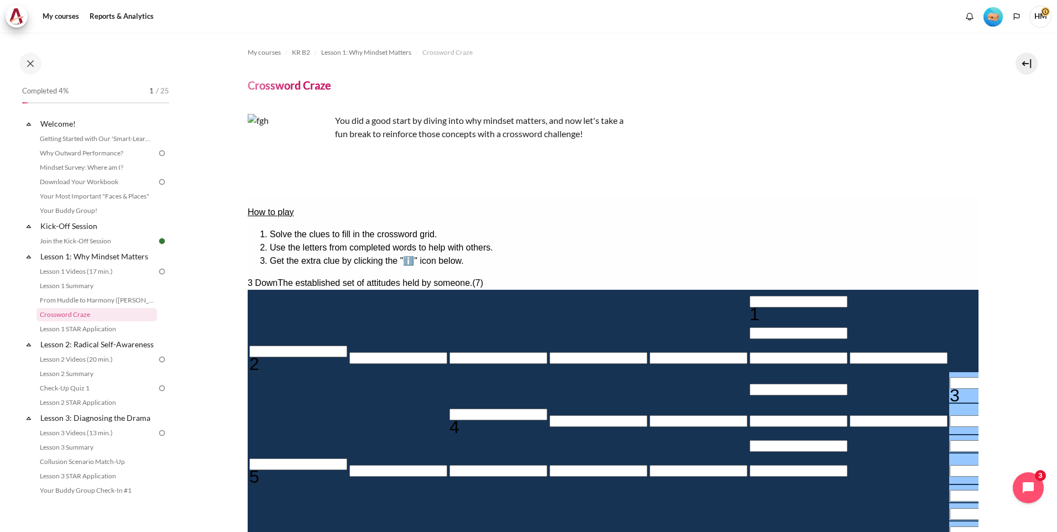
click at [1047, 14] on span "HM" at bounding box center [1041, 15] width 22 height 9
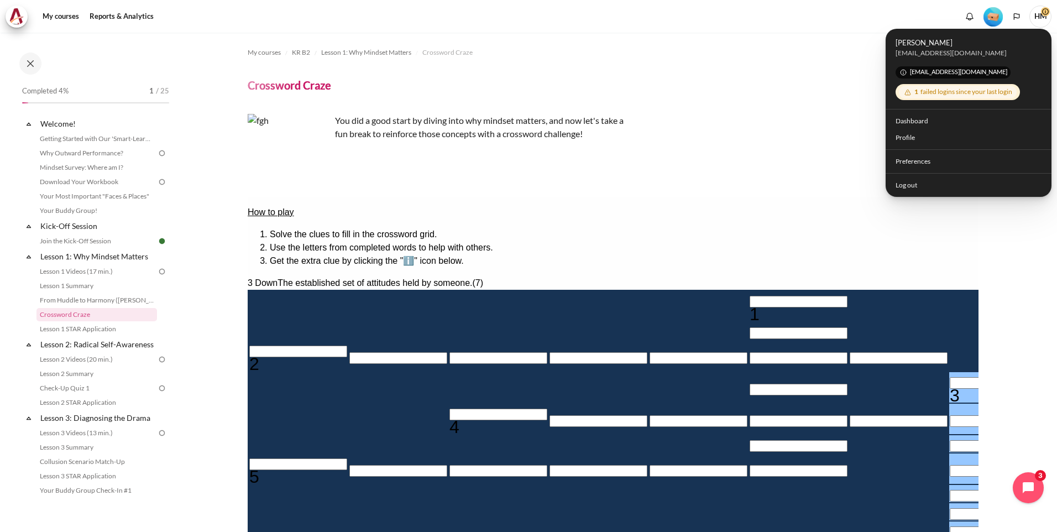
click at [119, 48] on div "Completed 4% 1 / 25 Expand Collapse Welcome! Highlighted" at bounding box center [88, 282] width 177 height 498
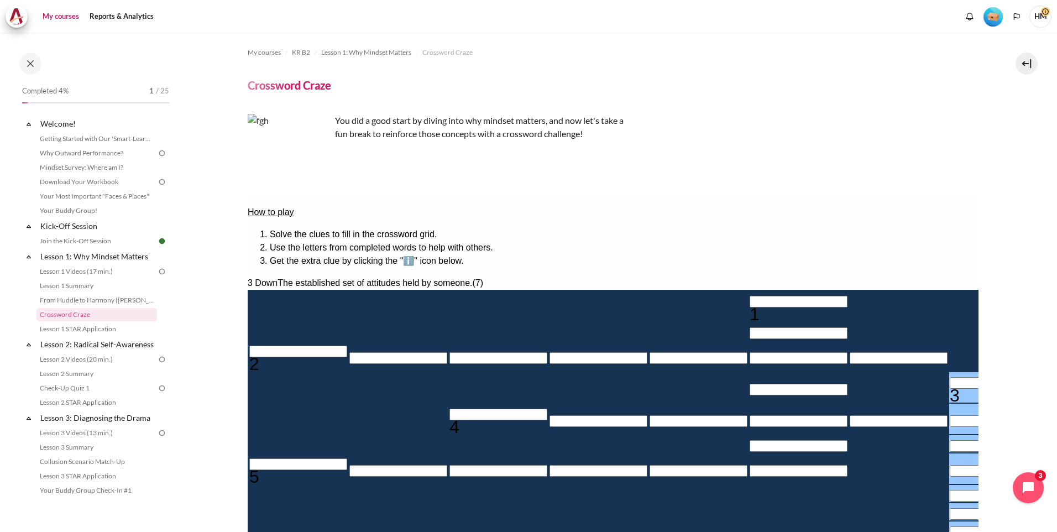
click at [67, 18] on link "My courses" at bounding box center [61, 17] width 44 height 22
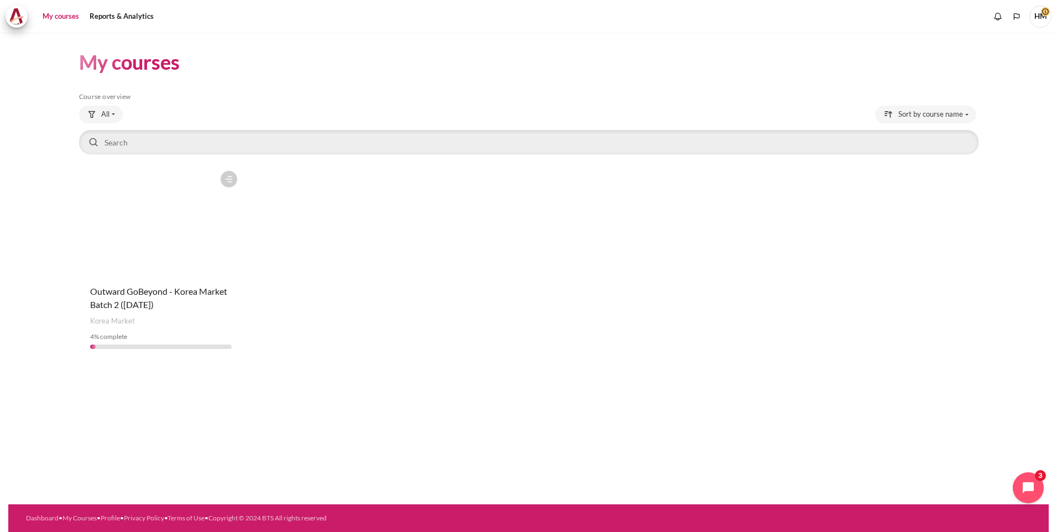
click at [1042, 15] on span "HM" at bounding box center [1041, 15] width 22 height 9
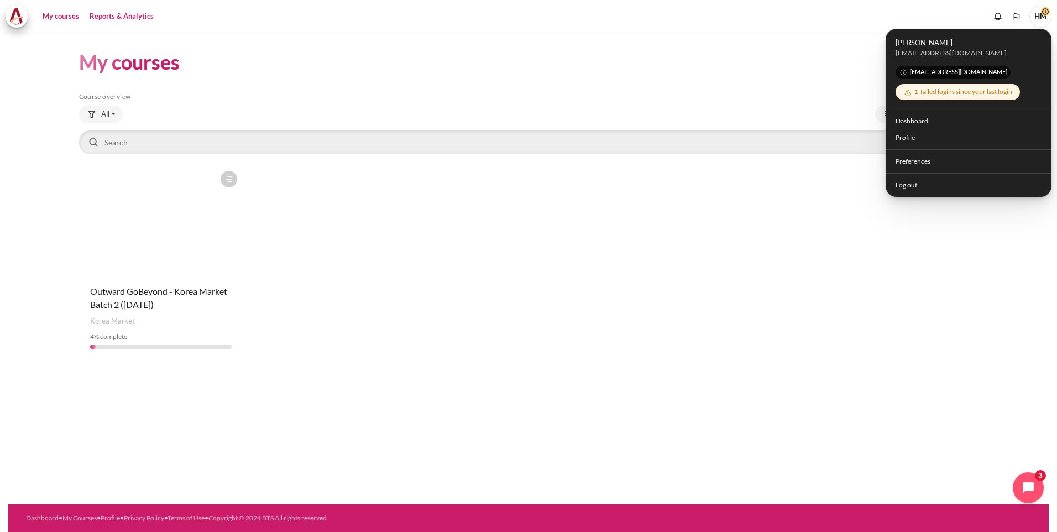
click at [124, 19] on link "Reports & Analytics" at bounding box center [122, 17] width 72 height 22
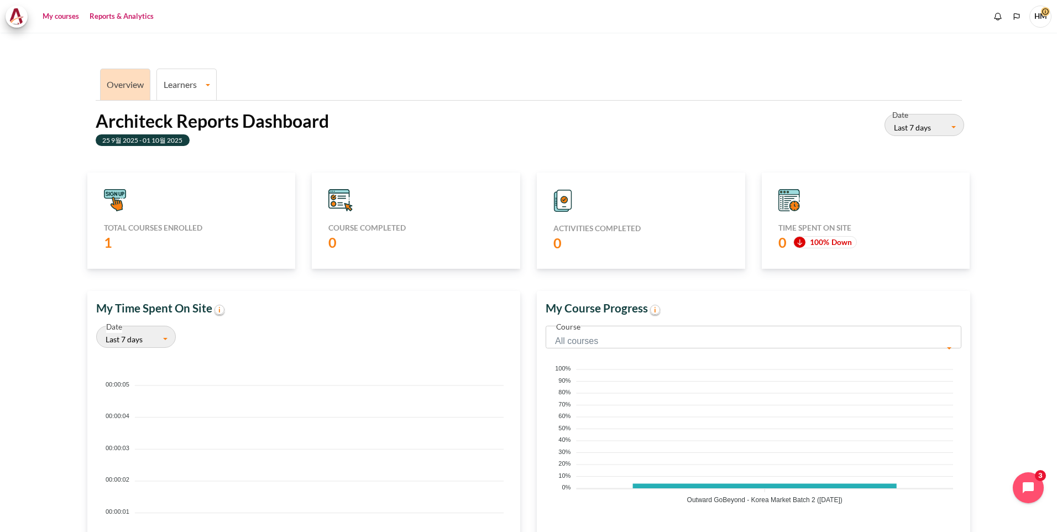
click at [55, 18] on link "My courses" at bounding box center [61, 17] width 44 height 22
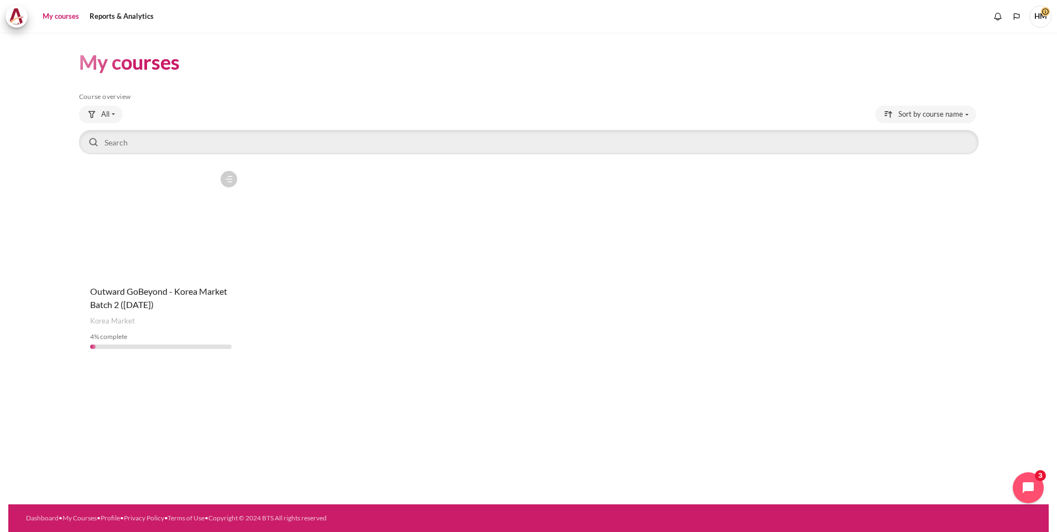
click at [133, 241] on figure "Content" at bounding box center [161, 220] width 164 height 111
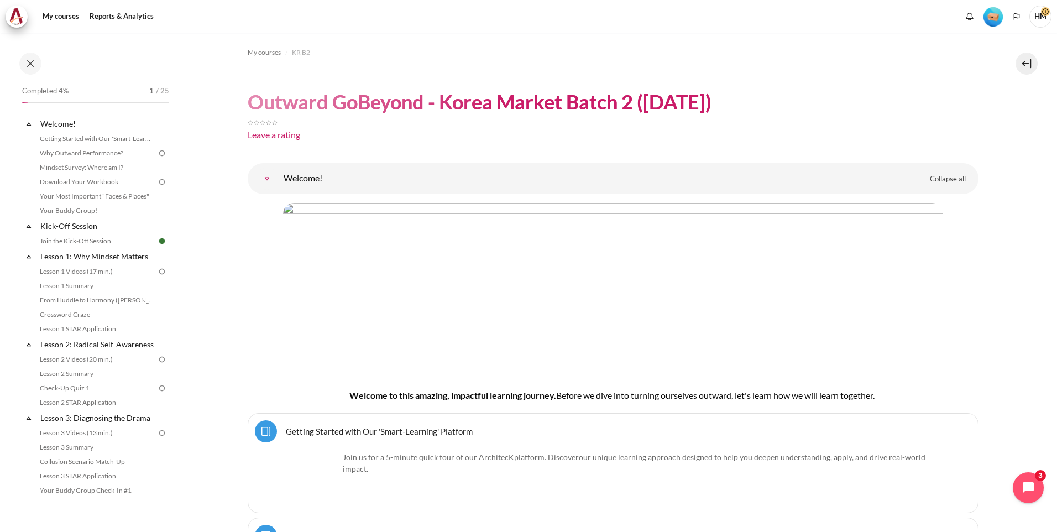
click at [1035, 18] on span "HM" at bounding box center [1041, 17] width 22 height 22
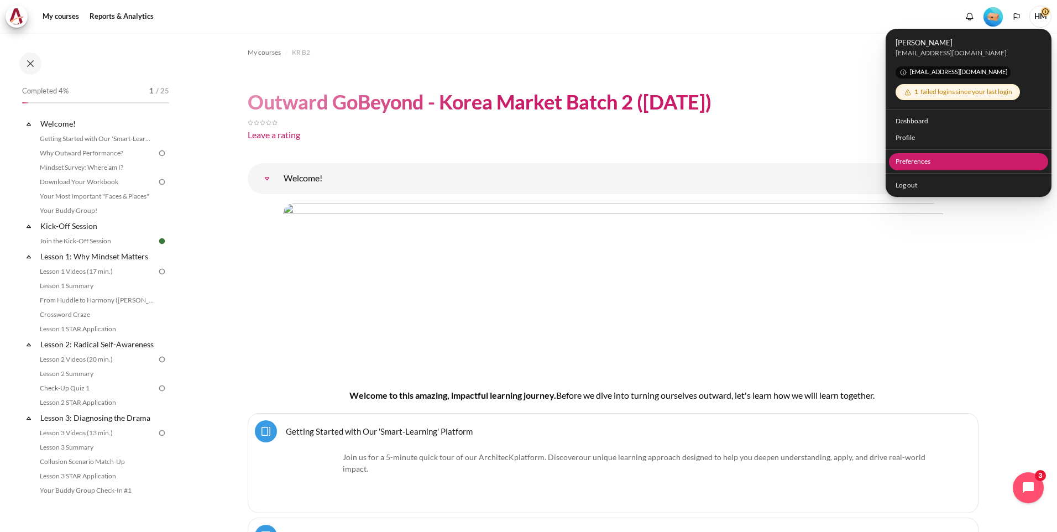
click at [926, 158] on link "Preferences" at bounding box center [969, 161] width 160 height 17
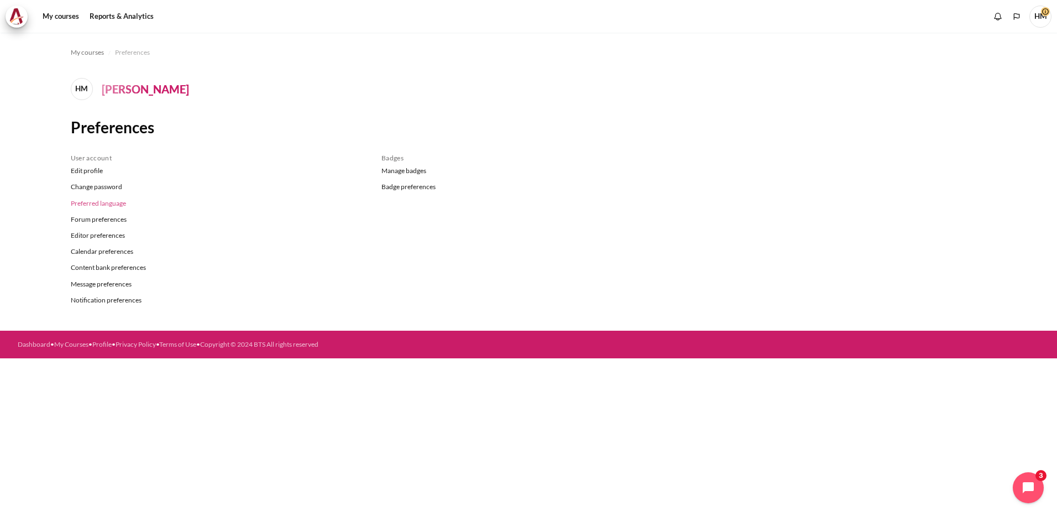
click at [118, 206] on link "Preferred language" at bounding box center [218, 203] width 294 height 16
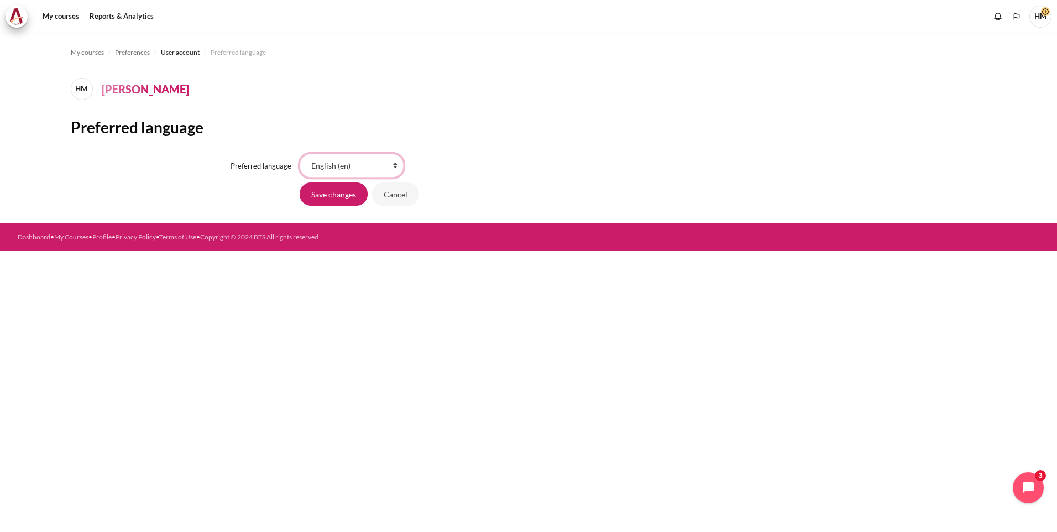
click at [360, 166] on select "Bahasa Indonesia ‎(id)‎ Bahasa Melayu ‎(ms)‎ English ‎(en)‎ Tagalog ‎(tl)‎ ภาษา…" at bounding box center [352, 165] width 104 height 23
select select "ko"
click at [300, 154] on select "Bahasa Indonesia ‎(id)‎ Bahasa Melayu ‎(ms)‎ English ‎(en)‎ Tagalog ‎(tl)‎ ภาษา…" at bounding box center [352, 165] width 104 height 23
click at [338, 195] on input "Save changes" at bounding box center [334, 194] width 68 height 23
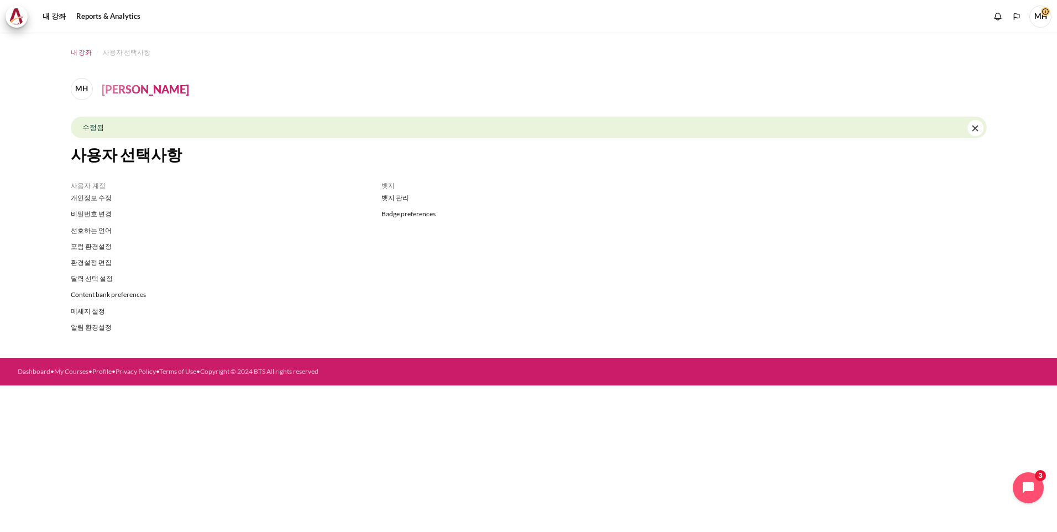
click at [77, 52] on span "내 강좌" at bounding box center [81, 53] width 21 height 10
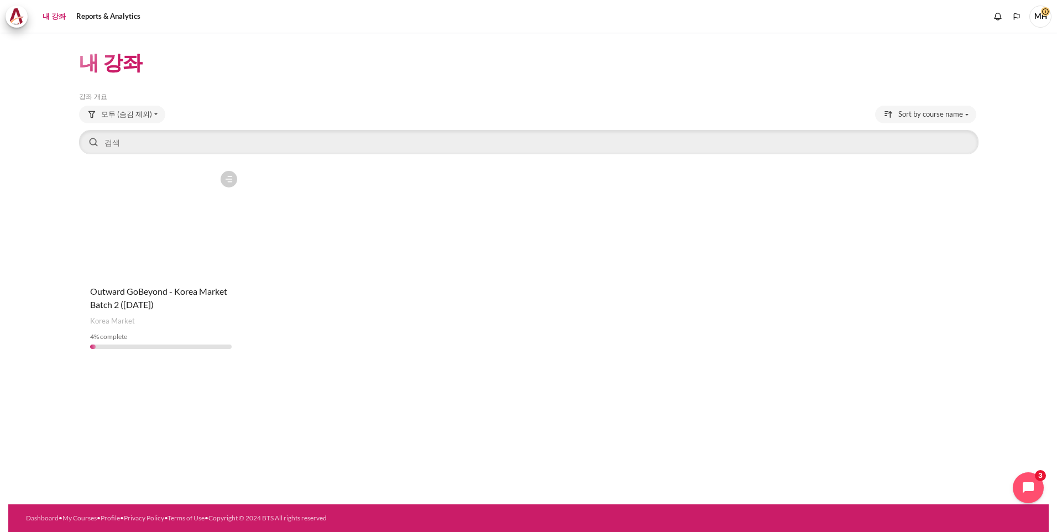
click at [169, 257] on figure "내용" at bounding box center [161, 220] width 164 height 111
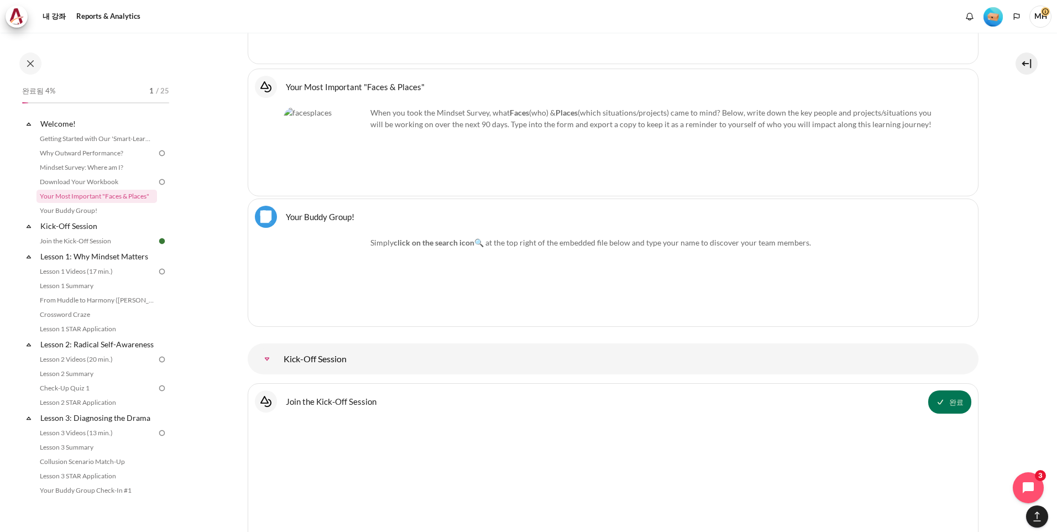
scroll to position [953, 0]
click at [95, 214] on link "Your Buddy Group!" at bounding box center [97, 210] width 121 height 13
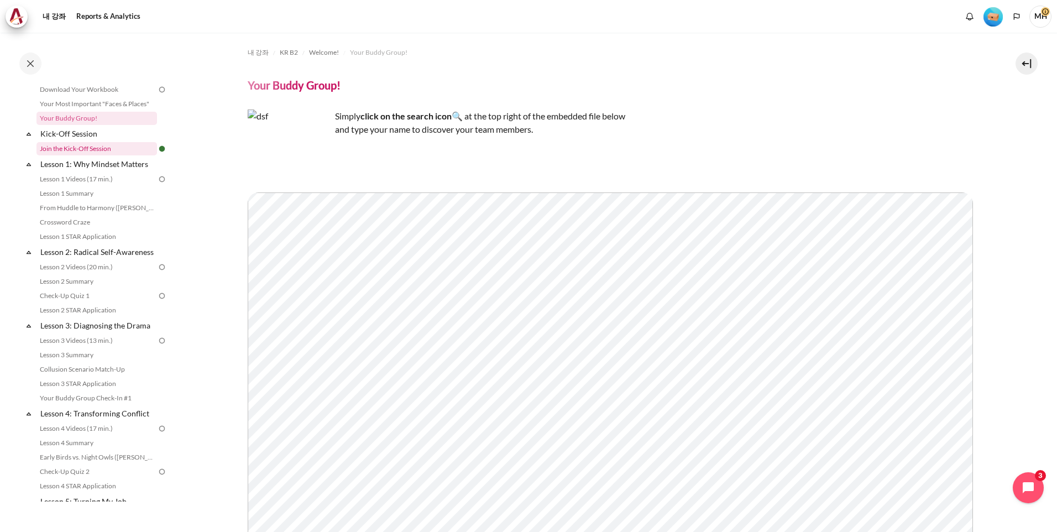
click at [95, 153] on link "Join the Kick-Off Session" at bounding box center [97, 148] width 121 height 13
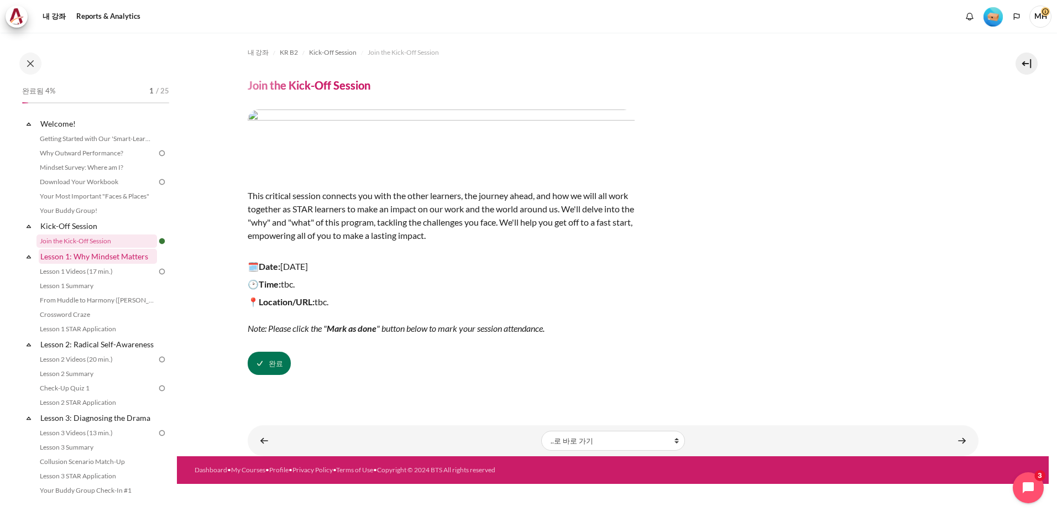
click at [113, 261] on link "Lesson 1: Why Mindset Matters" at bounding box center [98, 256] width 118 height 15
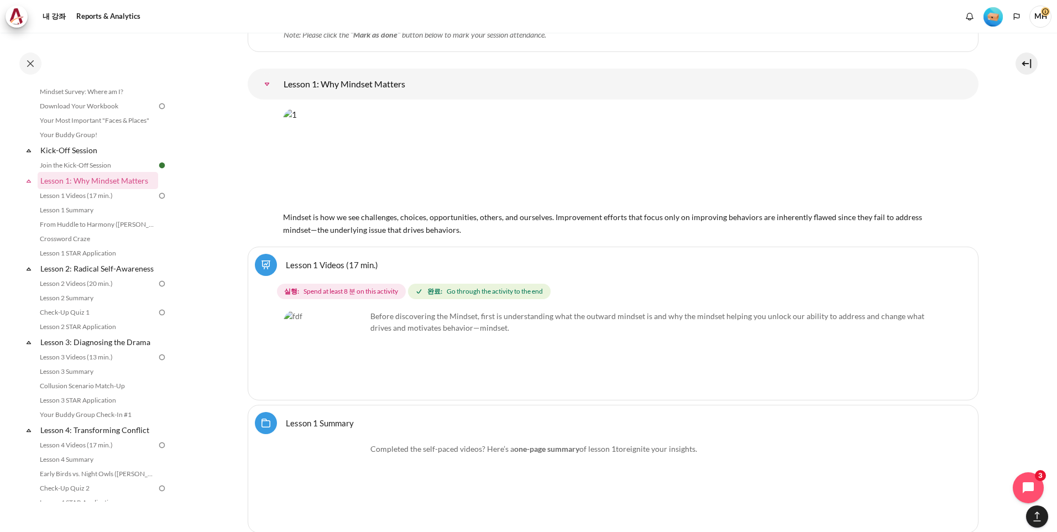
scroll to position [1561, 0]
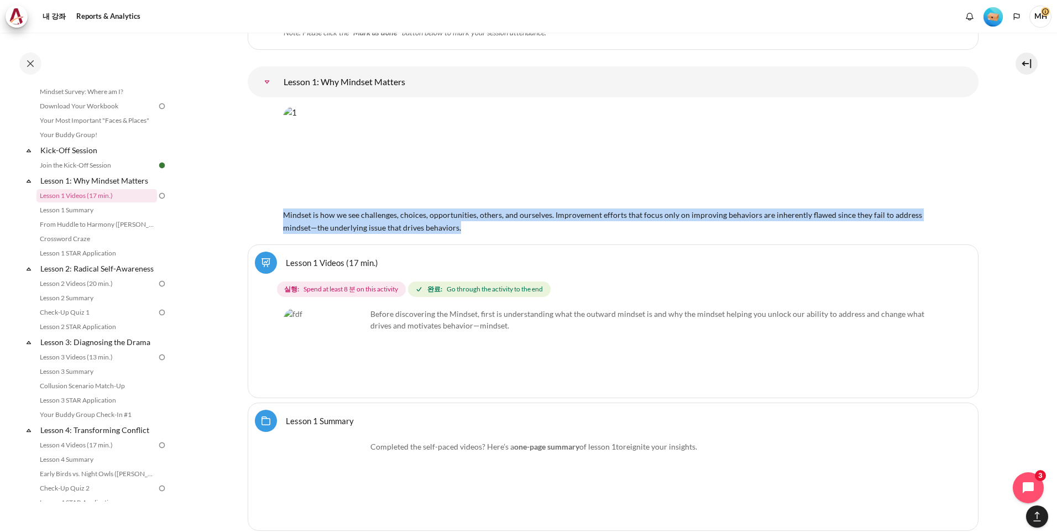
drag, startPoint x: 285, startPoint y: 216, endPoint x: 467, endPoint y: 225, distance: 182.2
click at [467, 225] on div "Mindset is how we see challenges, choices, opportunities, others, and ourselves…" at bounding box center [613, 169] width 660 height 127
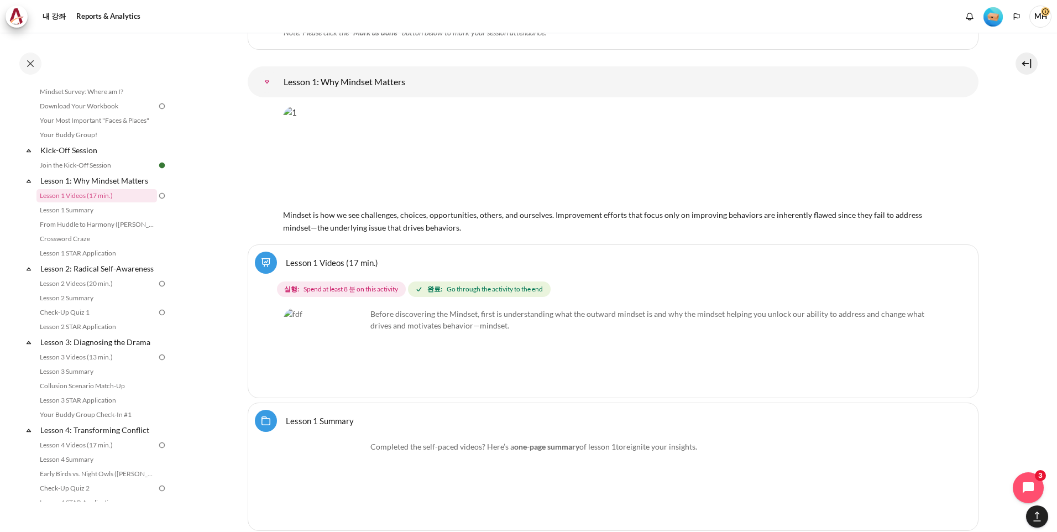
drag, startPoint x: 467, startPoint y: 225, endPoint x: 252, endPoint y: 166, distance: 223.4
click at [252, 166] on div "Mindset is how we see challenges, choices, opportunities, others, and ourselves…" at bounding box center [613, 169] width 731 height 127
click at [352, 373] on img "내용" at bounding box center [325, 349] width 83 height 83
click at [337, 286] on span "Spend at least 8 분 on this activity" at bounding box center [351, 289] width 95 height 10
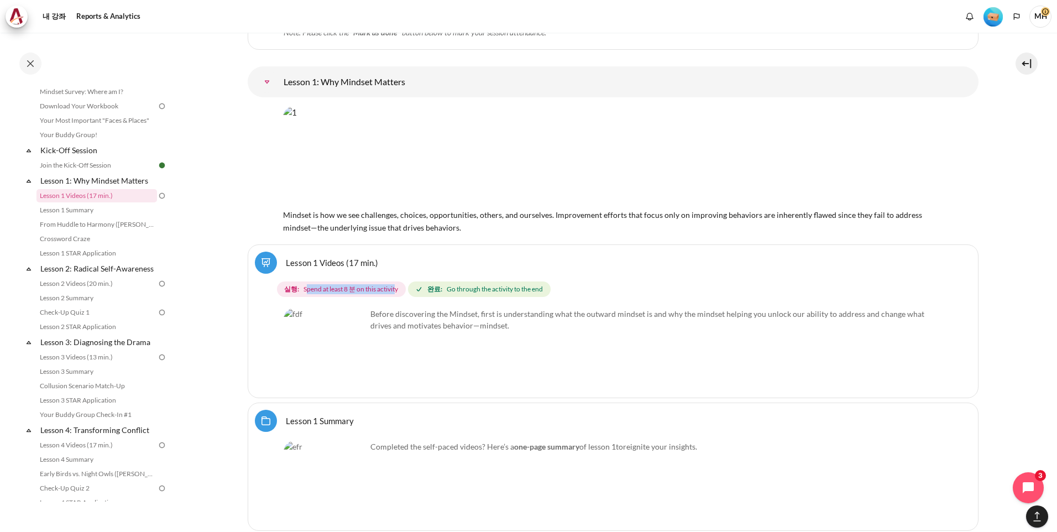
drag, startPoint x: 306, startPoint y: 287, endPoint x: 395, endPoint y: 288, distance: 89.0
click at [395, 288] on span "Spend at least 8 분 on this activity" at bounding box center [351, 289] width 95 height 10
drag, startPoint x: 395, startPoint y: 288, endPoint x: 534, endPoint y: 289, distance: 138.8
click at [534, 289] on span "Go through the activity to the end" at bounding box center [495, 289] width 96 height 10
drag, startPoint x: 534, startPoint y: 289, endPoint x: 618, endPoint y: 286, distance: 83.5
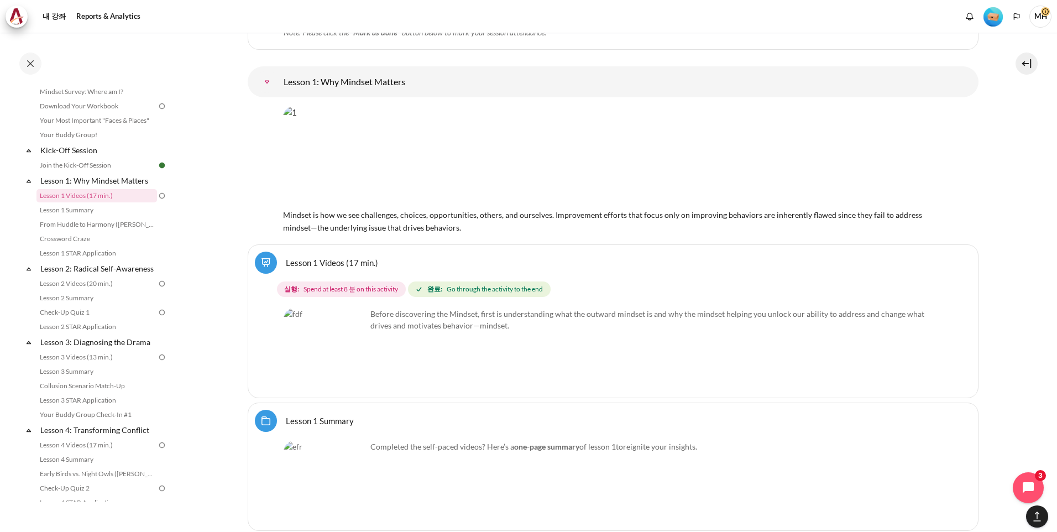
click at [618, 286] on div "실행: Spend at least 8 분 on this activity 완료: Go through the activity to the end" at bounding box center [615, 289] width 677 height 20
click at [396, 185] on img "내용" at bounding box center [605, 156] width 644 height 101
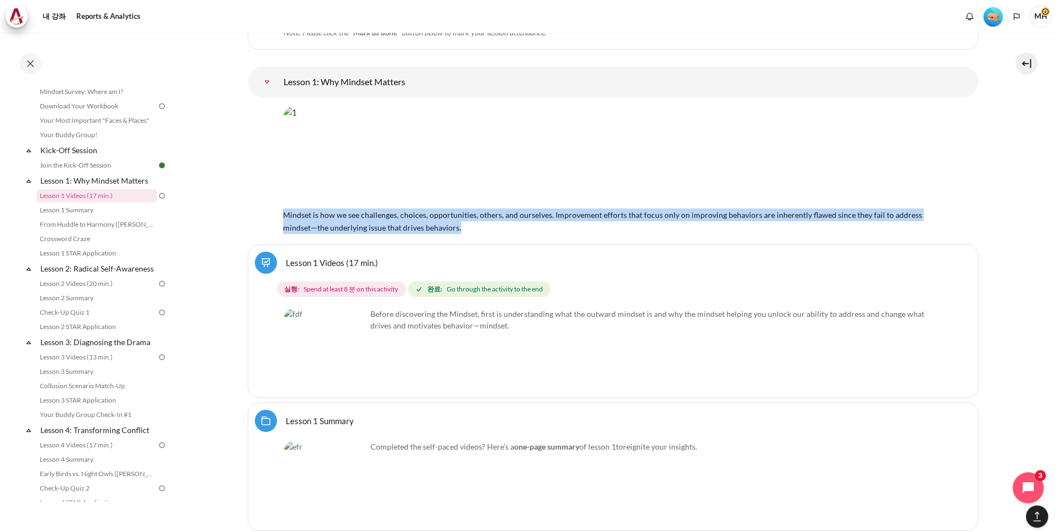
drag, startPoint x: 274, startPoint y: 214, endPoint x: 553, endPoint y: 221, distance: 278.8
click at [554, 222] on div "Mindset is how we see challenges, choices, opportunities, others, and ourselves…" at bounding box center [613, 169] width 731 height 127
copy span "Mindset is how we see challenges, choices, opportunities, others, and ourselves…"
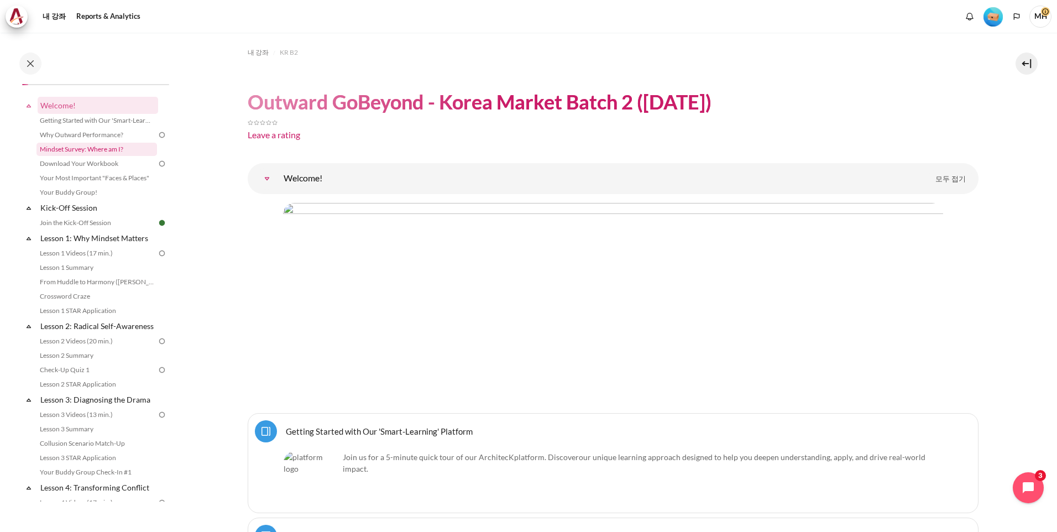
scroll to position [0, 0]
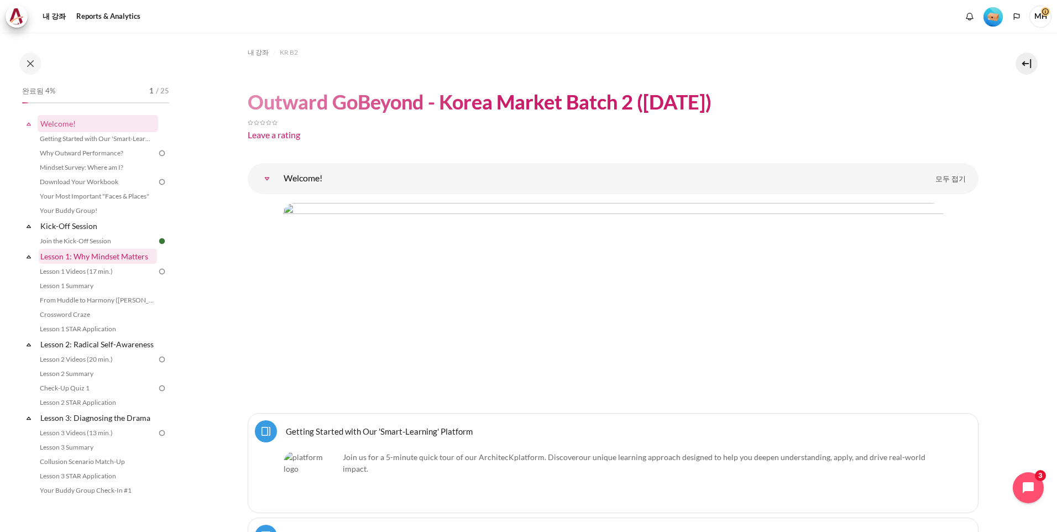
click at [100, 260] on link "Lesson 1: Why Mindset Matters" at bounding box center [98, 256] width 118 height 15
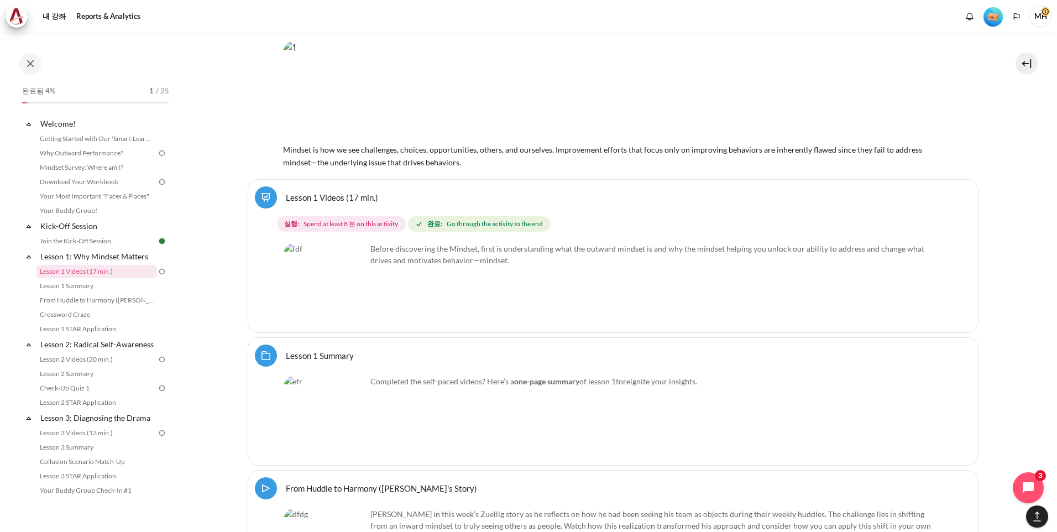
scroll to position [1654, 0]
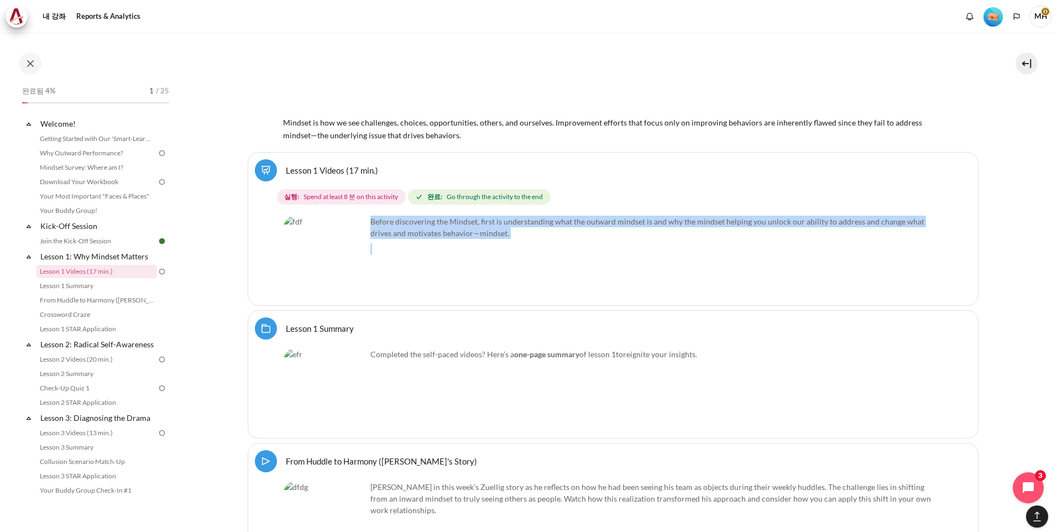
drag, startPoint x: 371, startPoint y: 219, endPoint x: 545, endPoint y: 242, distance: 176.2
click at [545, 242] on div "Before discovering the Mindset, first is understanding what the outward mindset…" at bounding box center [613, 235] width 659 height 39
copy div "Before discovering the Mindset, first is understanding what the outward mindset…"
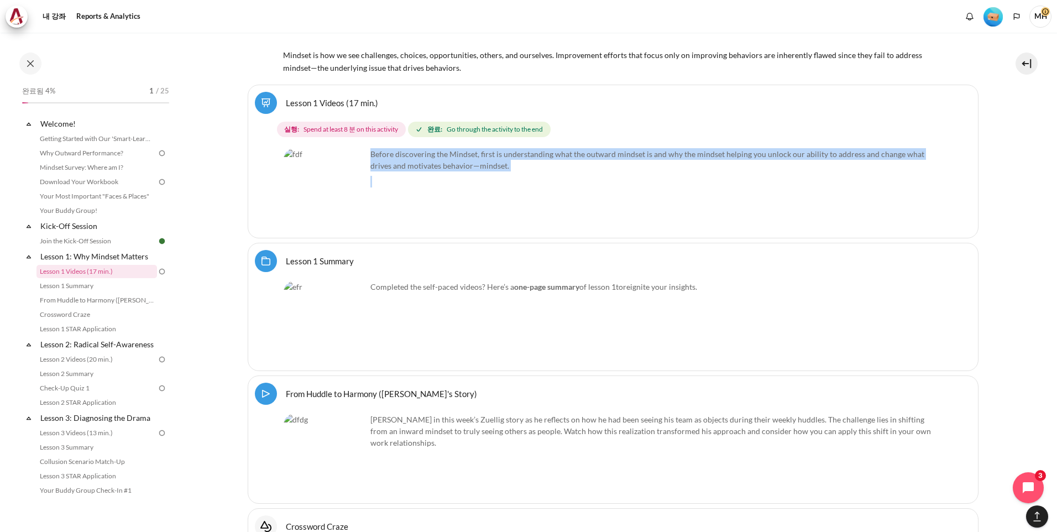
scroll to position [1745, 0]
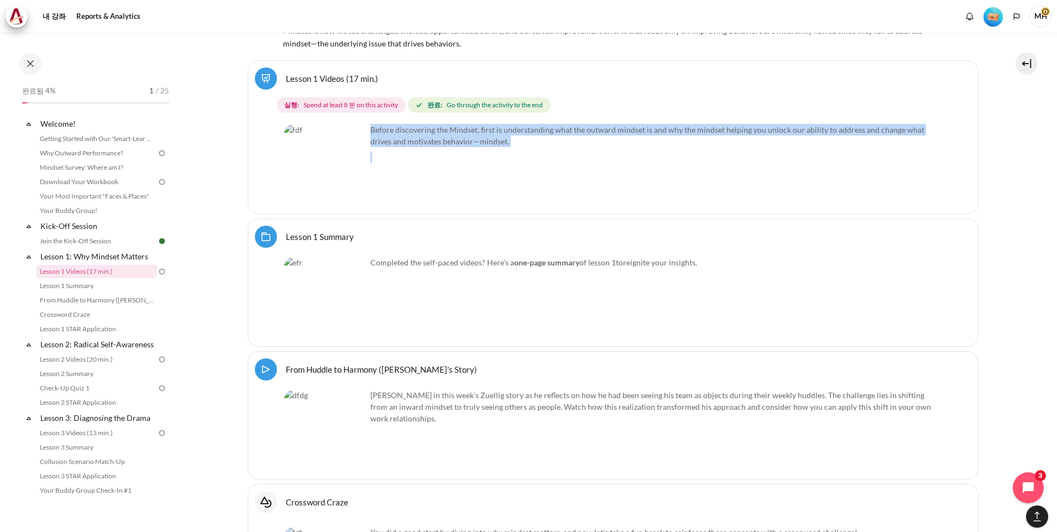
drag, startPoint x: 496, startPoint y: 262, endPoint x: 754, endPoint y: 284, distance: 259.2
click at [754, 284] on div "Completed the self-paced videos? Here’s a one-page summary of lesson 1 to reign…" at bounding box center [613, 298] width 659 height 83
click at [522, 280] on div "Completed the self-paced videos? Here’s a one-page summary of lesson 1 to reign…" at bounding box center [613, 298] width 659 height 83
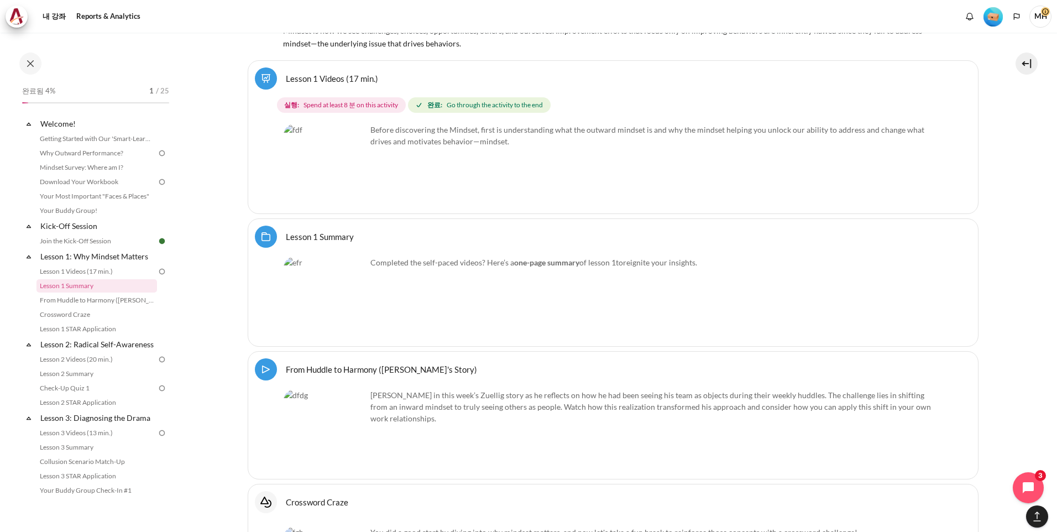
scroll to position [1930, 0]
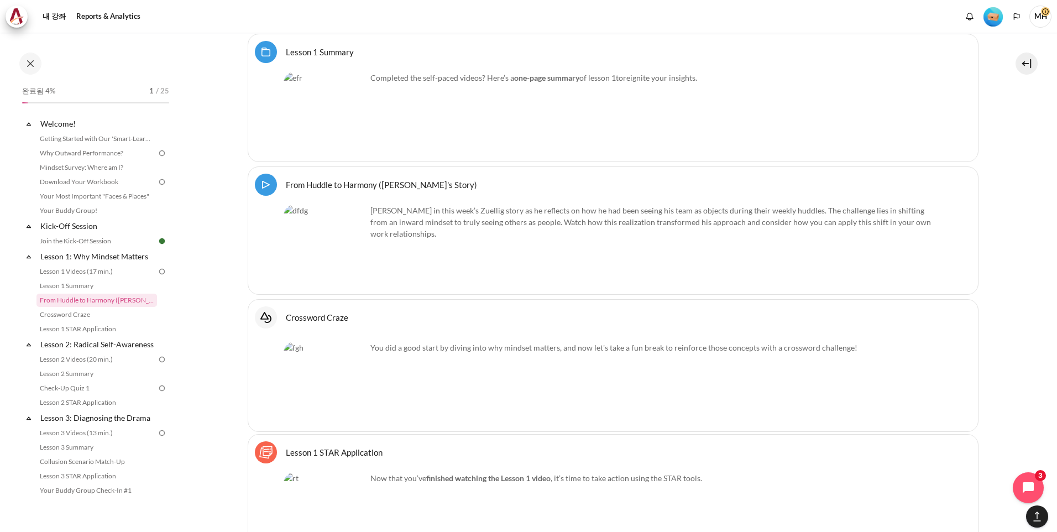
drag, startPoint x: 373, startPoint y: 209, endPoint x: 461, endPoint y: 243, distance: 93.7
click at [461, 243] on div "[PERSON_NAME] in this week’s Zuellig story as he reflects on how he had been se…" at bounding box center [613, 246] width 659 height 83
drag, startPoint x: 461, startPoint y: 243, endPoint x: 372, endPoint y: 213, distance: 93.4
click at [372, 213] on p "[PERSON_NAME] in this week’s Zuellig story as he reflects on how he had been se…" at bounding box center [613, 222] width 659 height 35
drag, startPoint x: 394, startPoint y: 218, endPoint x: 435, endPoint y: 241, distance: 46.5
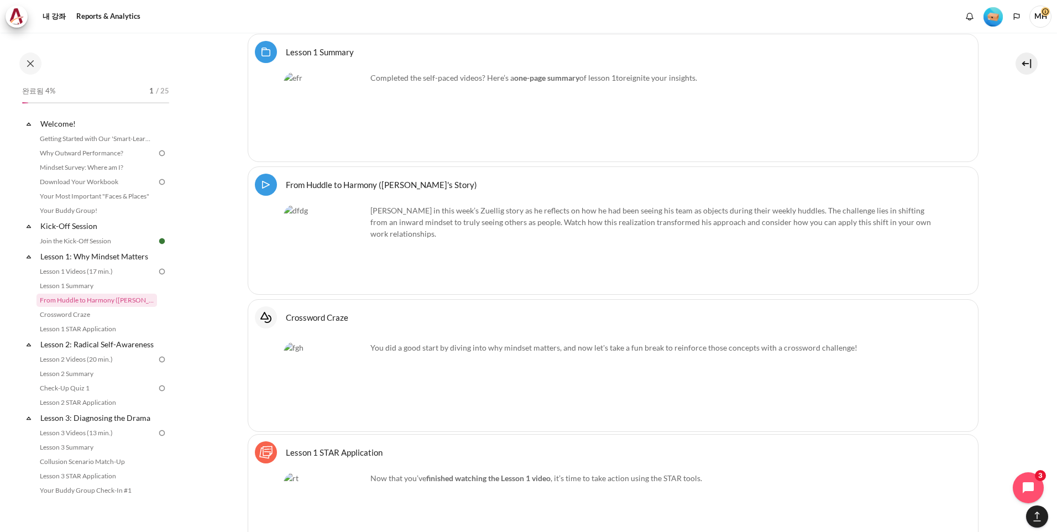
click at [435, 241] on div "[PERSON_NAME] in this week’s Zuellig story as he reflects on how he had been se…" at bounding box center [613, 246] width 659 height 83
copy p "[PERSON_NAME] in this week’s Zuellig story as he reflects on how he had been se…"
drag, startPoint x: 383, startPoint y: 348, endPoint x: 866, endPoint y: 356, distance: 483.4
click at [866, 356] on div "You did a good start by diving into why mindset matters, and now let's take a f…" at bounding box center [613, 356] width 659 height 28
copy span "내용"
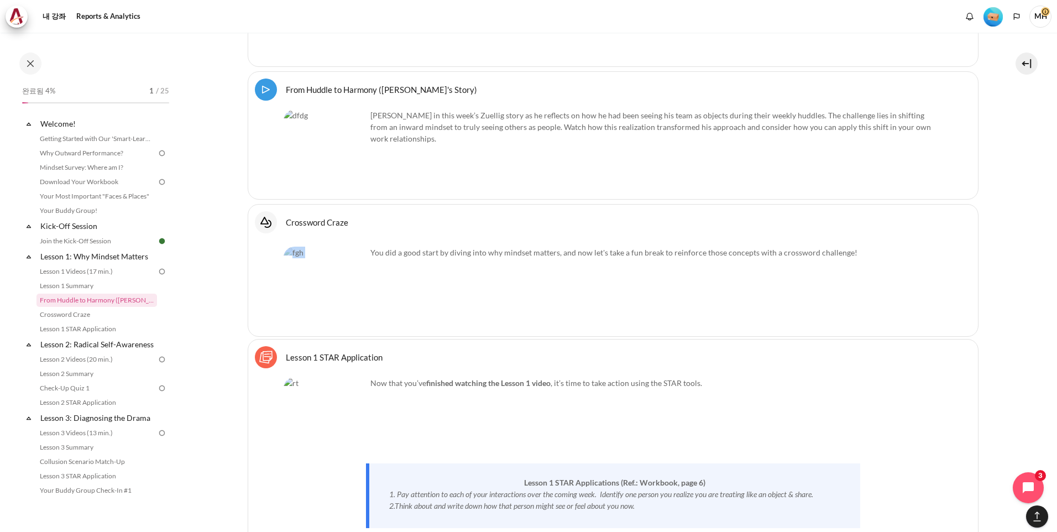
scroll to position [2207, 0]
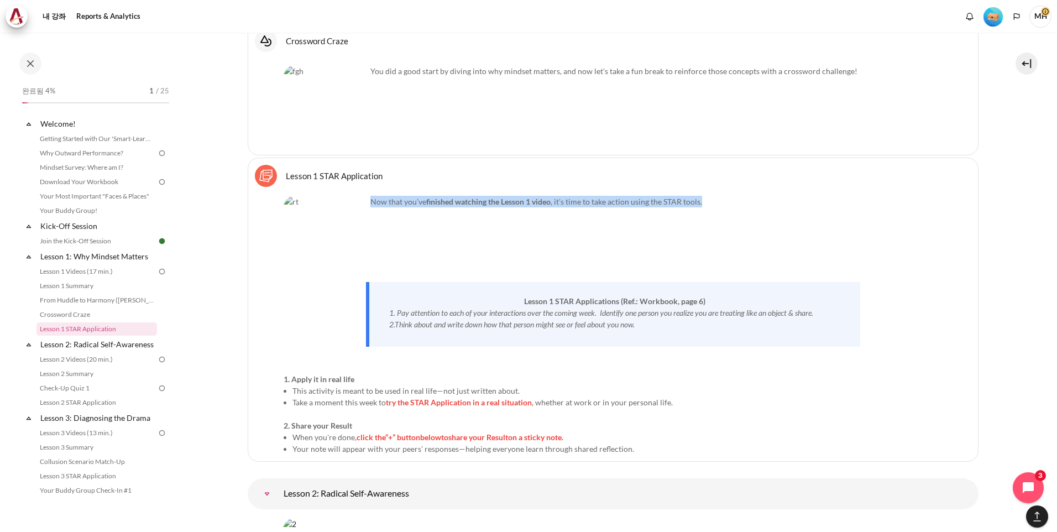
drag, startPoint x: 371, startPoint y: 201, endPoint x: 788, endPoint y: 188, distance: 417.2
click at [788, 188] on div "Select activity Lesson 1 STAR Application Lesson 1 STAR Application 스티커 메모" at bounding box center [613, 310] width 731 height 304
copy p "Now that you’ve finished watching the Lesson 1 video , it’s time to take action…"
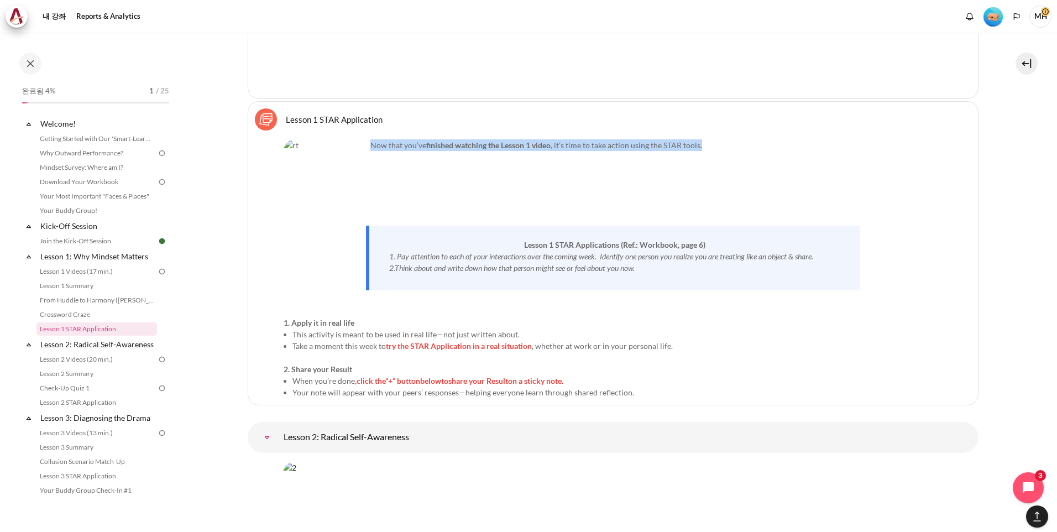
scroll to position [2298, 0]
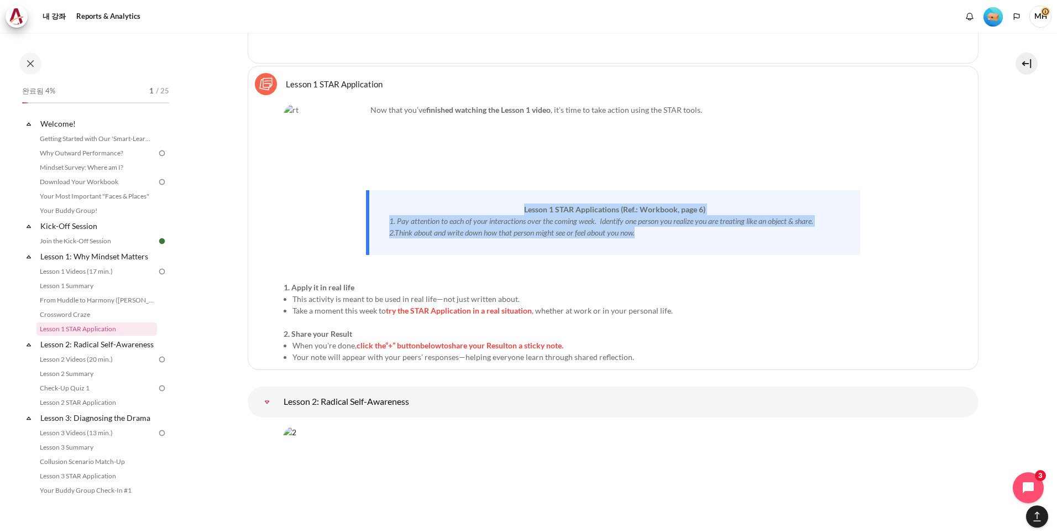
drag, startPoint x: 509, startPoint y: 201, endPoint x: 732, endPoint y: 238, distance: 225.5
click at [732, 238] on div "Lesson 1 STAR Applications (Ref.: Workbook, page 6) 1. Pay attention to each of…" at bounding box center [613, 222] width 494 height 65
copy div "Lesson 1 STAR Applications (Ref.: Workbook, page 6) 1. Pay attention to each of…"
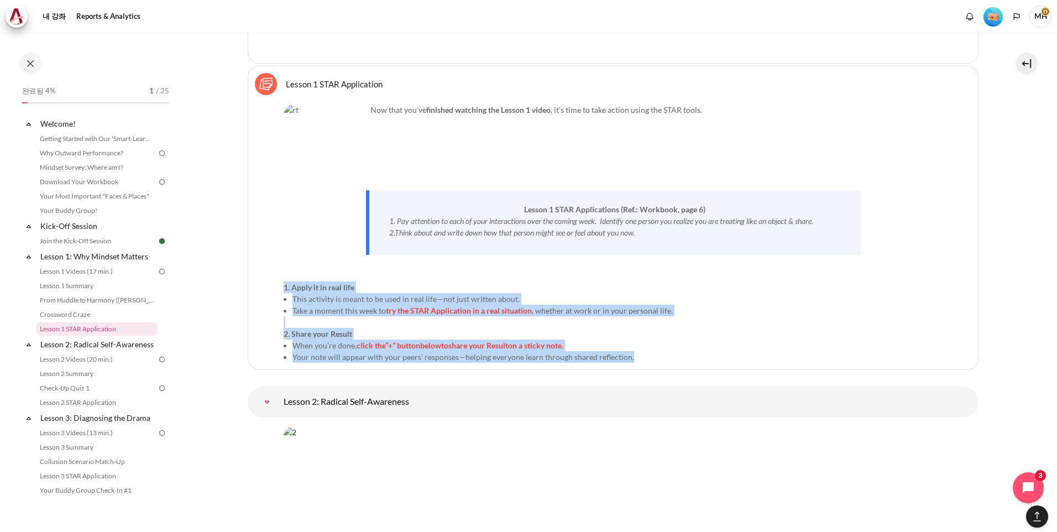
drag, startPoint x: 276, startPoint y: 284, endPoint x: 638, endPoint y: 363, distance: 370.4
click at [638, 363] on div "Select activity Lesson 1 STAR Application Lesson 1 STAR Application 스티커 메모" at bounding box center [613, 218] width 731 height 304
copy div "1. Apply it in real life This activity is meant to be used in real life—not jus…"
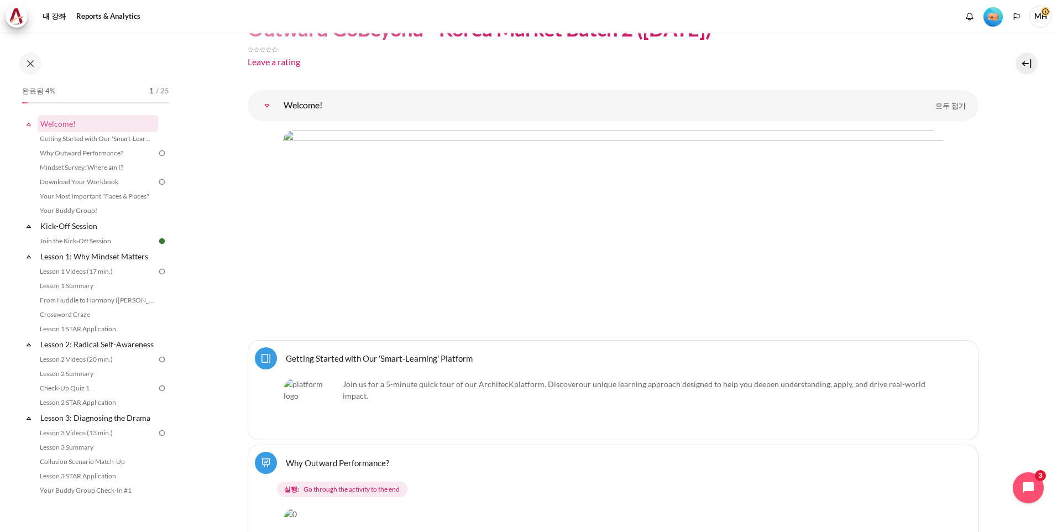
scroll to position [184, 0]
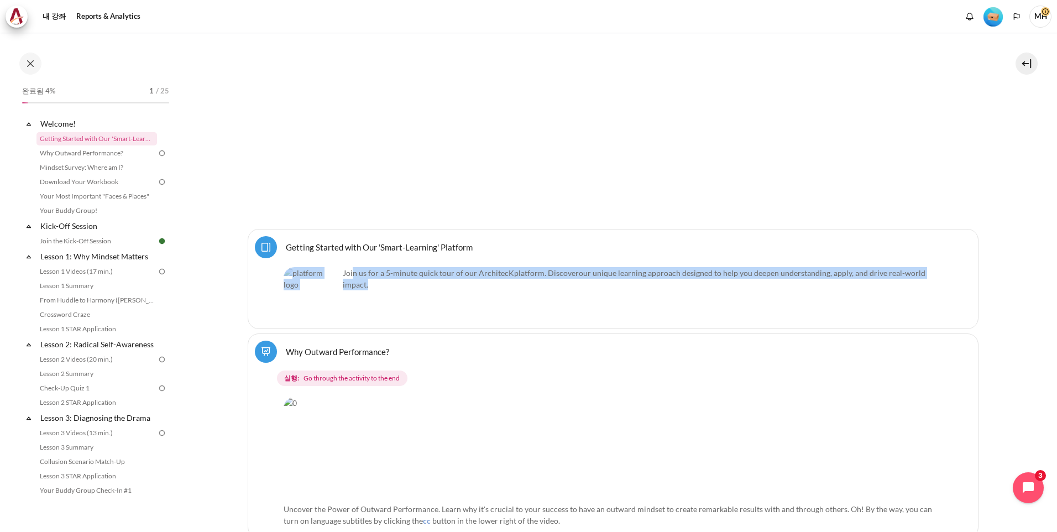
drag, startPoint x: 353, startPoint y: 270, endPoint x: 603, endPoint y: 285, distance: 249.9
click at [603, 285] on p "Join us for a 5-minute quick tour of our ArchitecK platform. Discover our uniqu…" at bounding box center [613, 278] width 659 height 23
click at [444, 274] on p "Join us for a 5-minute quick tour of our ArchitecK platform. Discover our uniqu…" at bounding box center [613, 278] width 659 height 23
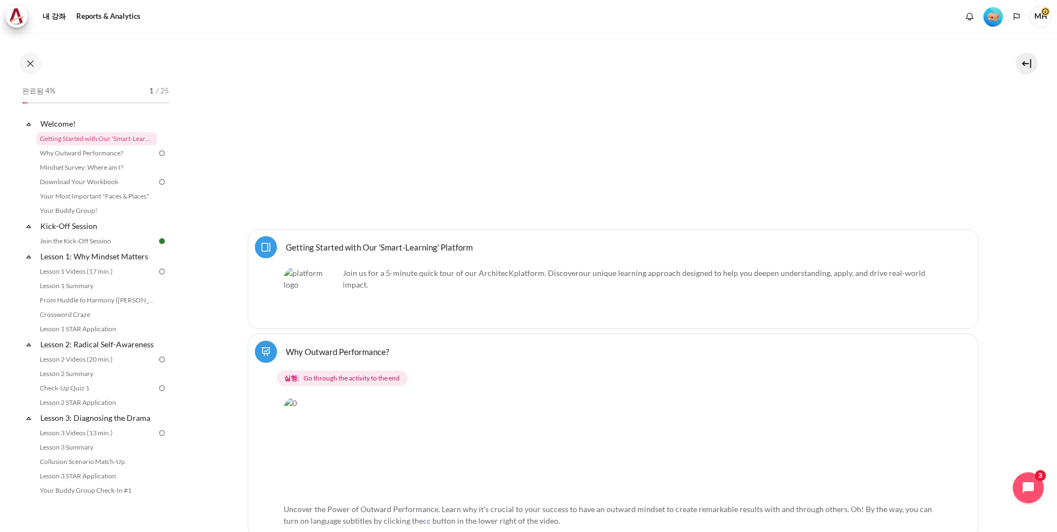
click at [507, 290] on div "Join us for a 5-minute quick tour of our ArchitecK platform. Discover our uniqu…" at bounding box center [613, 294] width 659 height 55
click at [103, 184] on link "Download Your Workbook" at bounding box center [97, 181] width 121 height 13
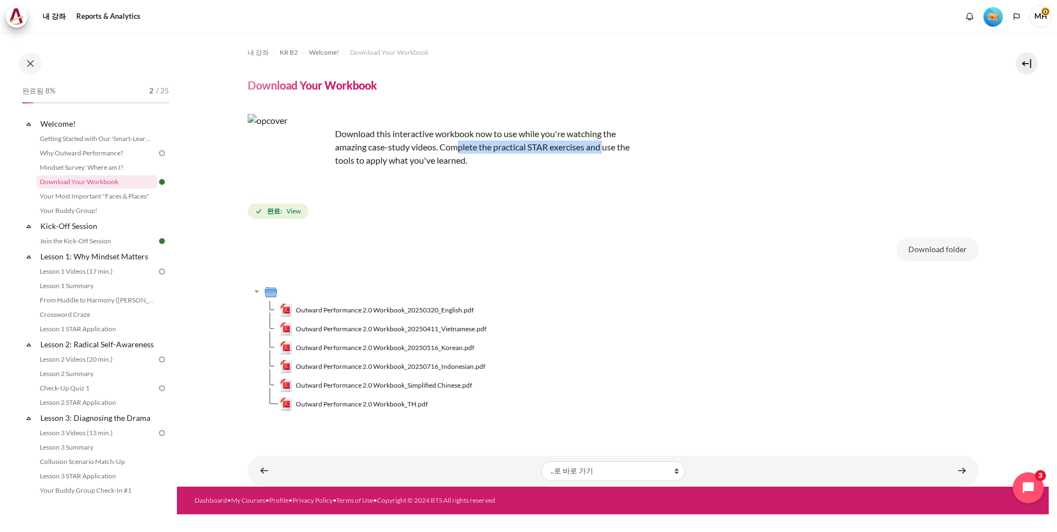
drag, startPoint x: 458, startPoint y: 147, endPoint x: 607, endPoint y: 143, distance: 148.8
click at [607, 143] on p "Download this interactive workbook now to use while you're watching the amazing…" at bounding box center [441, 140] width 387 height 53
drag, startPoint x: 607, startPoint y: 143, endPoint x: 564, endPoint y: 160, distance: 46.1
click at [564, 160] on p "Download this interactive workbook now to use while you're watching the amazing…" at bounding box center [441, 140] width 387 height 53
drag, startPoint x: 353, startPoint y: 164, endPoint x: 446, endPoint y: 166, distance: 92.9
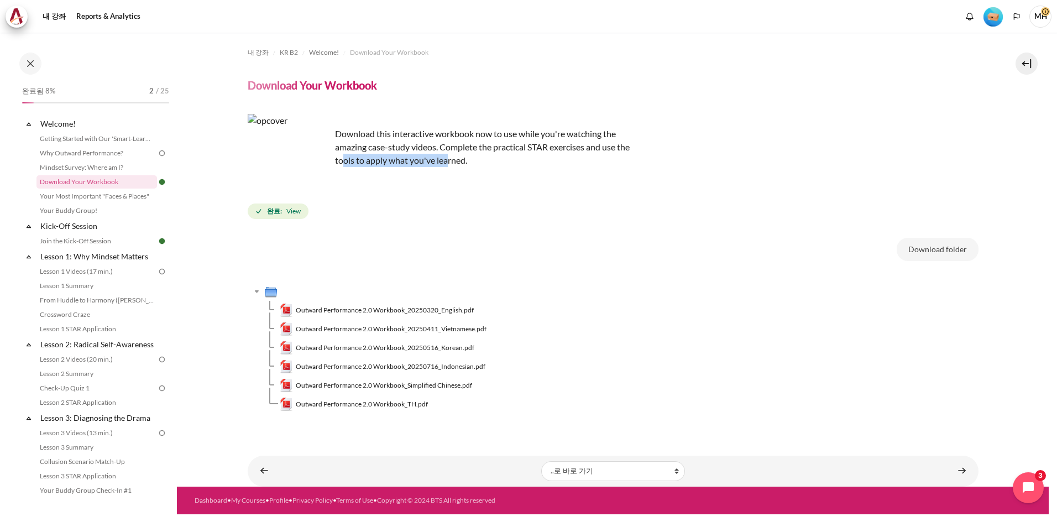
click at [446, 166] on p "Download this interactive workbook now to use while you're watching the amazing…" at bounding box center [441, 140] width 387 height 53
drag, startPoint x: 446, startPoint y: 166, endPoint x: 493, endPoint y: 186, distance: 51.1
click at [493, 186] on div "Download this interactive workbook now to use while you're watching the amazing…" at bounding box center [613, 167] width 731 height 107
click at [355, 350] on span "Outward Performance 2.0 Workbook_20250516_Korean.pdf" at bounding box center [385, 348] width 179 height 10
click at [121, 199] on link "Your Most Important "Faces & Places"" at bounding box center [97, 196] width 121 height 13
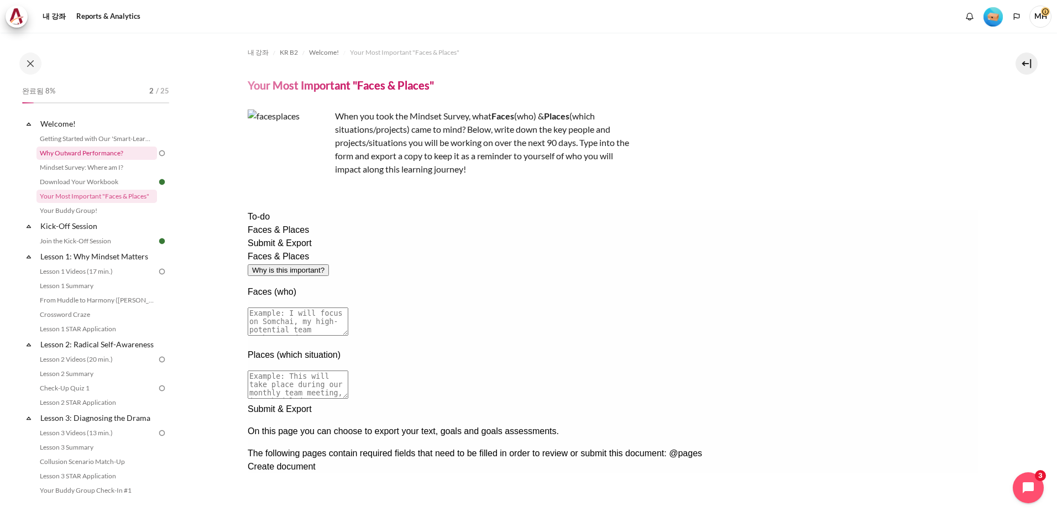
scroll to position [92, 0]
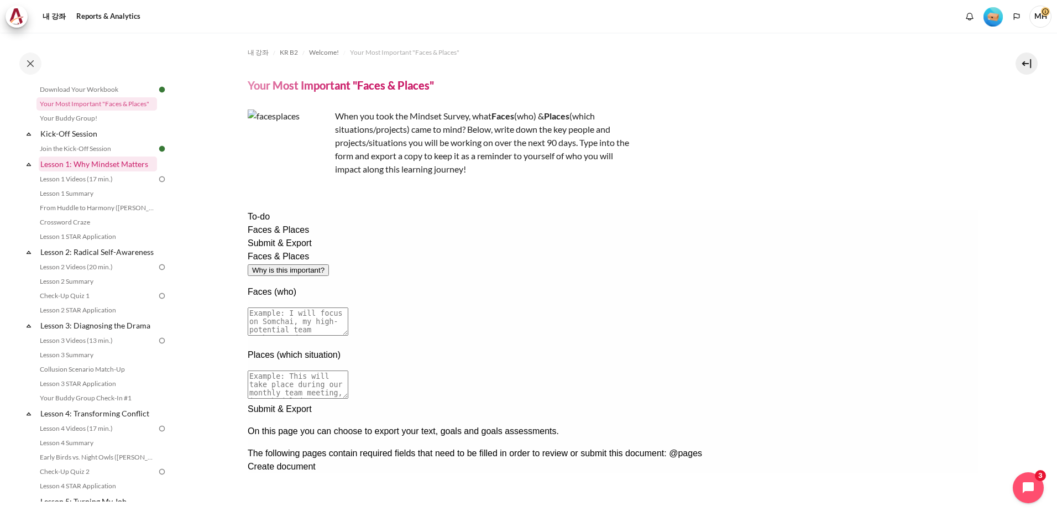
click at [81, 168] on link "Lesson 1: Why Mindset Matters" at bounding box center [98, 164] width 118 height 15
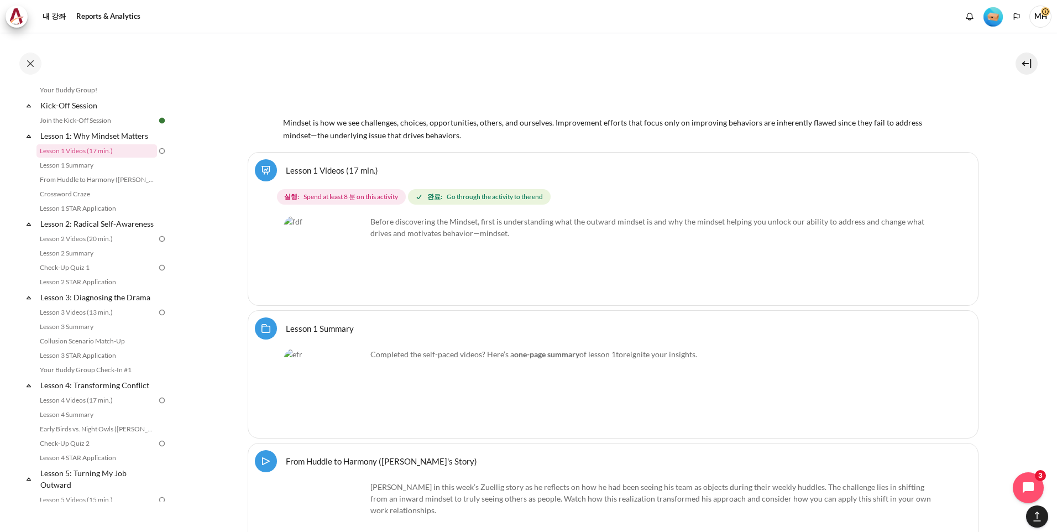
scroll to position [1838, 0]
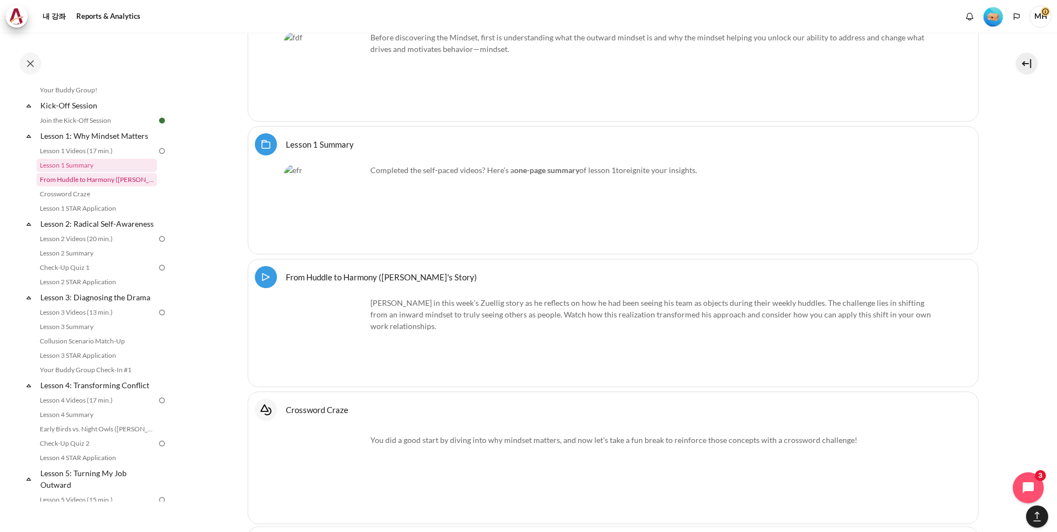
click at [118, 181] on link "From Huddle to Harmony ([PERSON_NAME]'s Story)" at bounding box center [97, 179] width 121 height 13
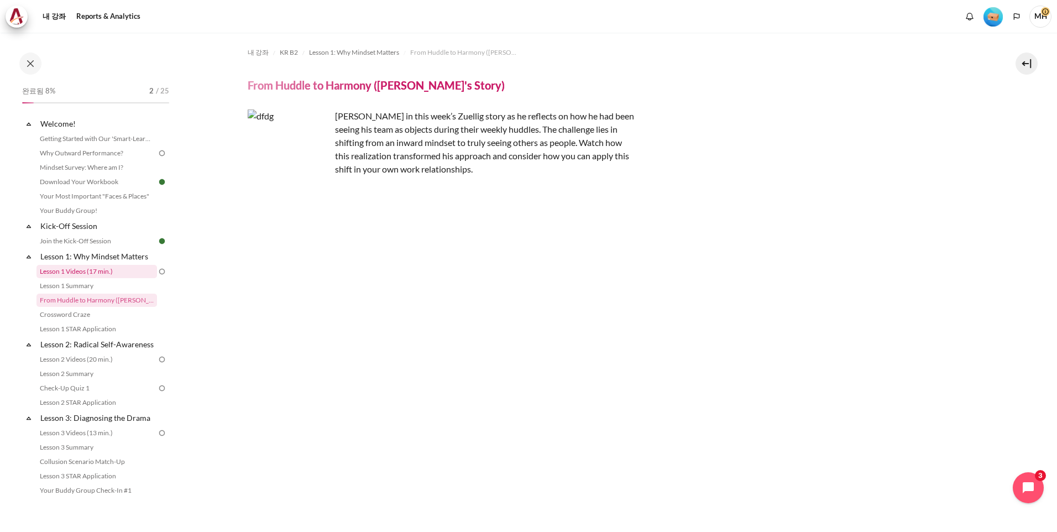
click at [103, 275] on link "Lesson 1 Videos (17 min.)" at bounding box center [97, 271] width 121 height 13
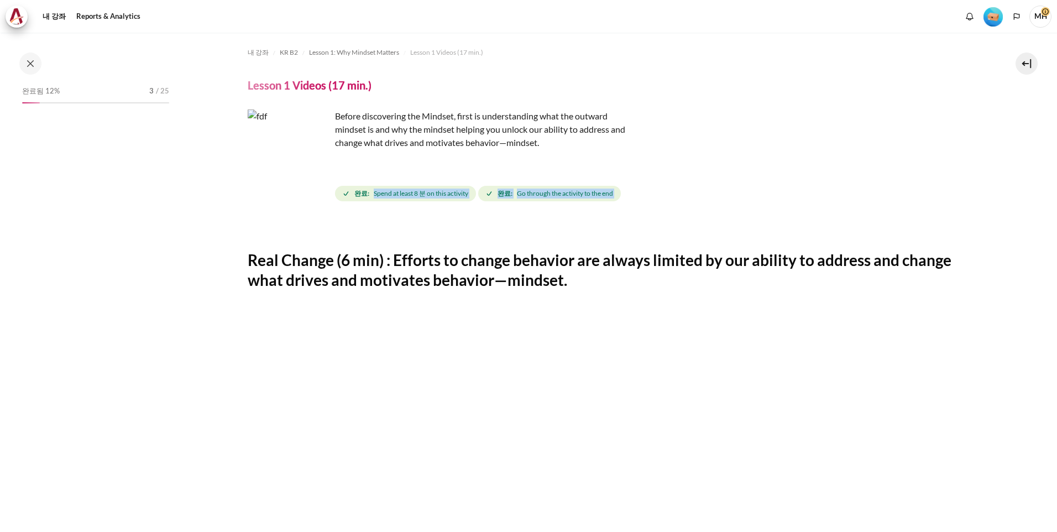
drag, startPoint x: 373, startPoint y: 194, endPoint x: 469, endPoint y: 205, distance: 96.3
drag, startPoint x: 469, startPoint y: 205, endPoint x: 424, endPoint y: 199, distance: 45.3
click at [430, 202] on div "완료: Spend at least 8 분 on this activity 완료: Go through the activity to the end" at bounding box center [479, 194] width 288 height 20
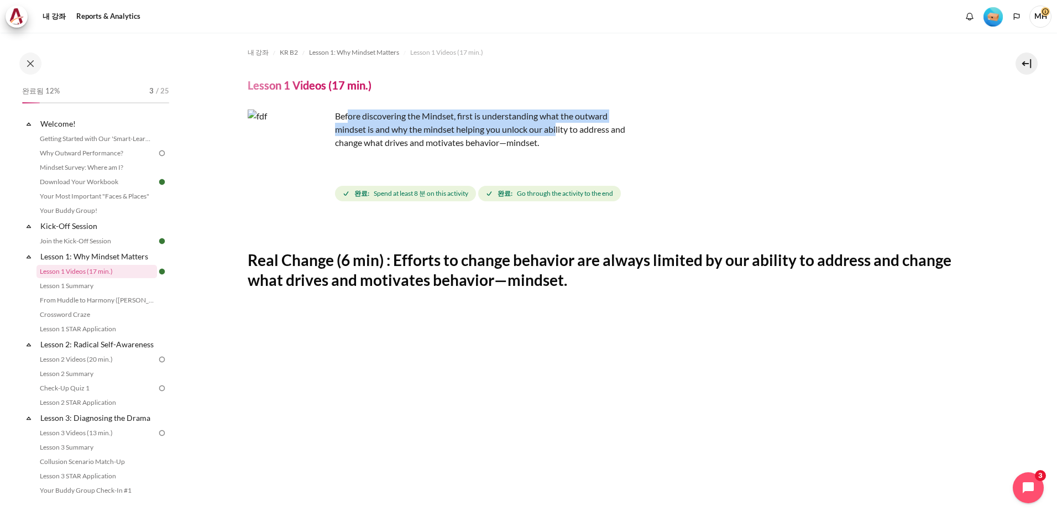
drag, startPoint x: 348, startPoint y: 113, endPoint x: 556, endPoint y: 132, distance: 208.8
click at [556, 131] on p "Before discovering the Mindset, first is understanding what the outward mindset…" at bounding box center [441, 130] width 387 height 40
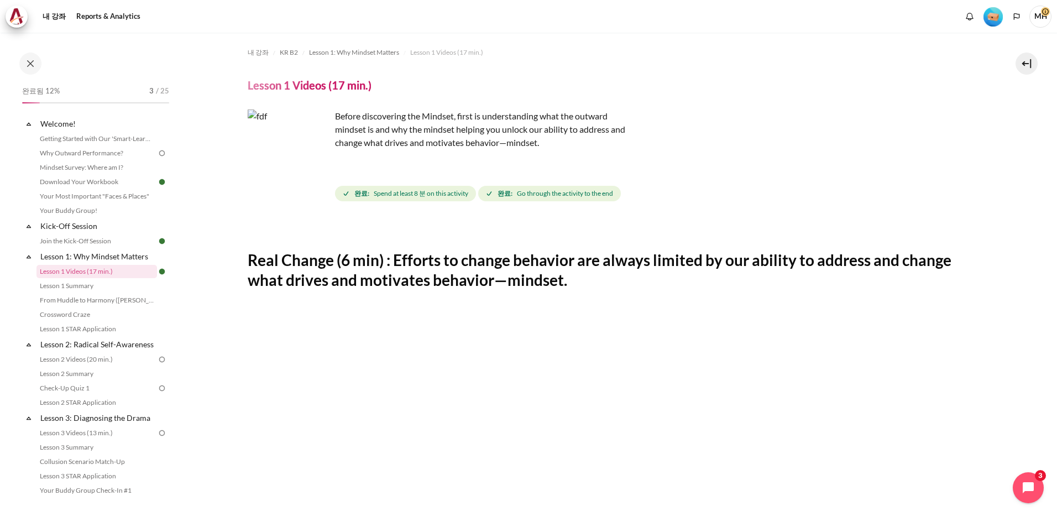
drag, startPoint x: 556, startPoint y: 132, endPoint x: 596, endPoint y: 144, distance: 41.3
click at [596, 144] on p "Before discovering the Mindset, first is understanding what the outward mindset…" at bounding box center [441, 130] width 387 height 40
click at [508, 192] on strong "완료:" at bounding box center [505, 194] width 15 height 10
drag, startPoint x: 666, startPoint y: 201, endPoint x: 619, endPoint y: 139, distance: 78.1
click at [662, 194] on div "완료: Spend at least 8 분 on this activity 완료: Go through the activity to the end" at bounding box center [657, 194] width 644 height 20
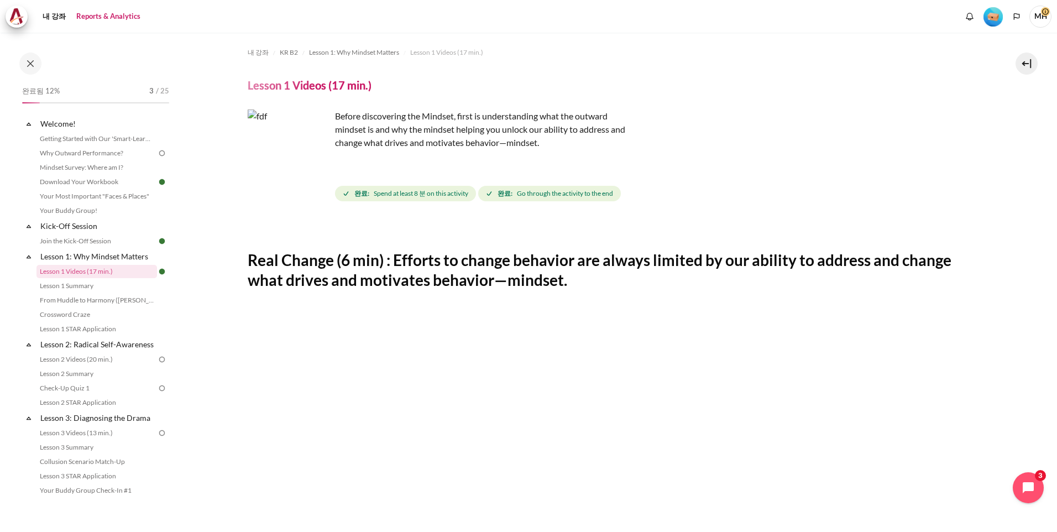
click at [107, 14] on link "Reports & Analytics" at bounding box center [108, 17] width 72 height 22
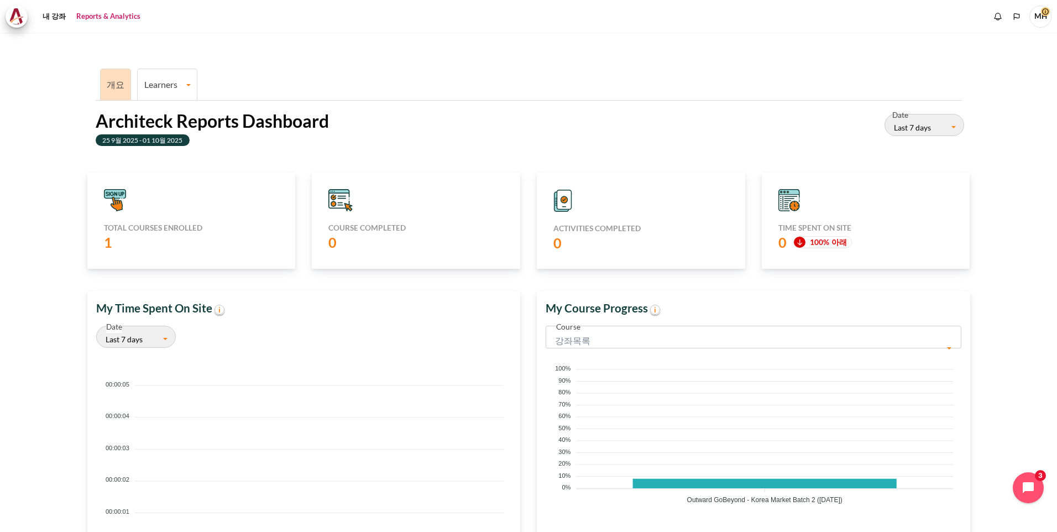
click at [169, 82] on link "Learners" at bounding box center [167, 84] width 59 height 11
click at [338, 68] on ul "개요 Learners Learner Course Progress" at bounding box center [529, 83] width 867 height 34
click at [169, 82] on link "Learners" at bounding box center [167, 84] width 59 height 11
drag, startPoint x: 159, startPoint y: 128, endPoint x: 162, endPoint y: 133, distance: 6.2
click at [159, 128] on link "Learner Course Progress" at bounding box center [167, 123] width 53 height 37
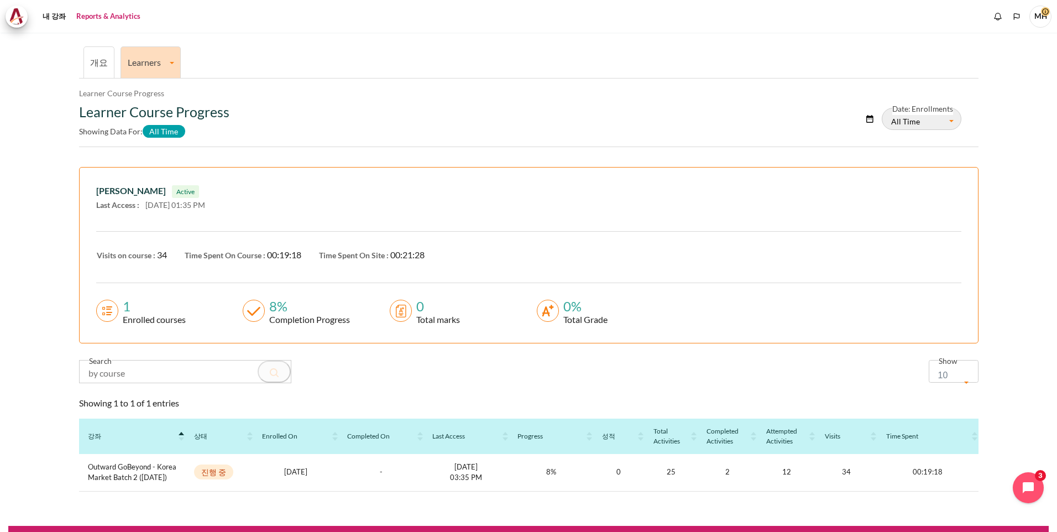
scroll to position [60, 0]
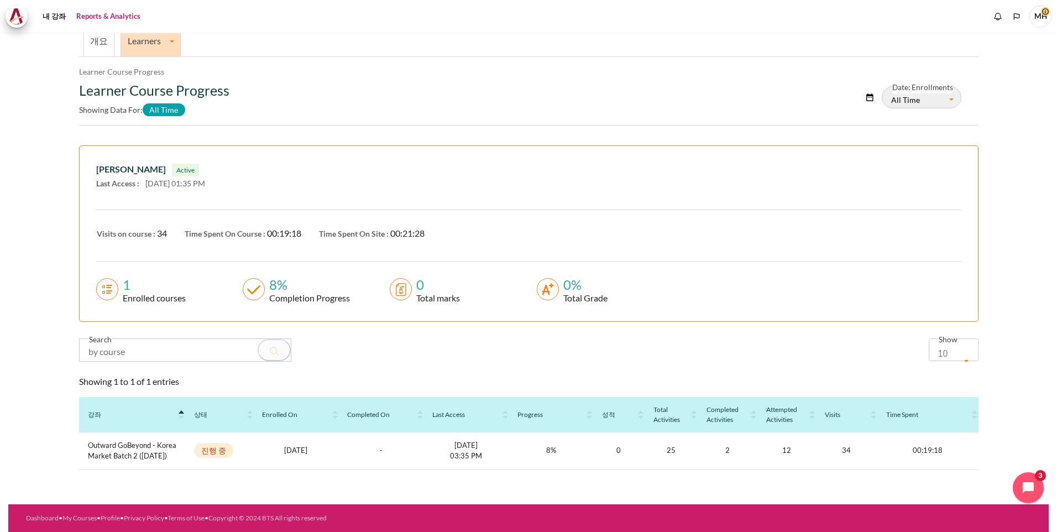
click at [170, 45] on link "Learners" at bounding box center [150, 40] width 59 height 11
click at [152, 87] on link "Learner Course Progress" at bounding box center [150, 79] width 53 height 37
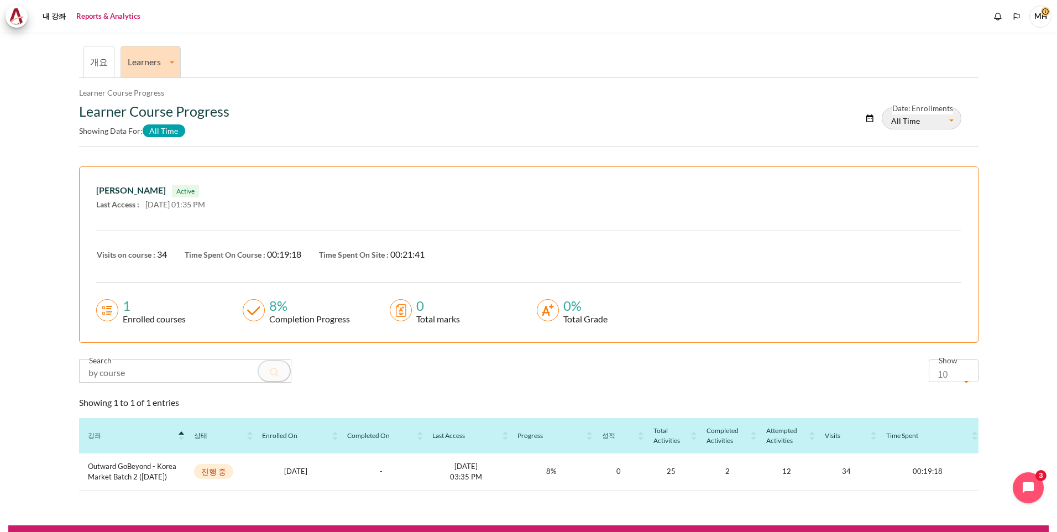
scroll to position [60, 0]
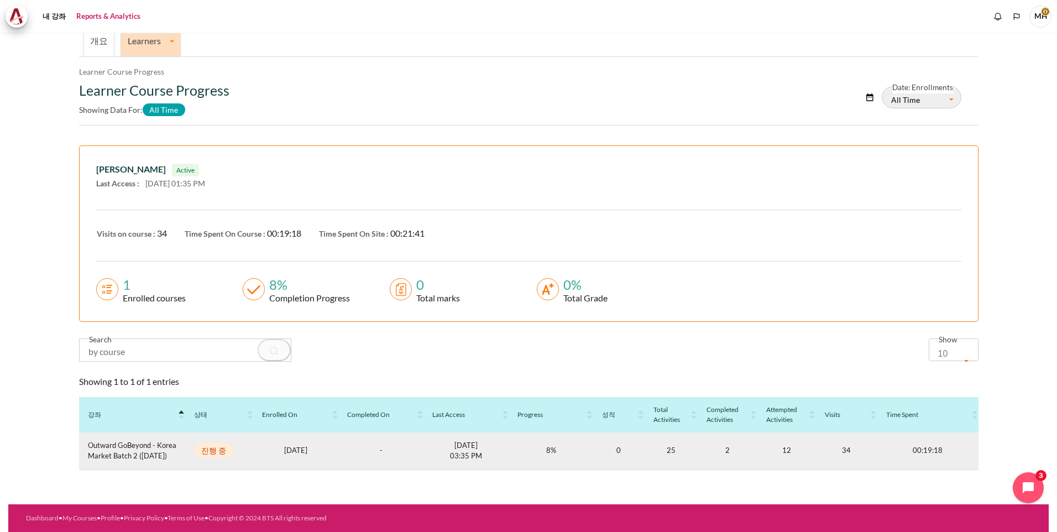
click at [665, 451] on td "25" at bounding box center [671, 451] width 53 height 38
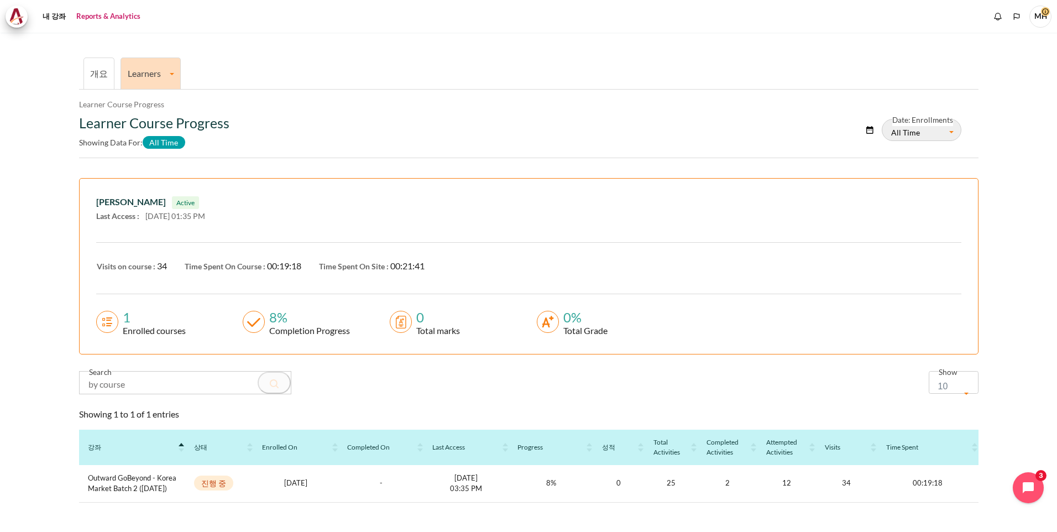
scroll to position [0, 0]
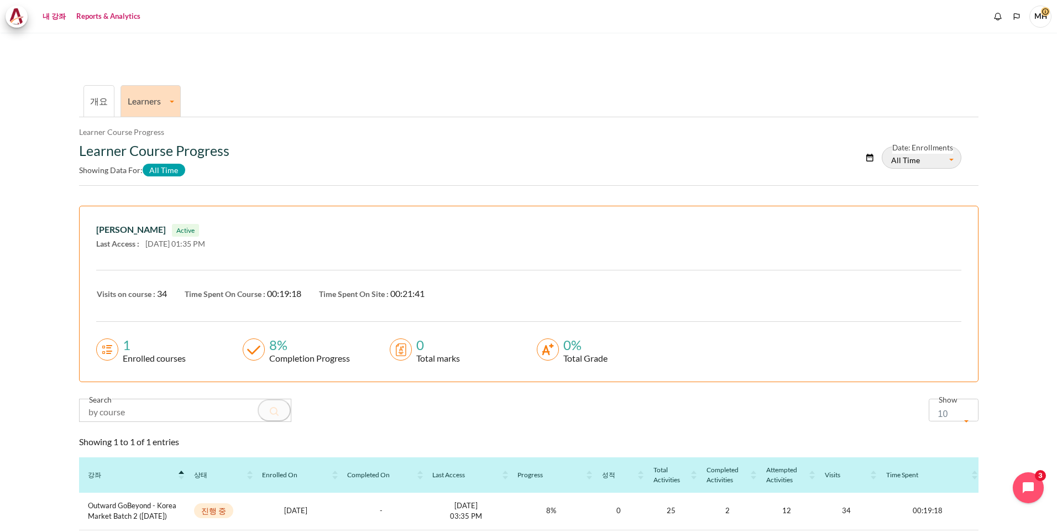
click at [58, 17] on link "내 강좌" at bounding box center [54, 17] width 31 height 22
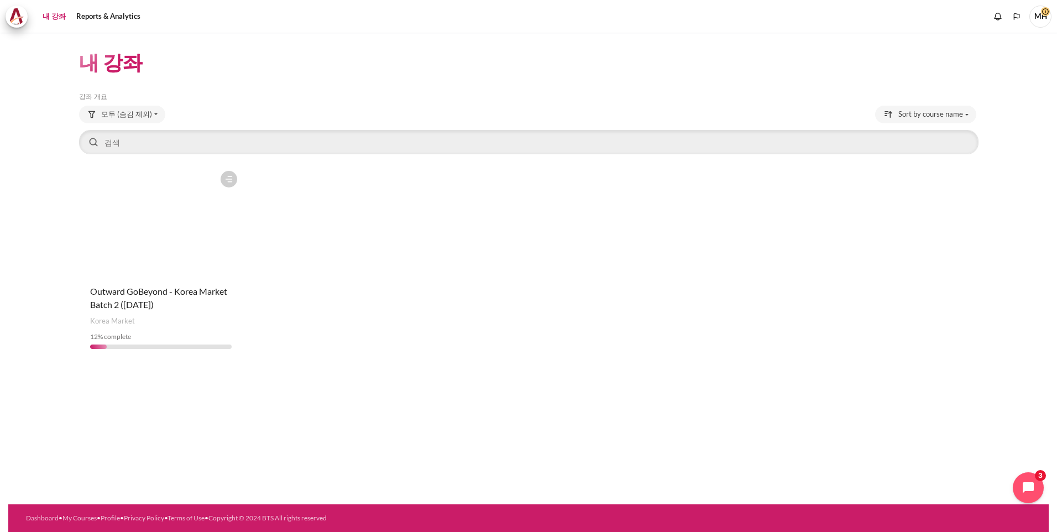
click at [139, 249] on figure "내용" at bounding box center [161, 220] width 164 height 111
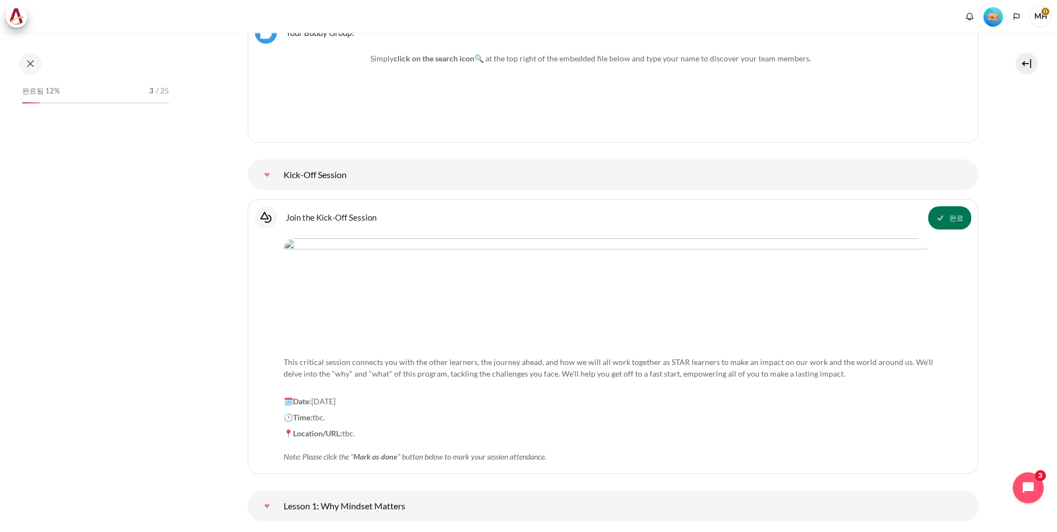
scroll to position [1137, 0]
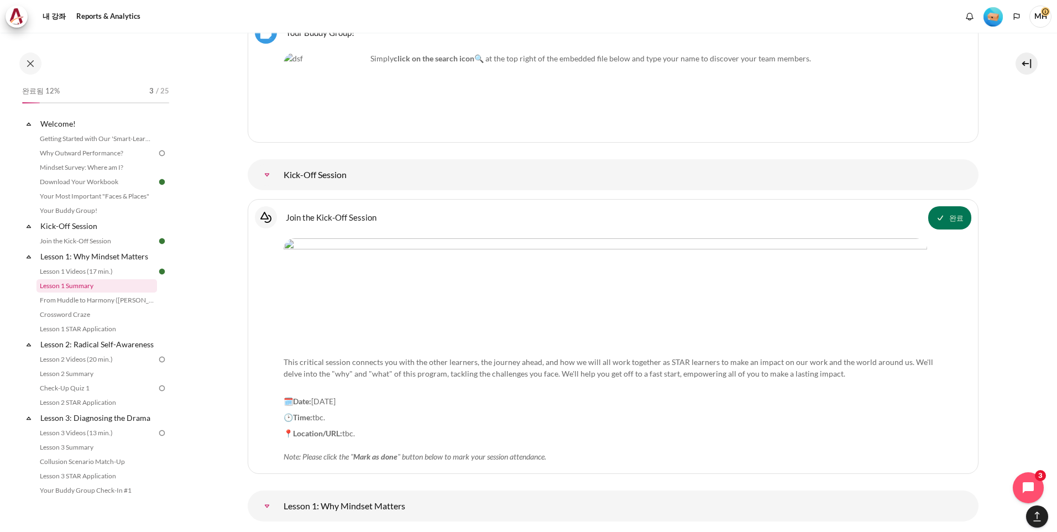
click at [77, 289] on link "Lesson 1 Summary" at bounding box center [97, 285] width 121 height 13
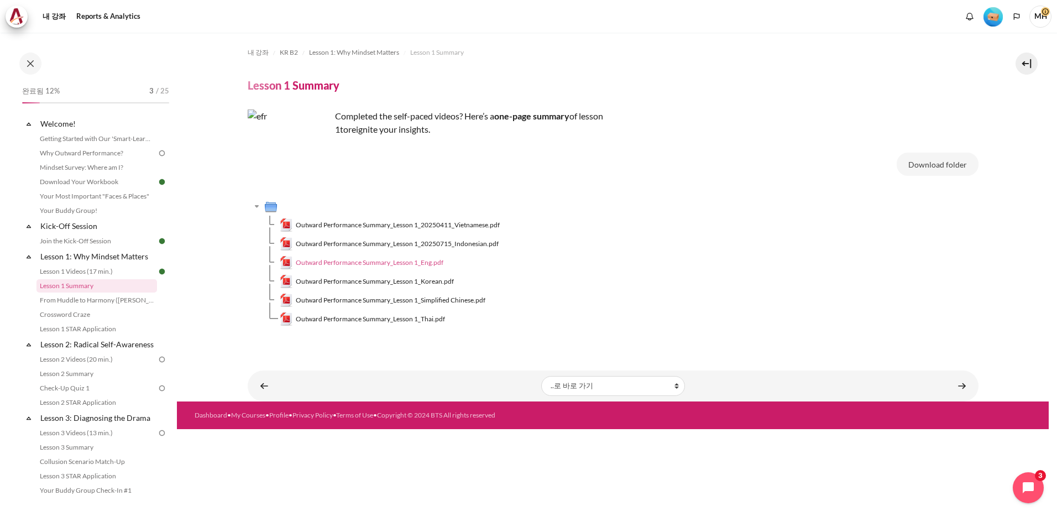
click at [378, 262] on span "Outward Performance Summary_Lesson 1_Eng.pdf" at bounding box center [370, 263] width 148 height 10
